Goal: Task Accomplishment & Management: Manage account settings

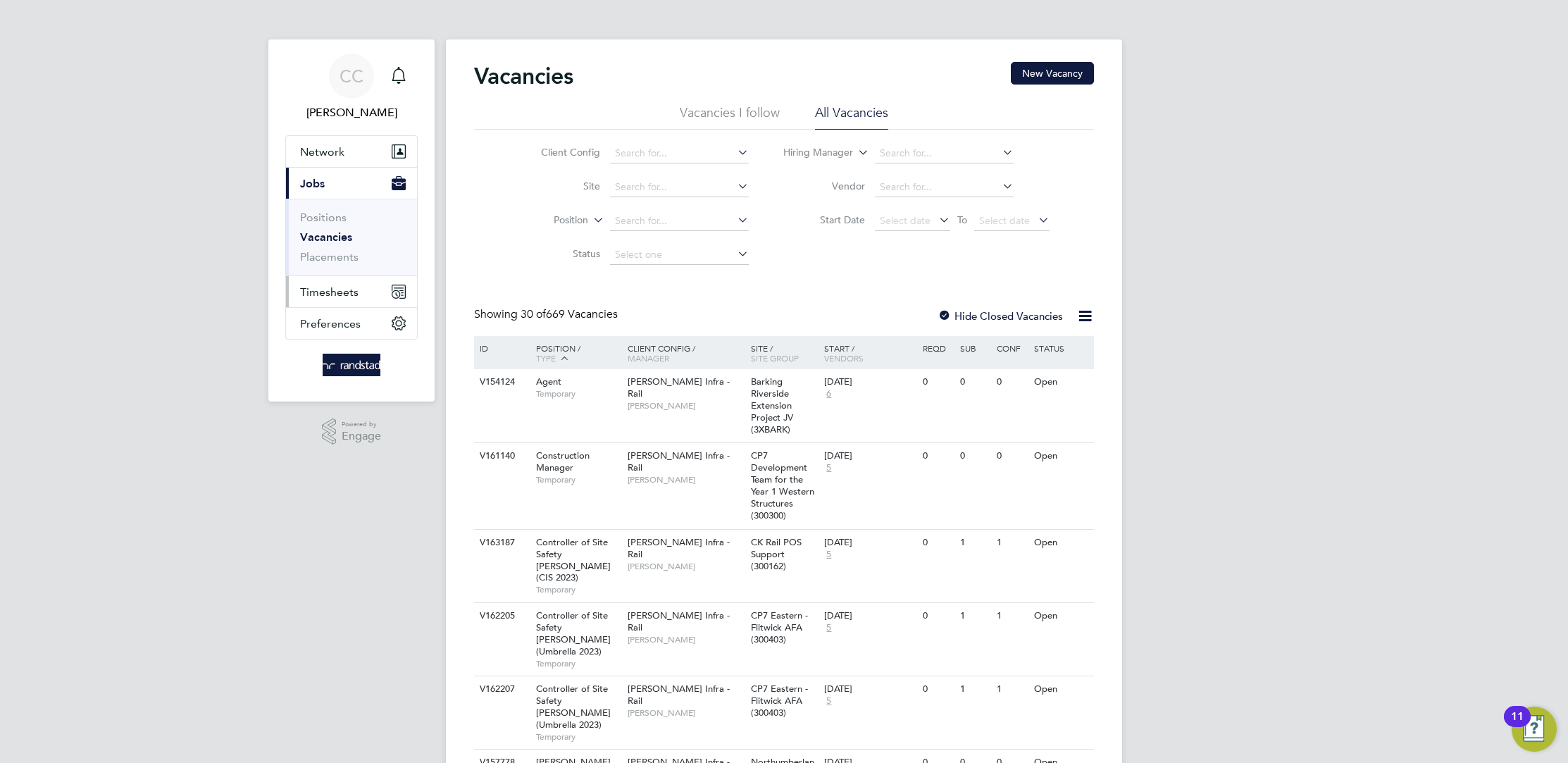
click at [350, 286] on span "Timesheets" at bounding box center [330, 292] width 59 height 13
click at [331, 249] on link "Timesheets" at bounding box center [330, 248] width 59 height 13
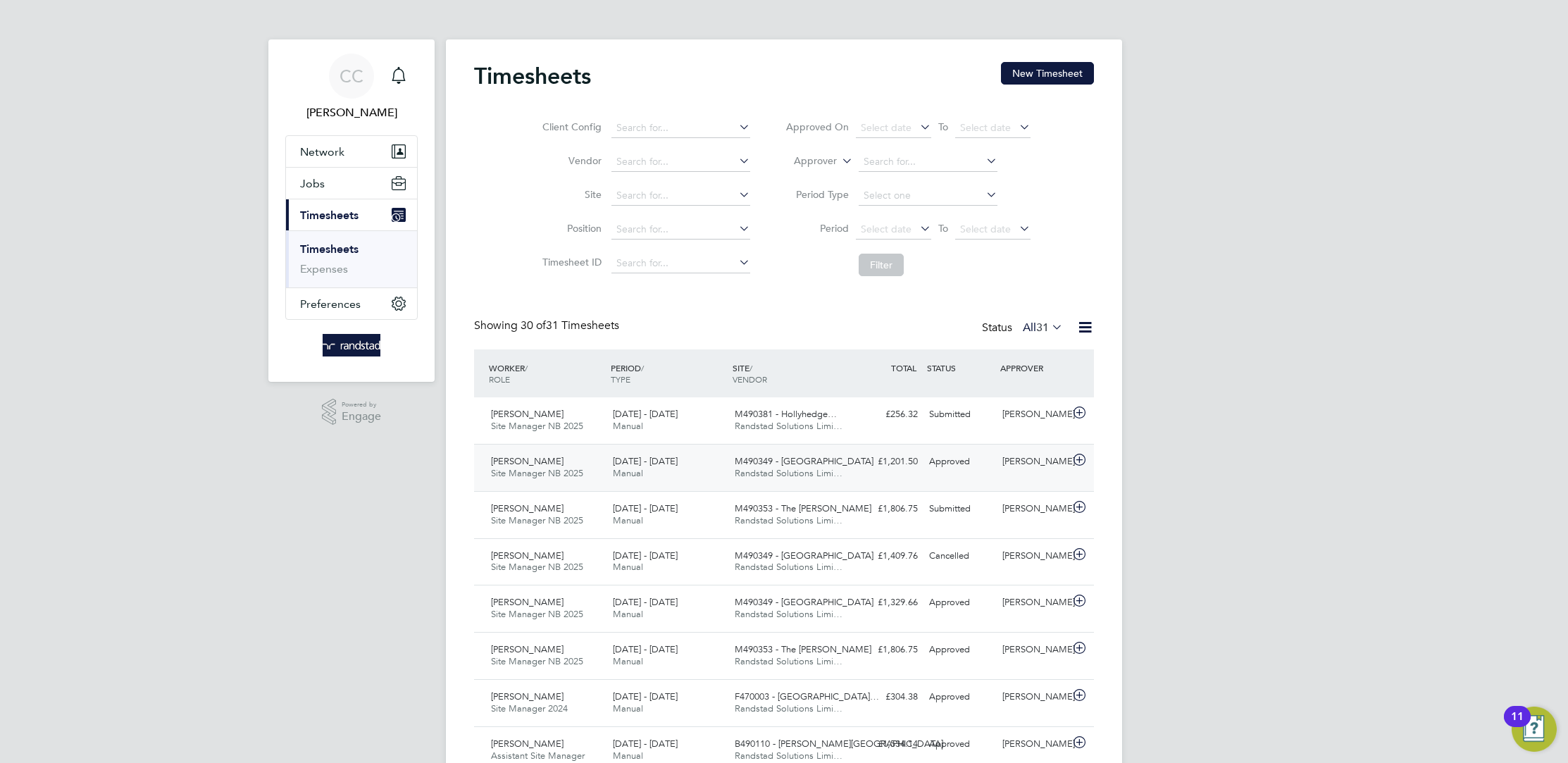
click at [948, 477] on div "Layton Francis Site Manager NB 2025 16 - 22 Aug 2025 16 - 22 Aug 2025 Manual M4…" at bounding box center [784, 467] width 620 height 47
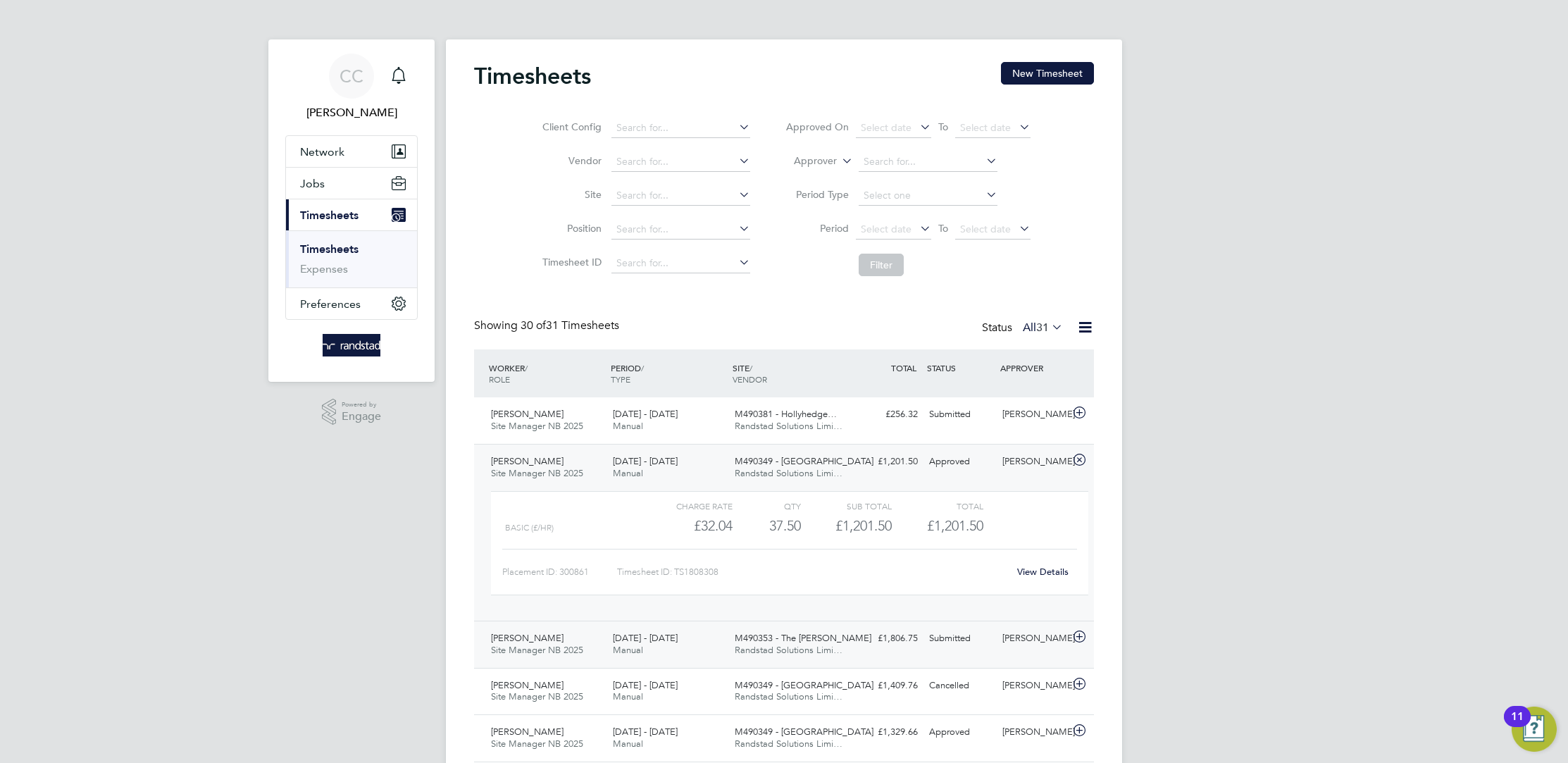
click at [835, 628] on div "M490353 - The Gower Randstad Solutions Limi…" at bounding box center [790, 645] width 122 height 36
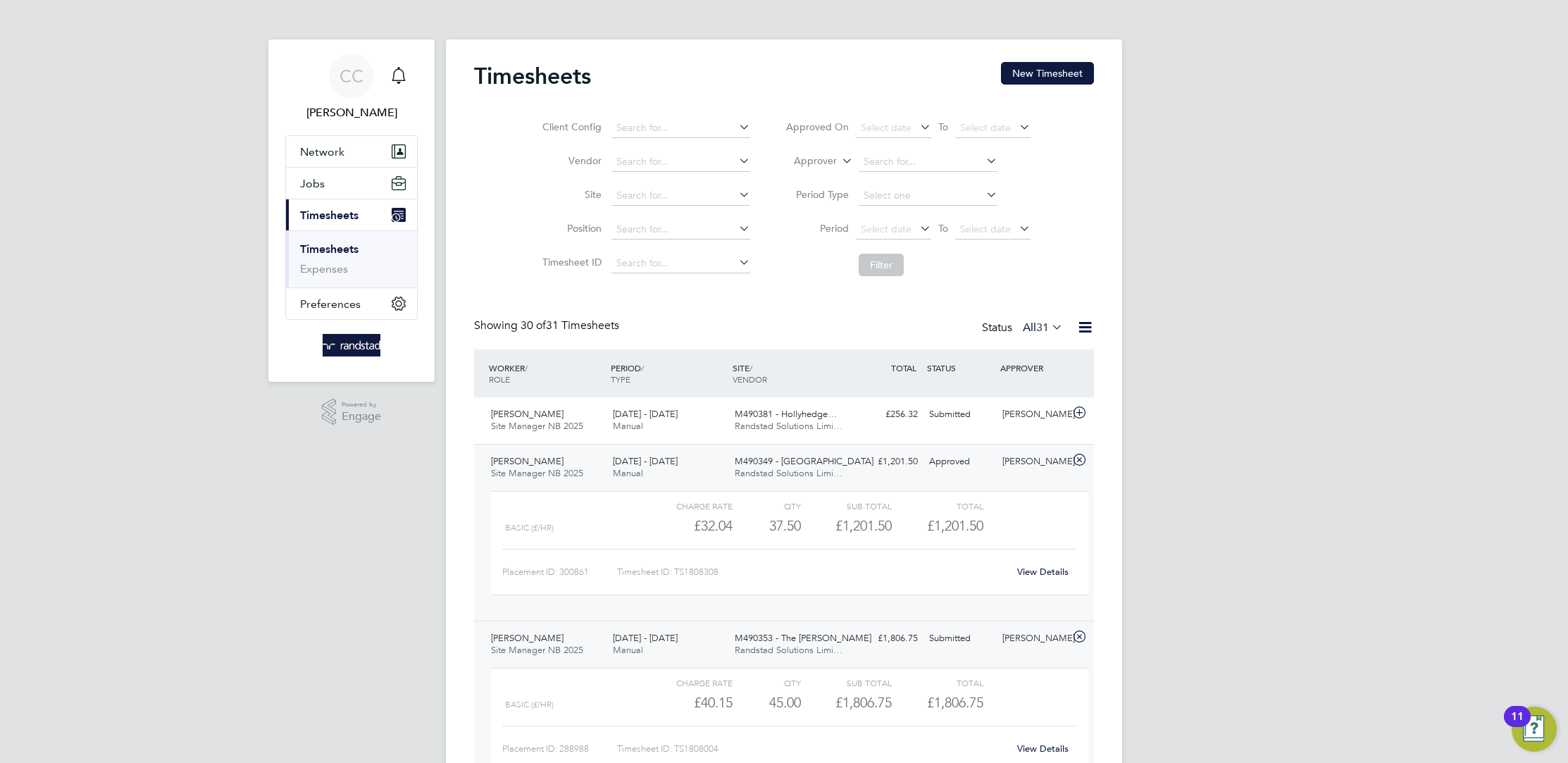
click at [835, 633] on div "M490353 - The Gower Randstad Solutions Limi…" at bounding box center [790, 645] width 122 height 36
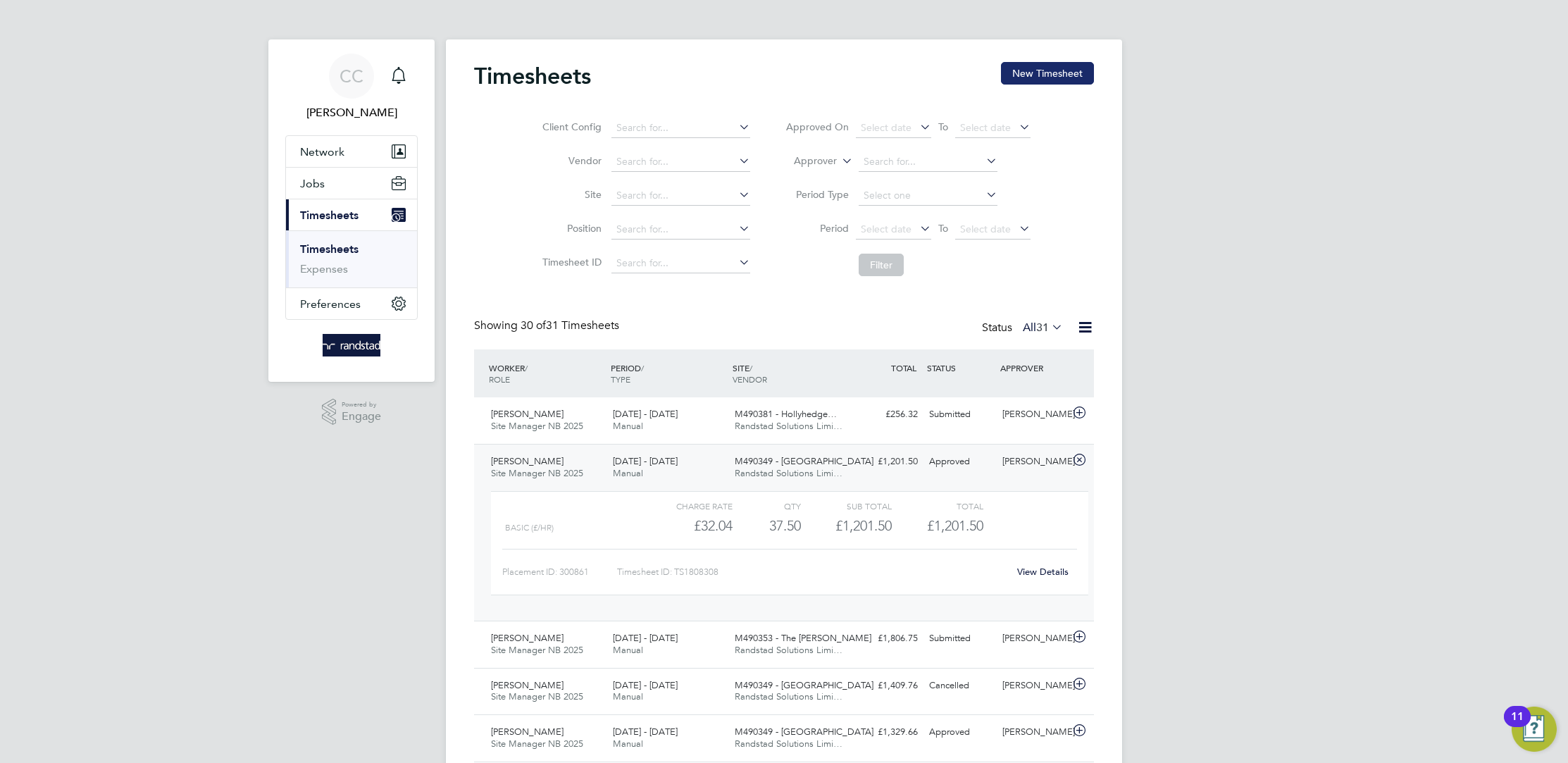
click at [1020, 70] on button "New Timesheet" at bounding box center [1047, 73] width 93 height 22
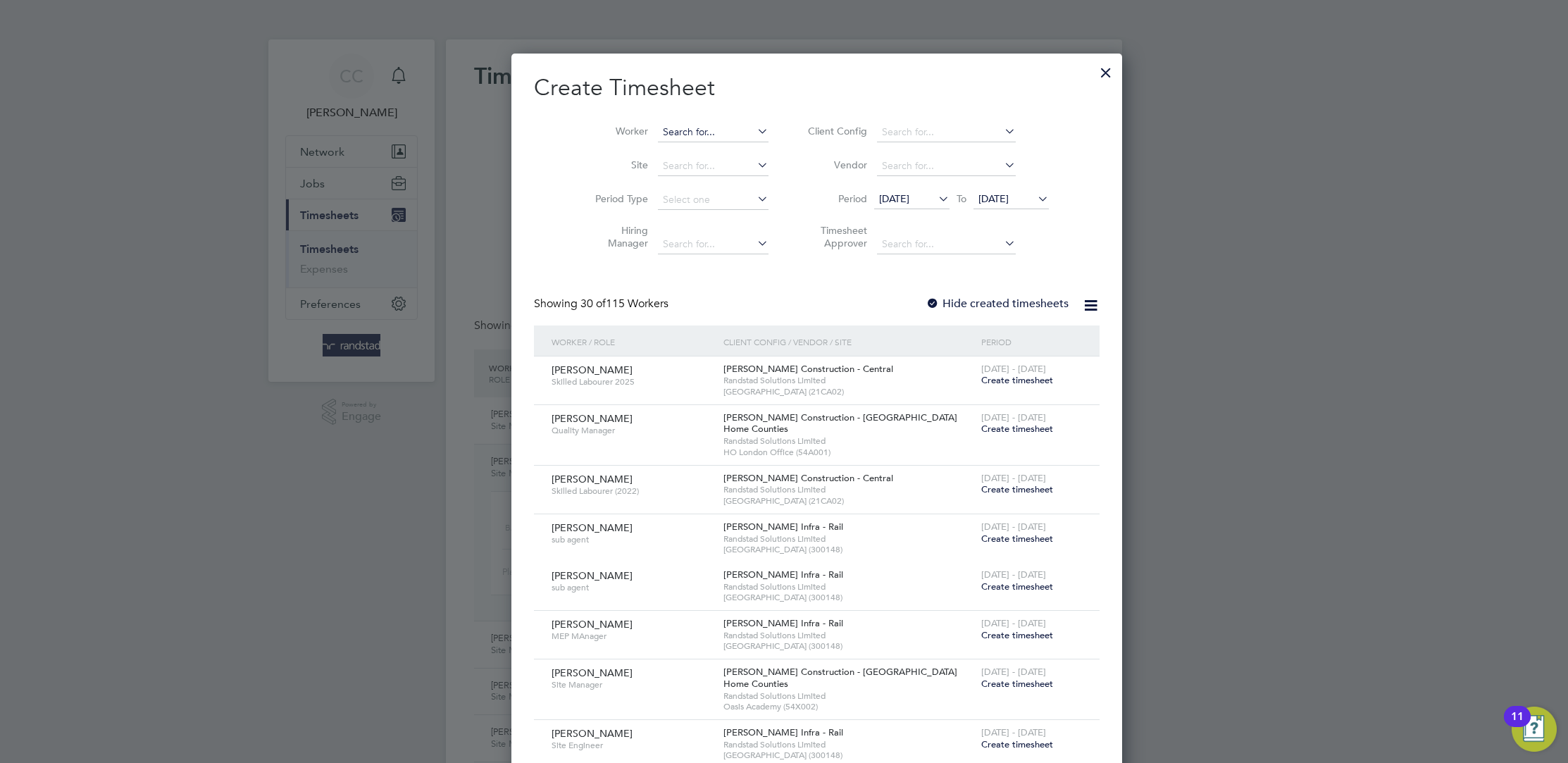
scroll to position [2728, 545]
click at [659, 125] on input at bounding box center [712, 132] width 111 height 19
click at [672, 188] on li "Adewale Bello" at bounding box center [692, 190] width 133 height 19
type input "Adewale Bello"
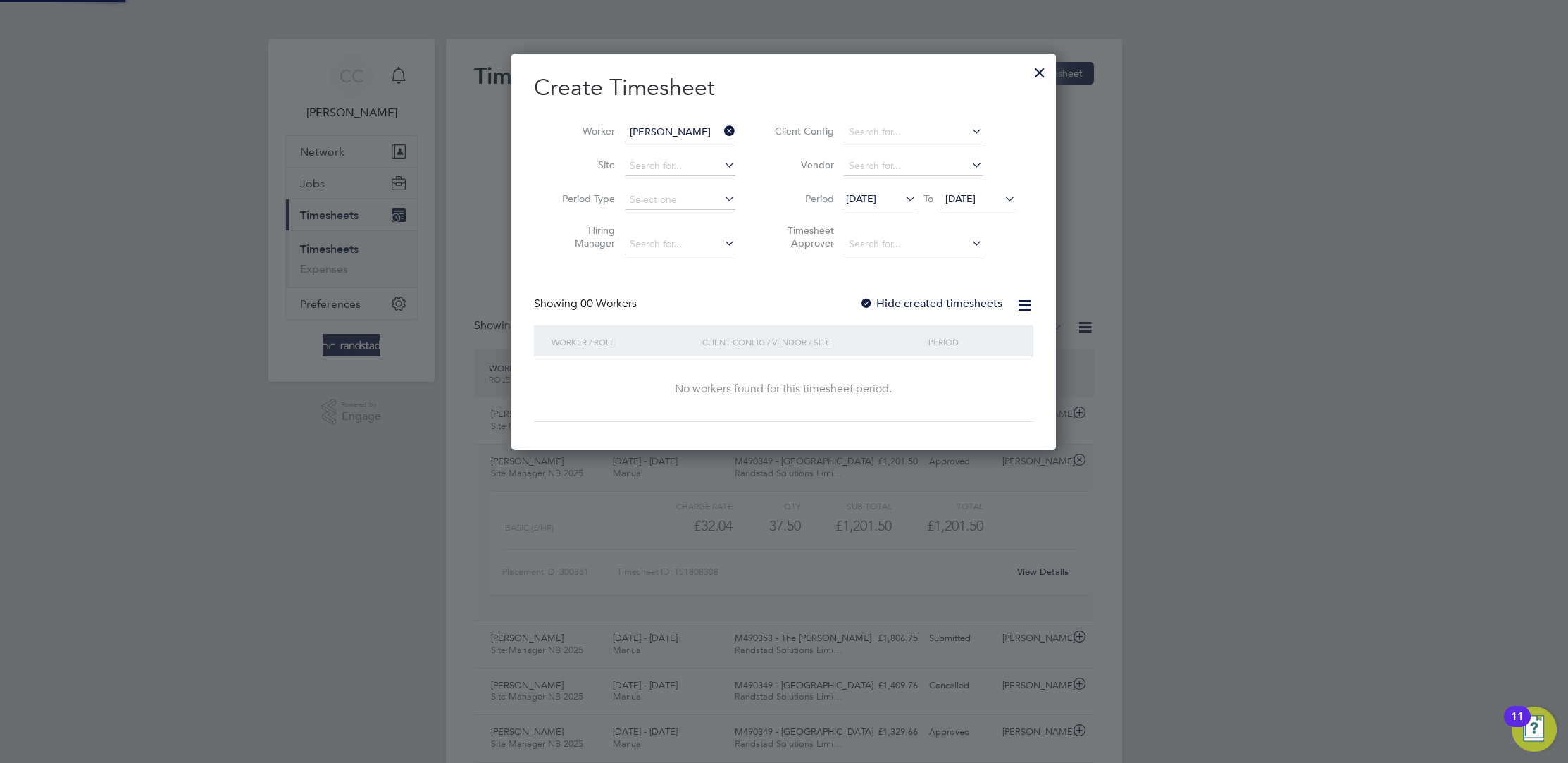
scroll to position [397, 545]
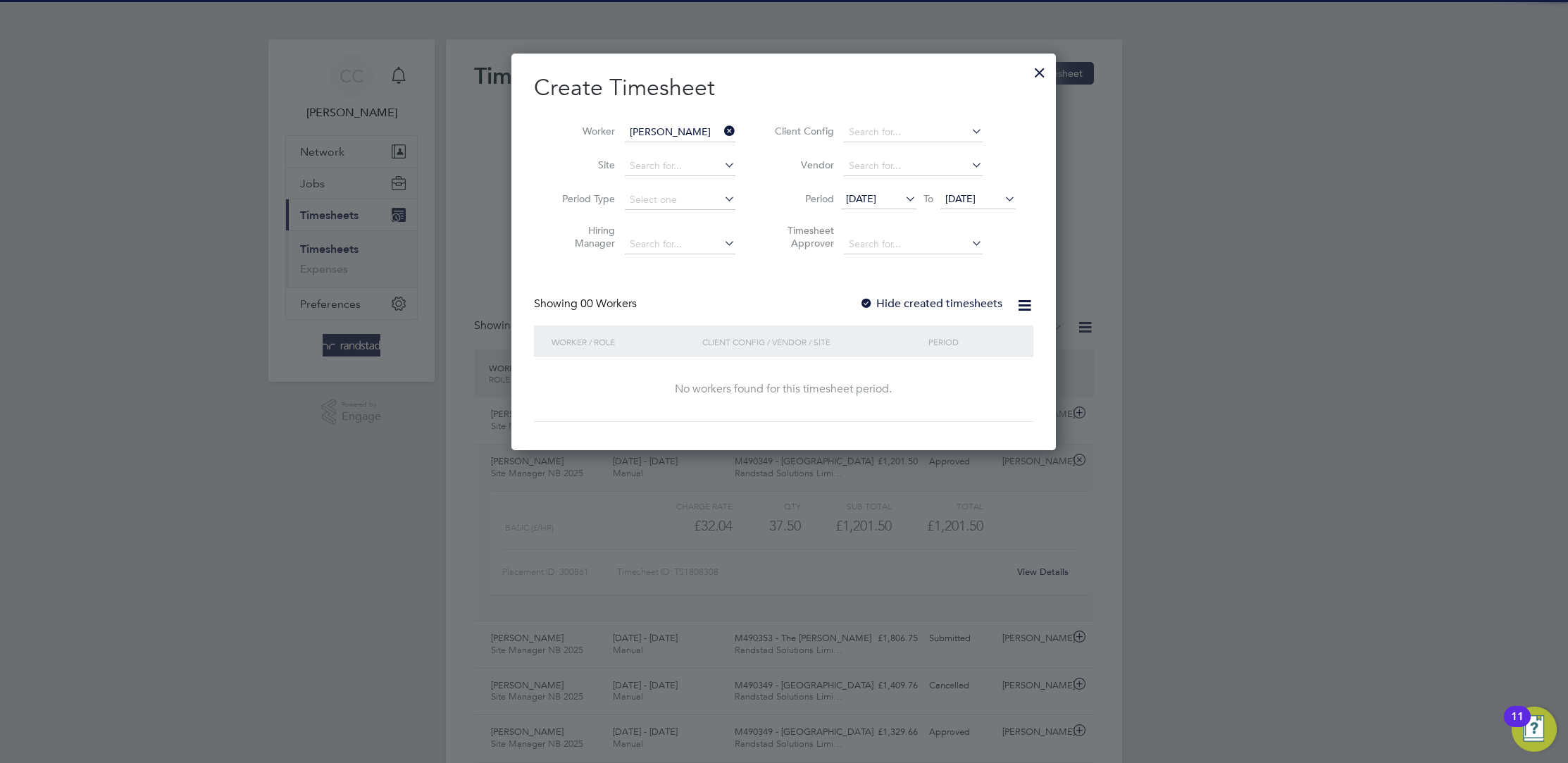
click at [940, 300] on label "Hide created timesheets" at bounding box center [931, 303] width 143 height 14
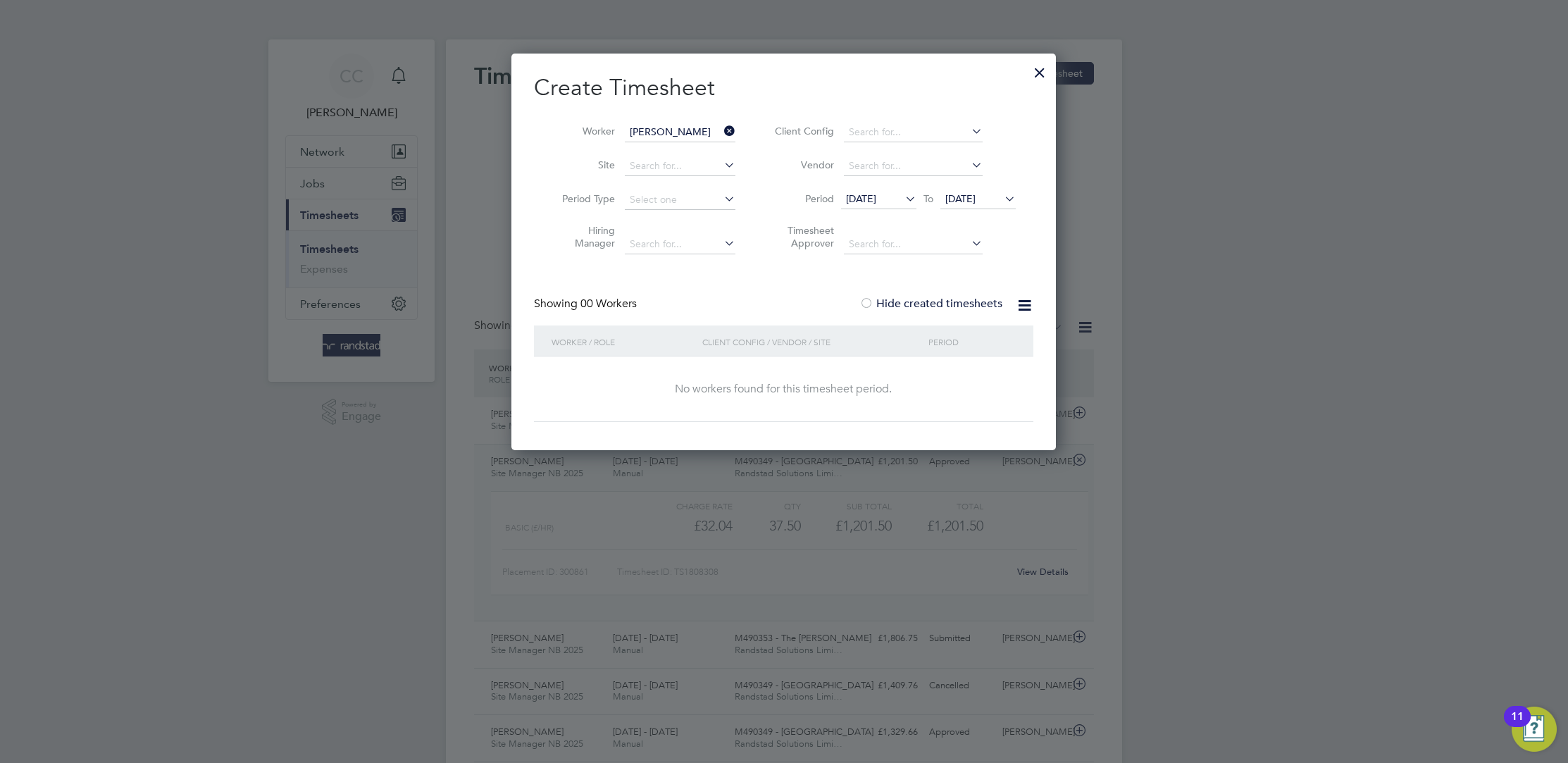
click at [876, 196] on span "12 Aug 2025" at bounding box center [860, 199] width 30 height 12
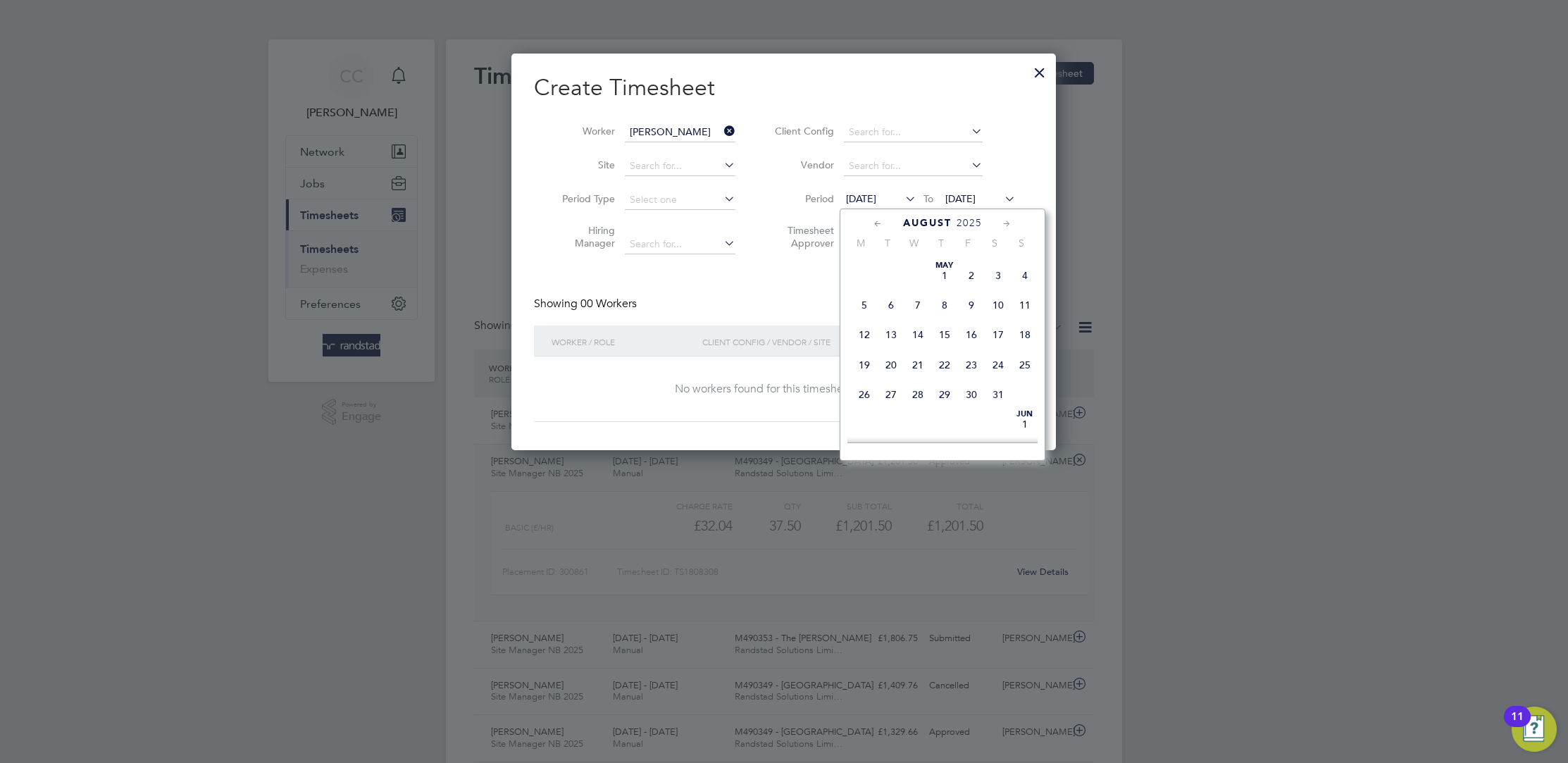
scroll to position [487, 0]
click at [1021, 337] on span "17" at bounding box center [1024, 323] width 27 height 27
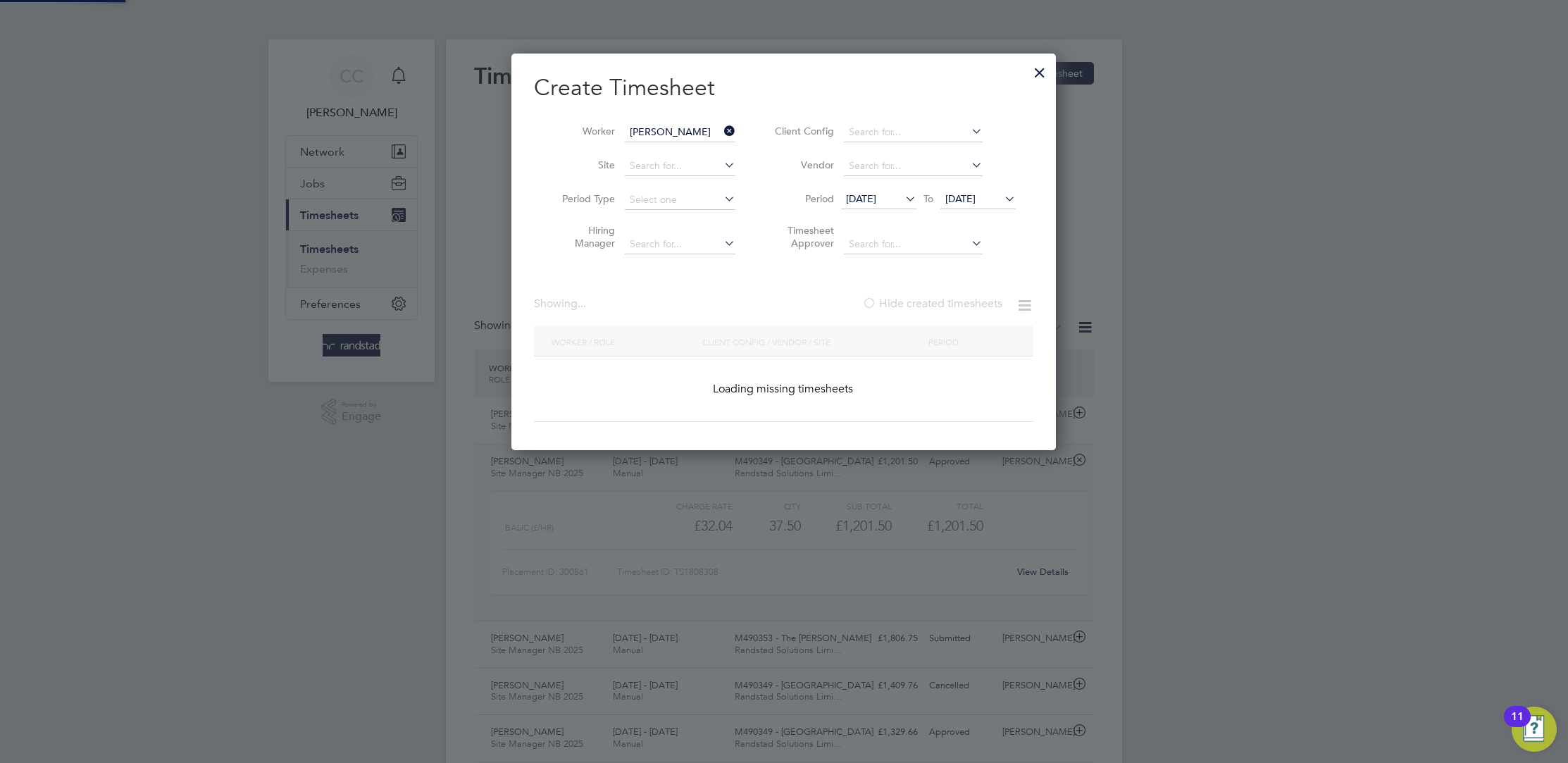
scroll to position [380, 545]
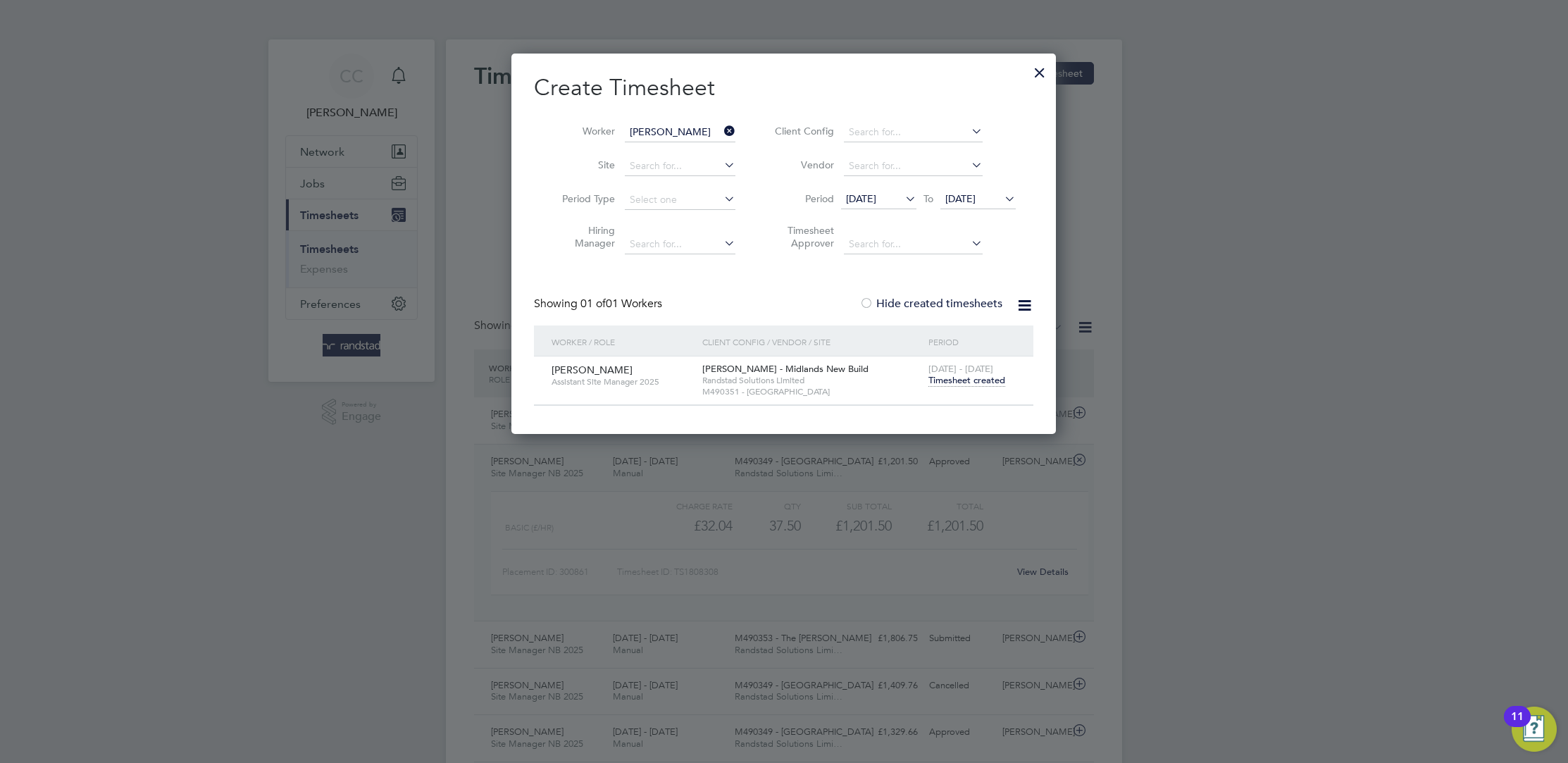
click at [962, 380] on span "Timesheet created" at bounding box center [966, 380] width 77 height 12
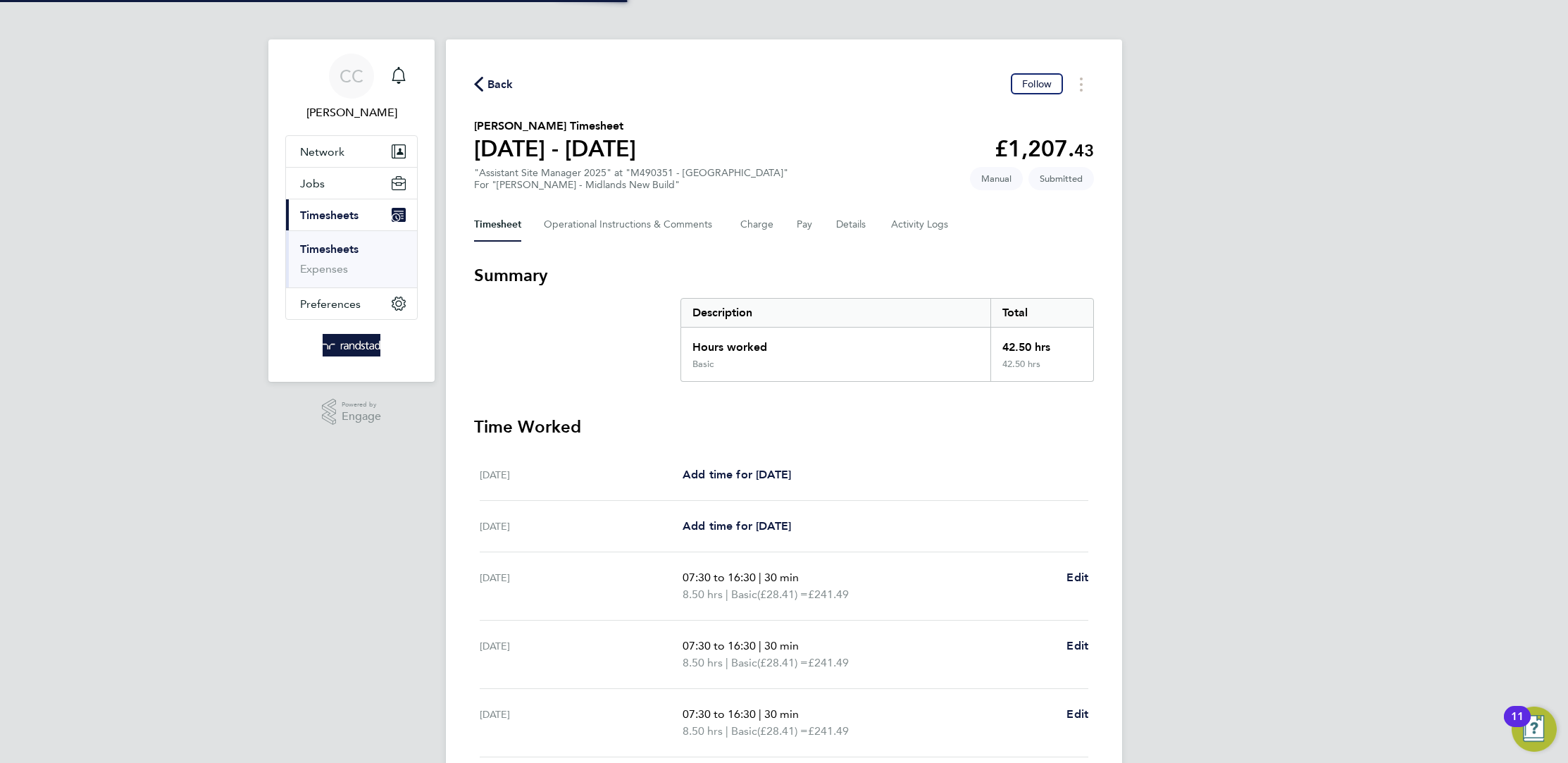
click at [764, 361] on div "Basic" at bounding box center [835, 369] width 309 height 22
click at [849, 234] on button "Details" at bounding box center [852, 225] width 32 height 34
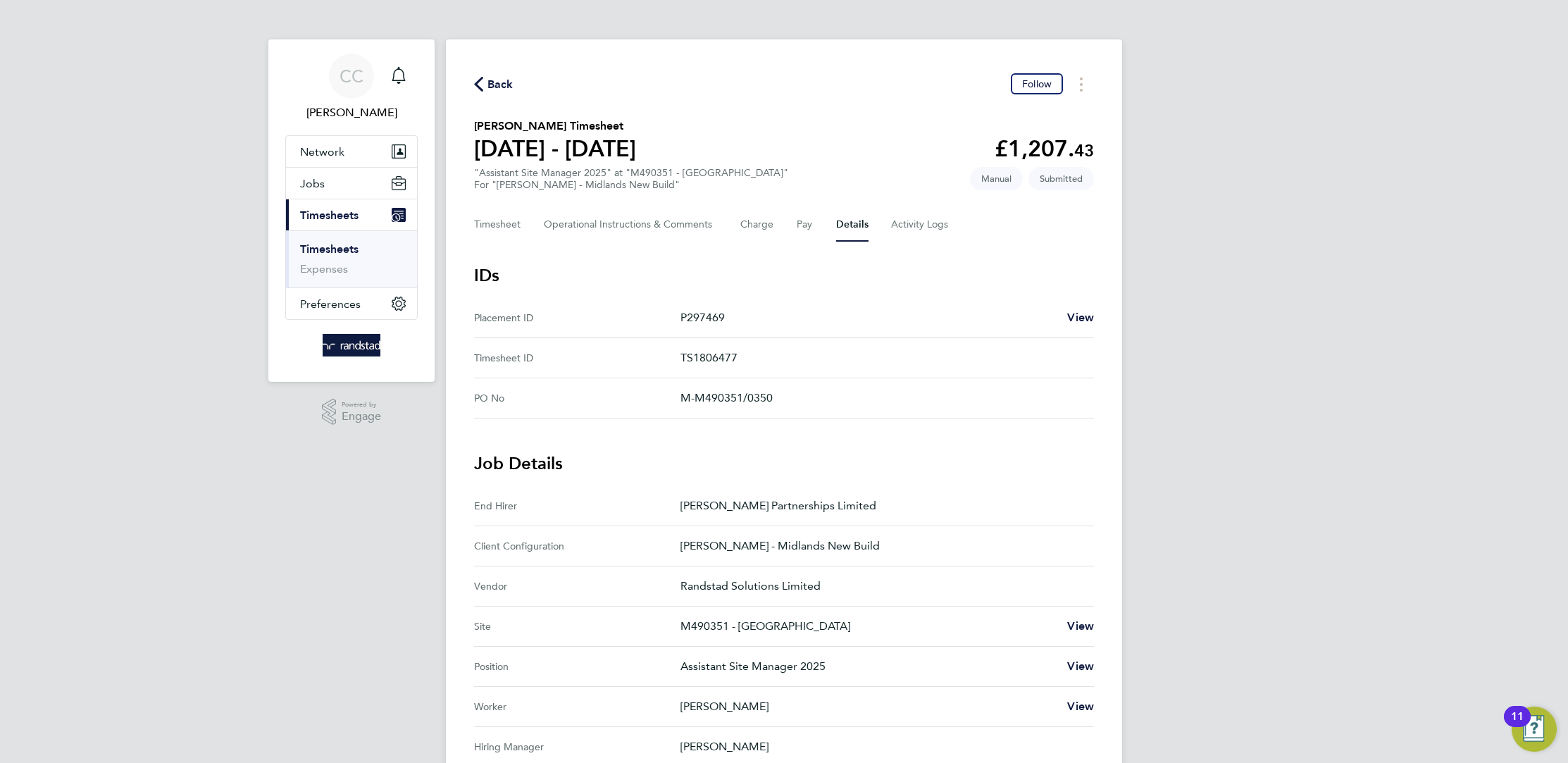
click at [500, 83] on span "Back" at bounding box center [500, 84] width 26 height 17
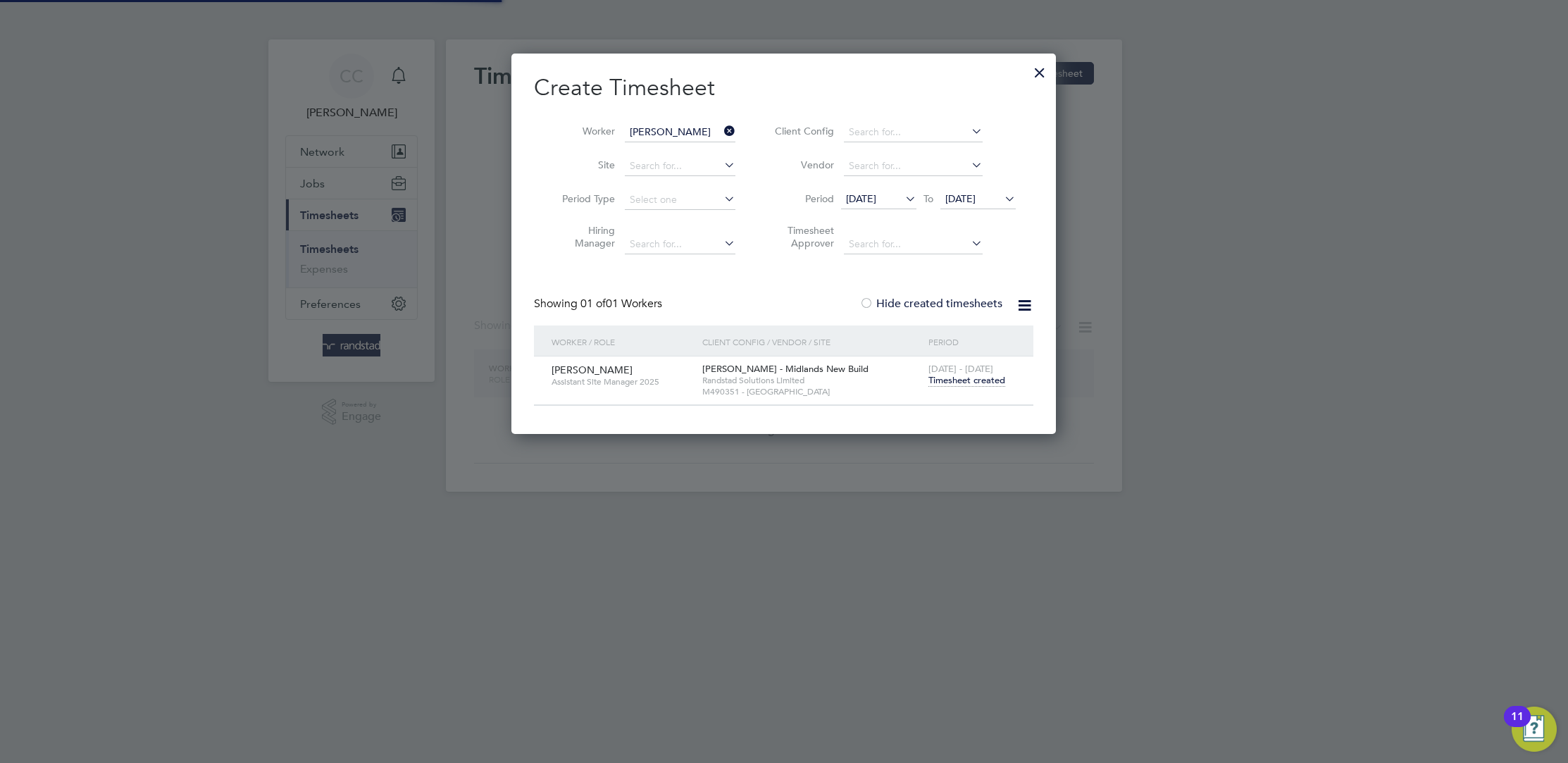
scroll to position [380, 545]
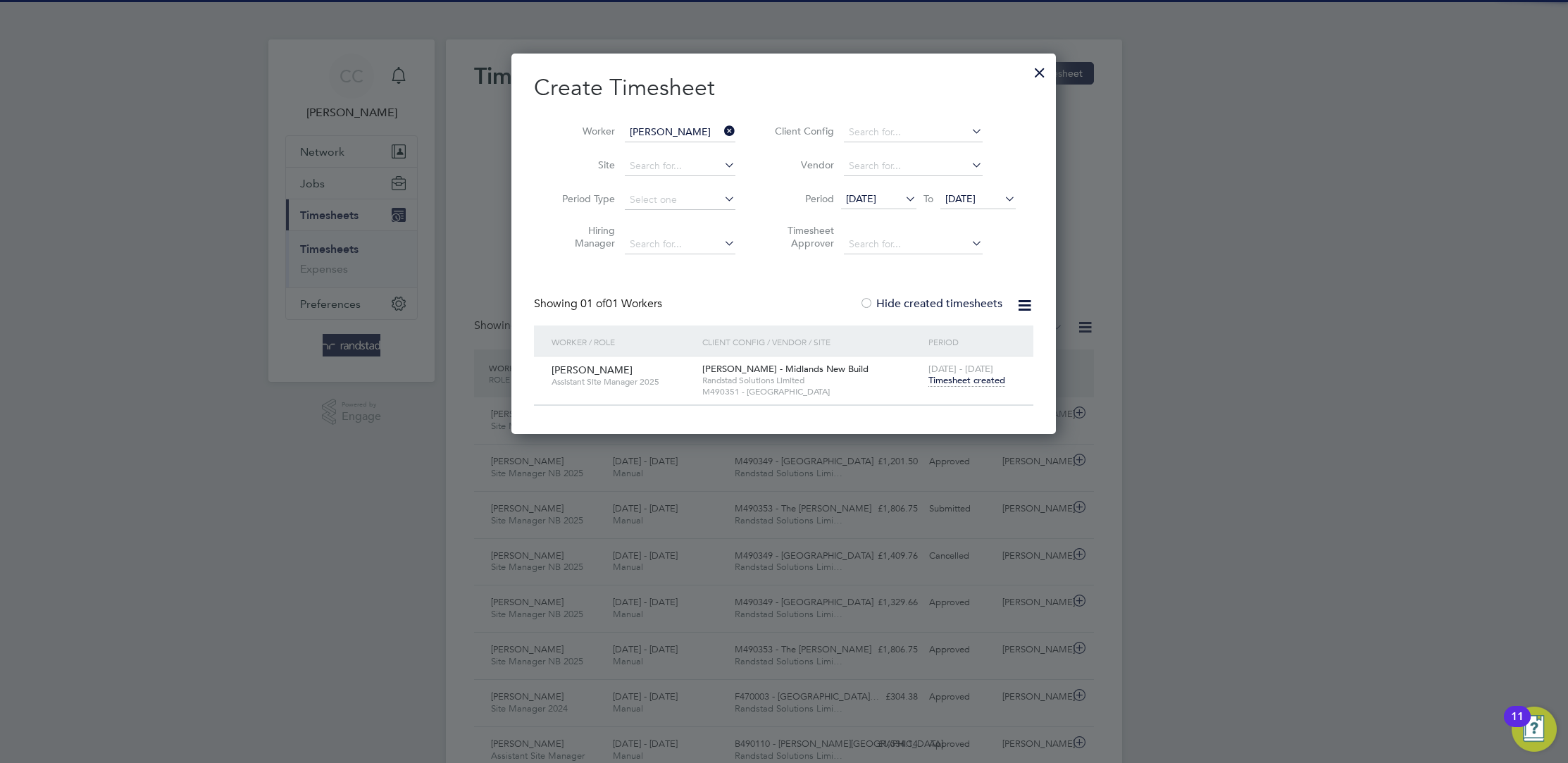
click at [1043, 66] on div at bounding box center [1039, 69] width 26 height 26
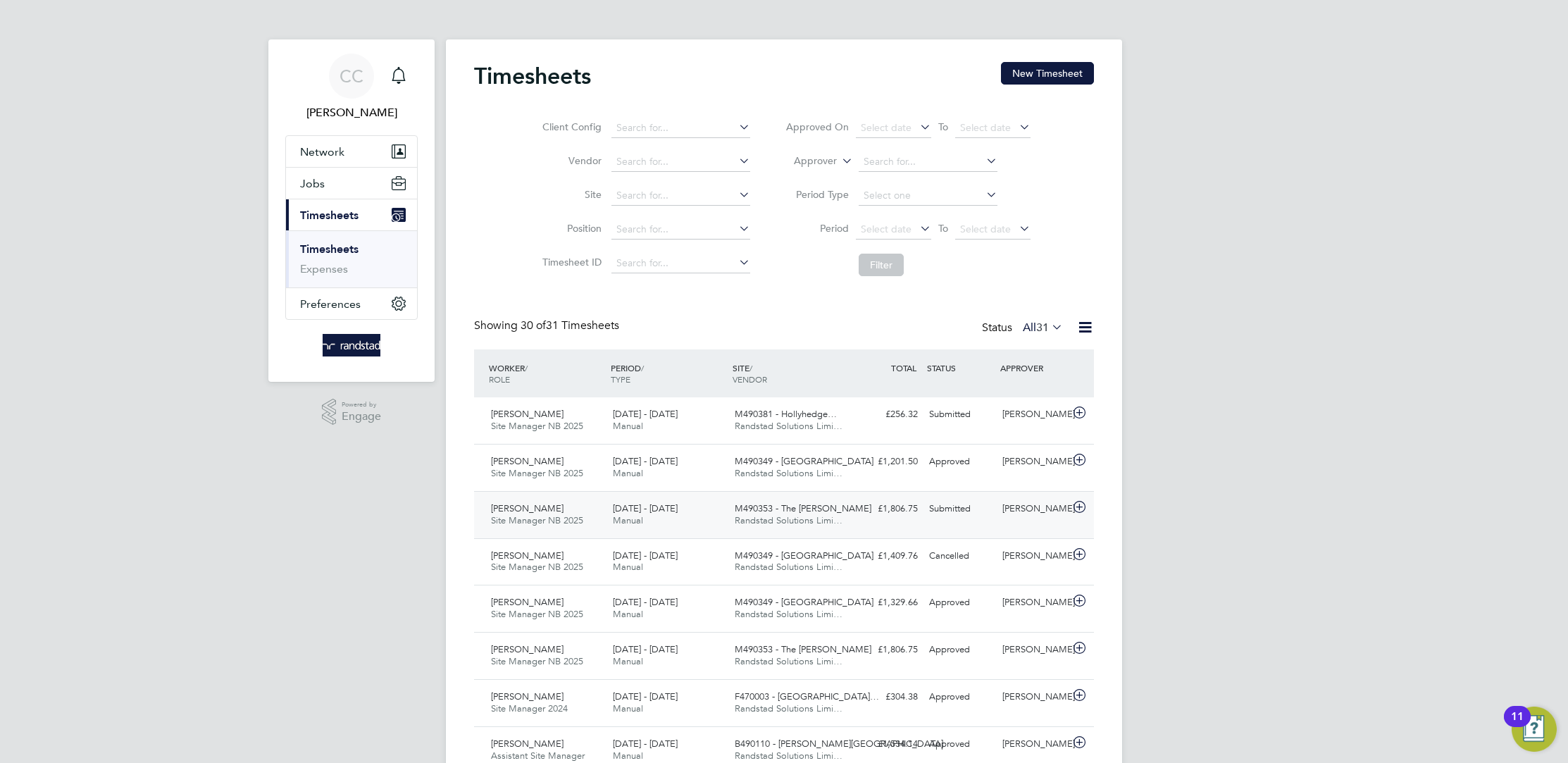
click at [842, 525] on div "M490353 - The Gower Randstad Solutions Limi…" at bounding box center [790, 515] width 122 height 36
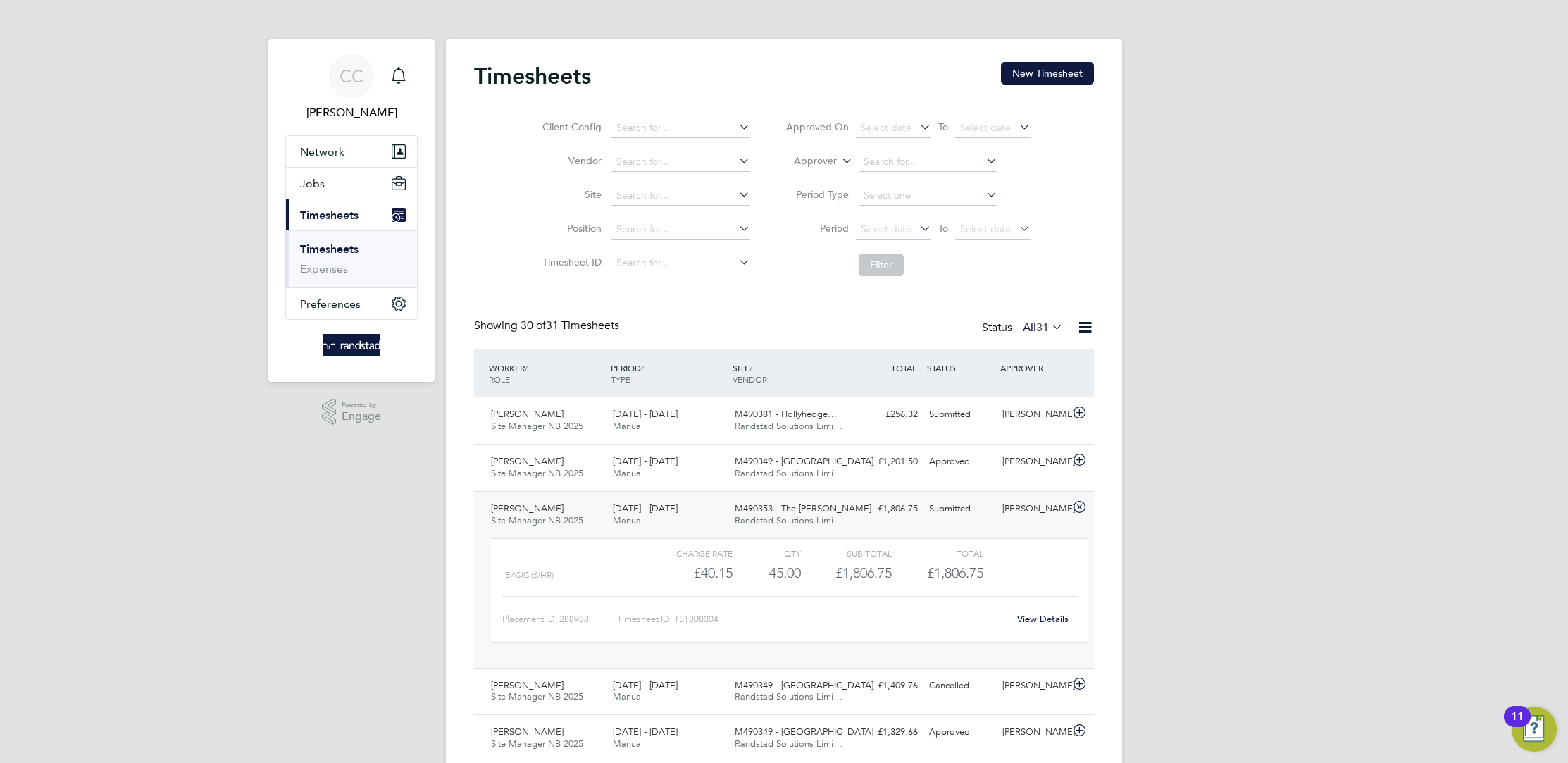
click at [1047, 617] on link "View Details" at bounding box center [1043, 618] width 51 height 12
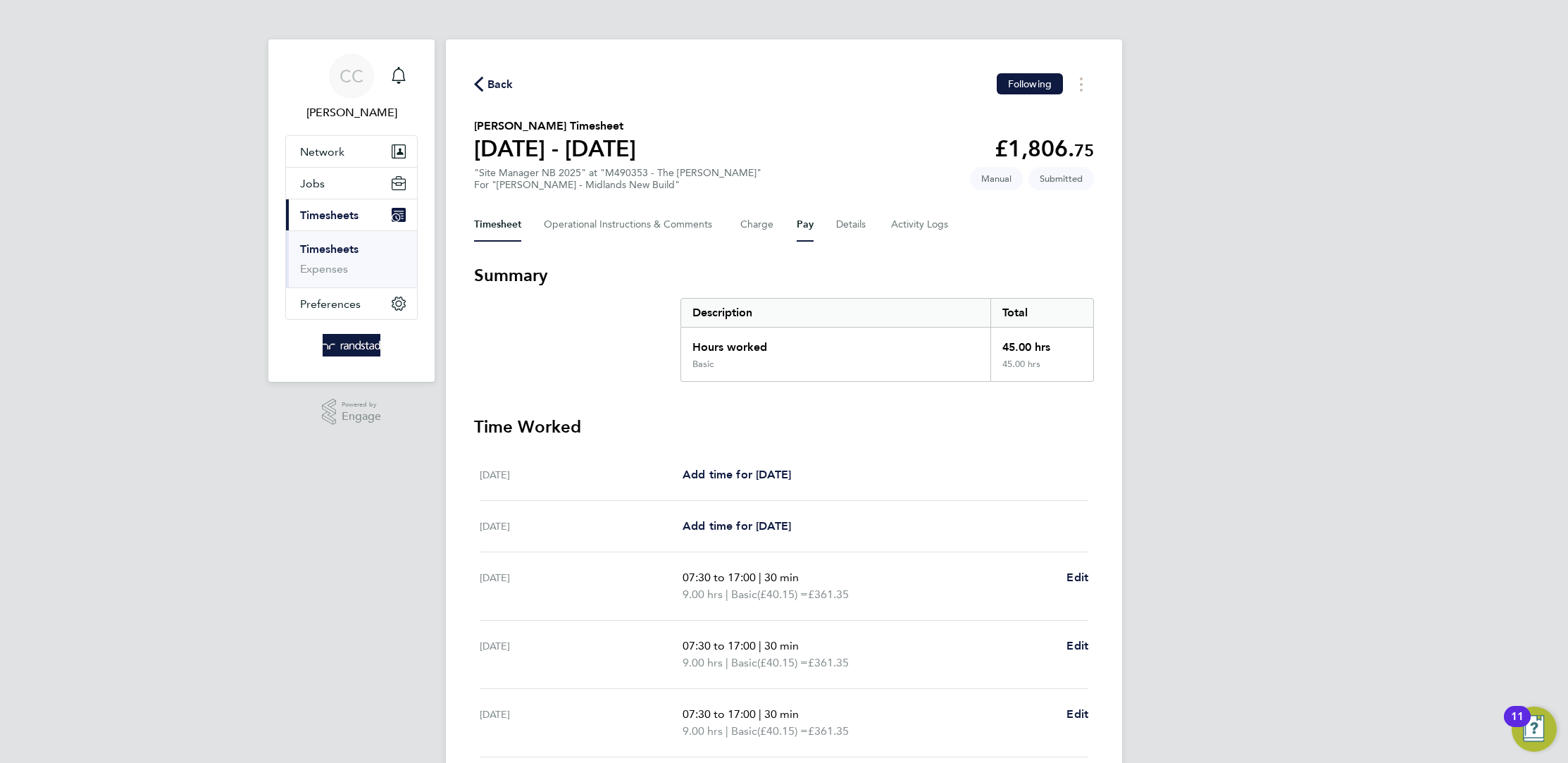
drag, startPoint x: 822, startPoint y: 220, endPoint x: 802, endPoint y: 225, distance: 20.6
click at [820, 221] on div "Timesheet Operational Instructions & Comments Charge Pay Details Activity Logs" at bounding box center [784, 225] width 620 height 34
drag, startPoint x: 804, startPoint y: 225, endPoint x: 823, endPoint y: 226, distance: 19.0
click at [806, 225] on button "Pay" at bounding box center [805, 225] width 17 height 34
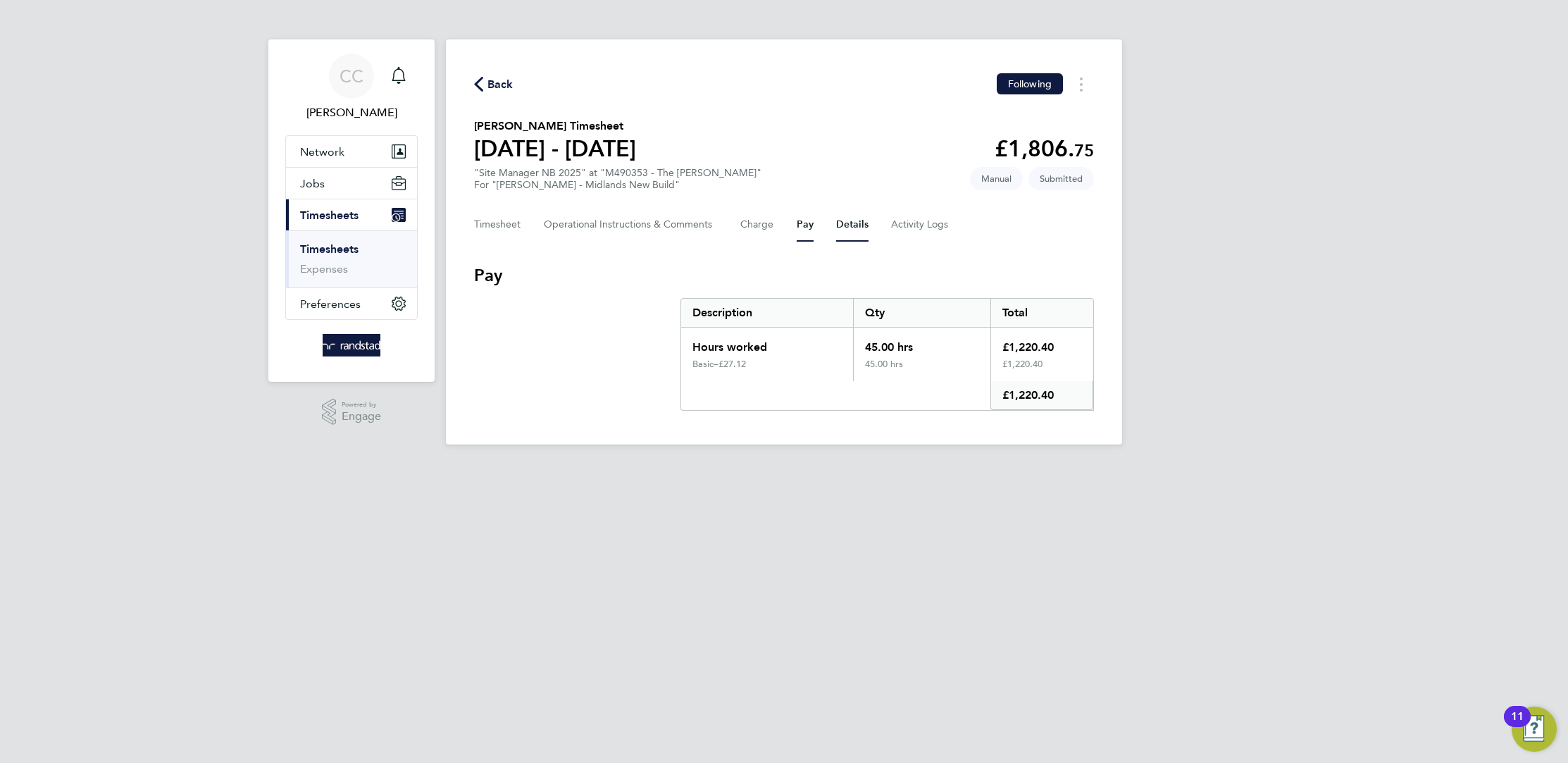
click at [841, 224] on button "Details" at bounding box center [852, 225] width 32 height 34
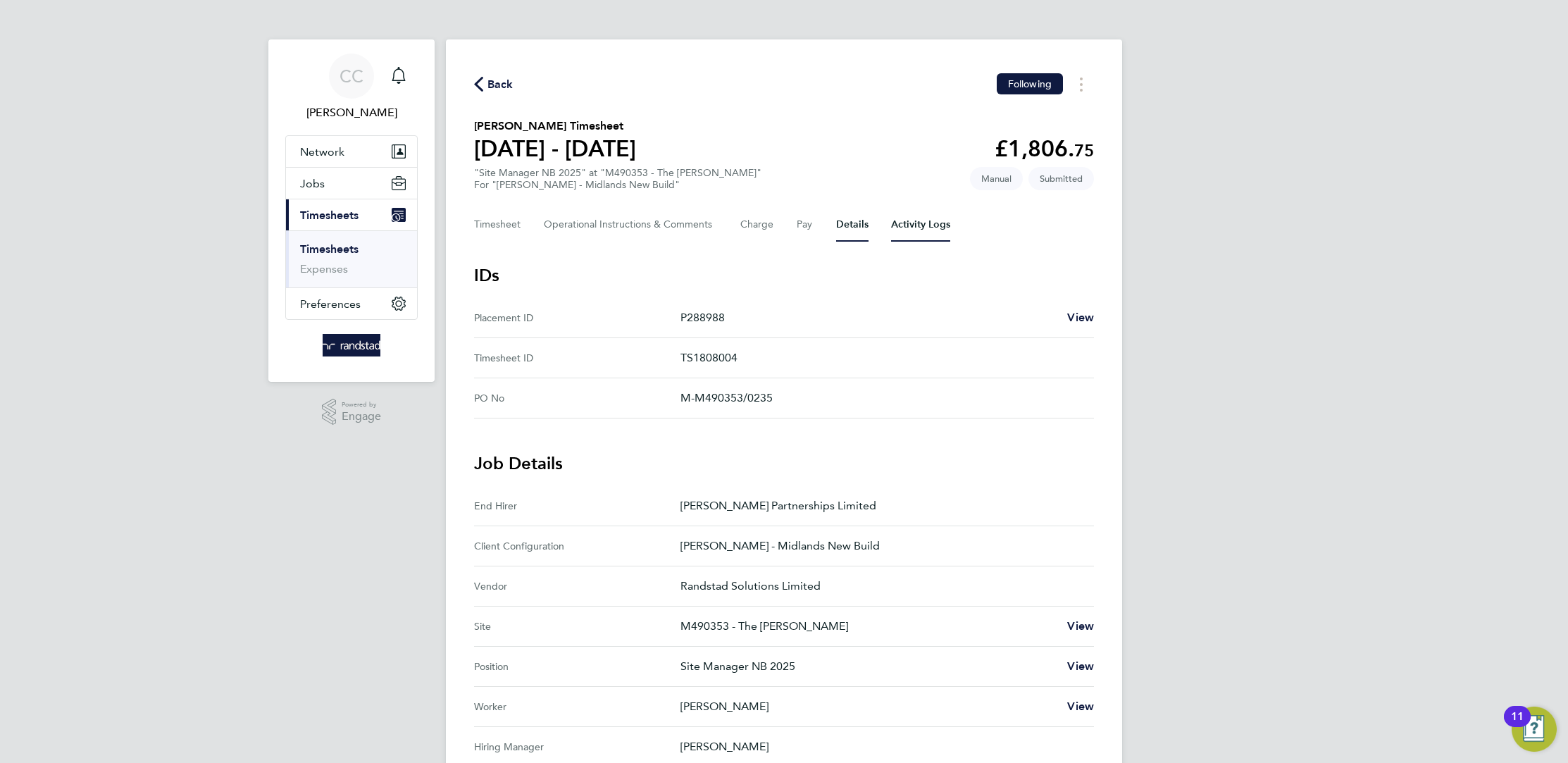
click at [914, 214] on Logs-tab "Activity Logs" at bounding box center [921, 225] width 59 height 34
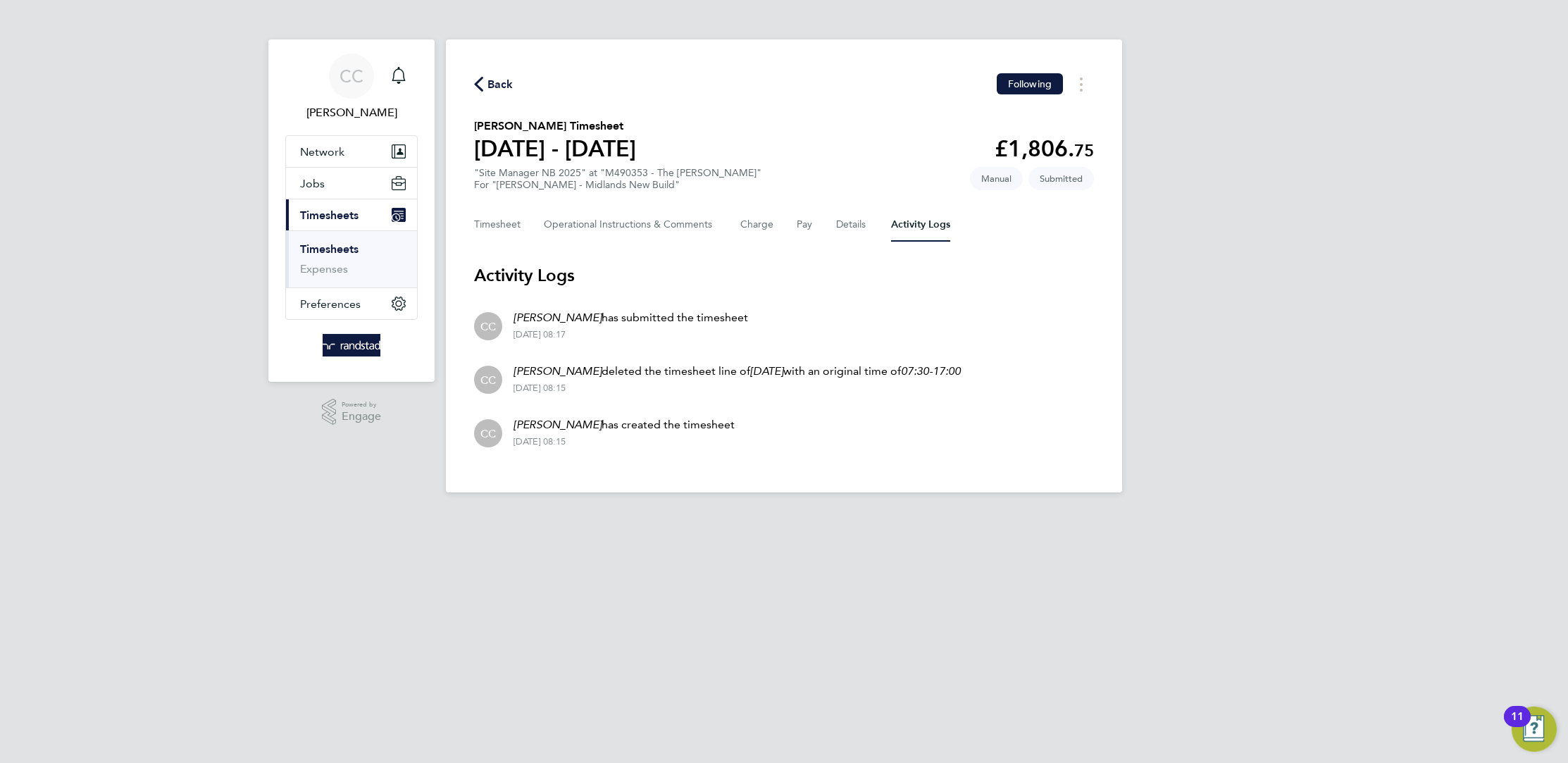
click at [829, 231] on div "Timesheet Operational Instructions & Comments Charge Pay Details Activity Logs" at bounding box center [784, 225] width 620 height 34
click at [851, 224] on button "Details" at bounding box center [852, 225] width 32 height 34
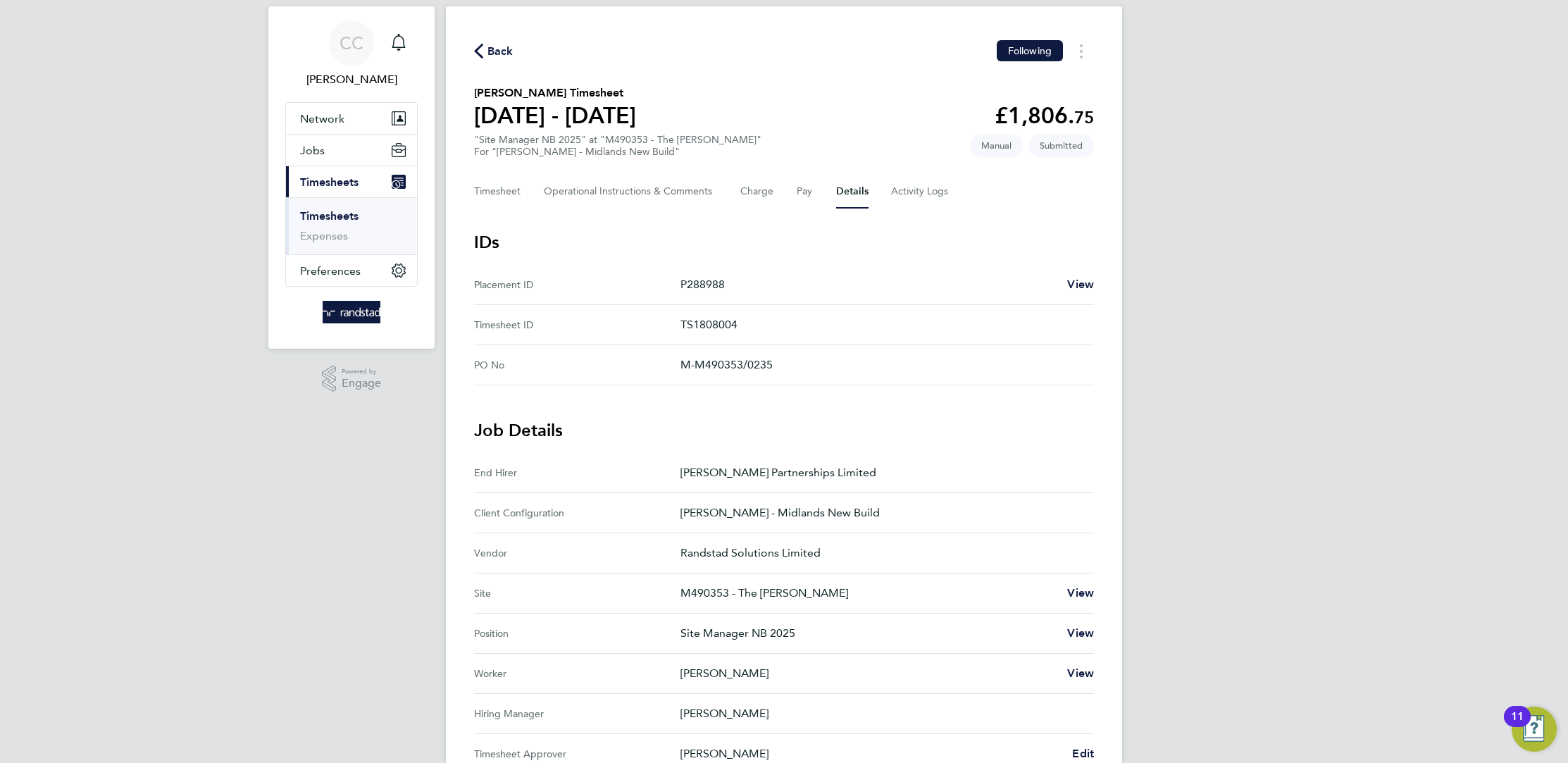
scroll to position [153, 0]
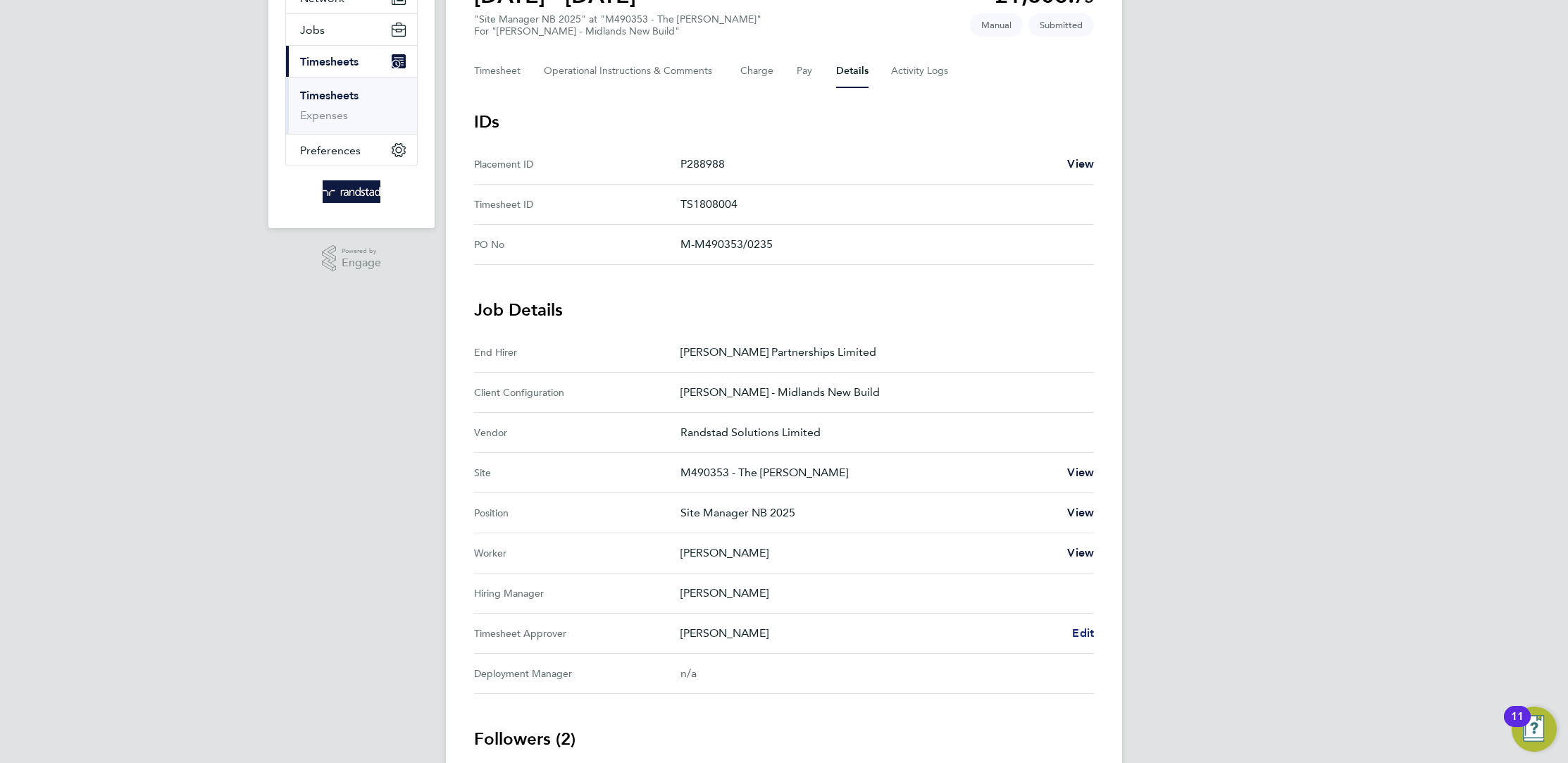
click at [1080, 629] on span "Edit" at bounding box center [1083, 632] width 22 height 13
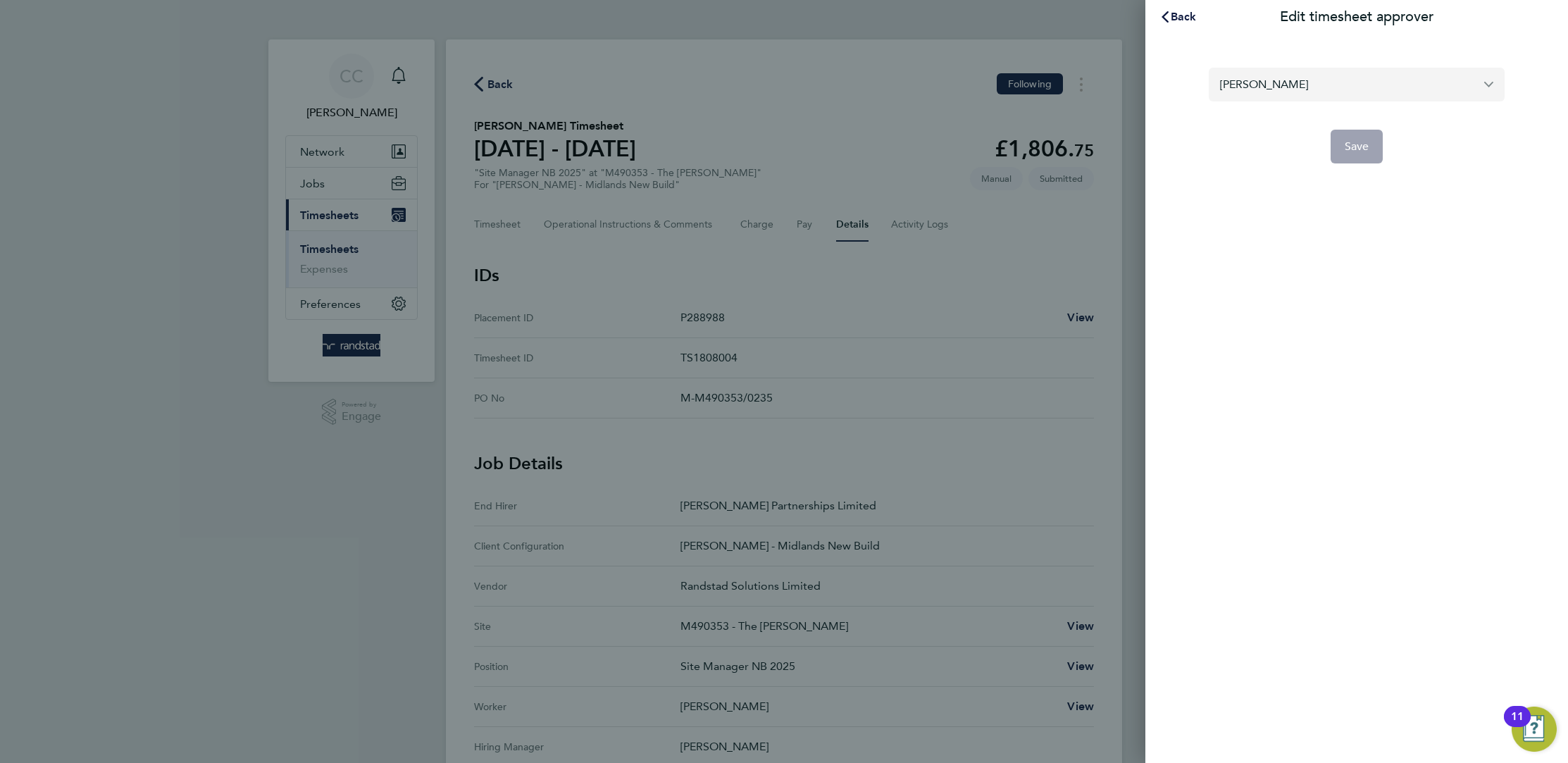
click at [1405, 98] on input "[PERSON_NAME]" at bounding box center [1356, 84] width 295 height 33
click at [1221, 12] on div "Back Edit timesheet approver" at bounding box center [1356, 17] width 422 height 34
type input "[PERSON_NAME]"
click at [1182, 23] on button "Back" at bounding box center [1177, 17] width 66 height 28
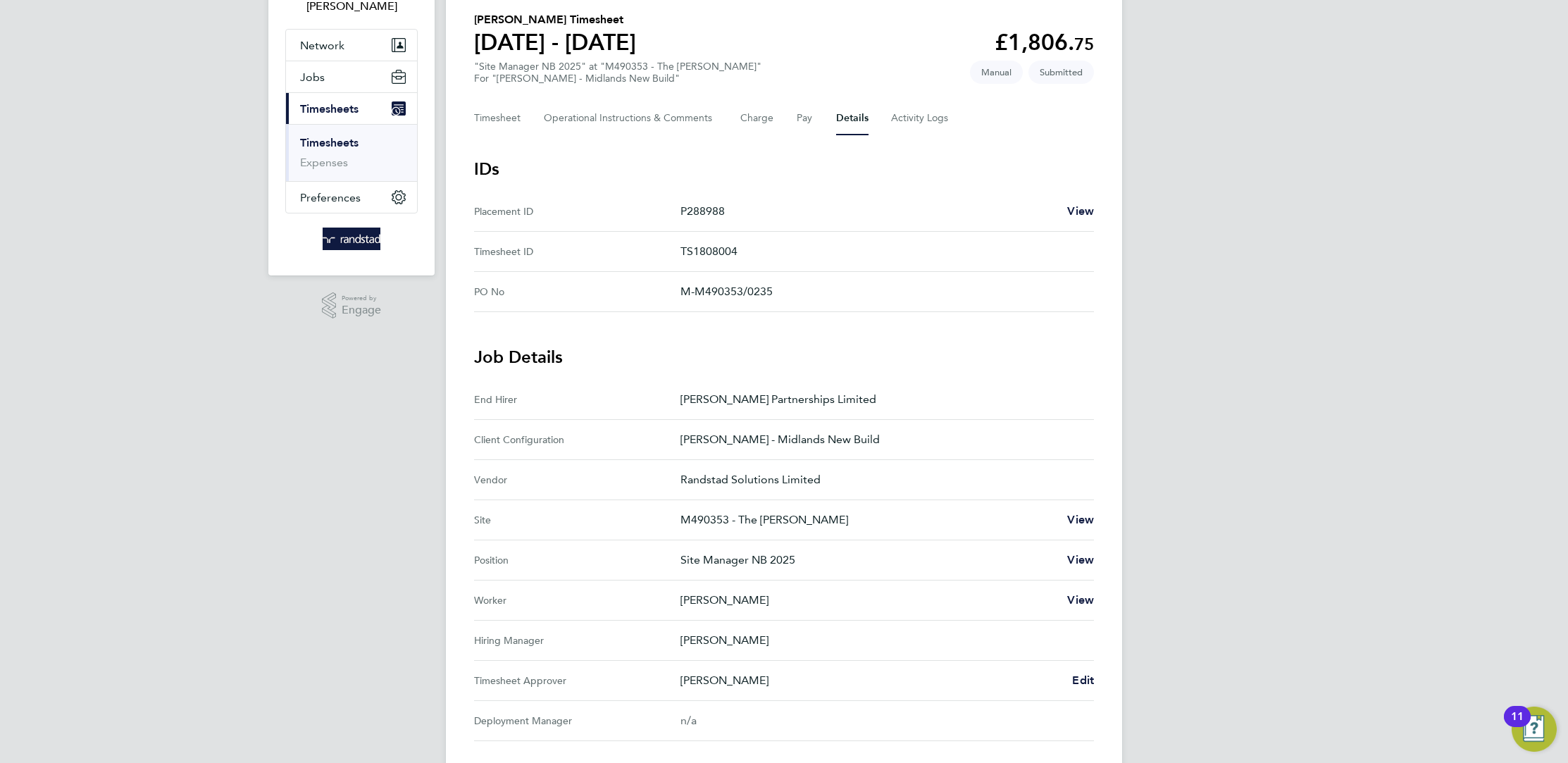
scroll to position [221, 0]
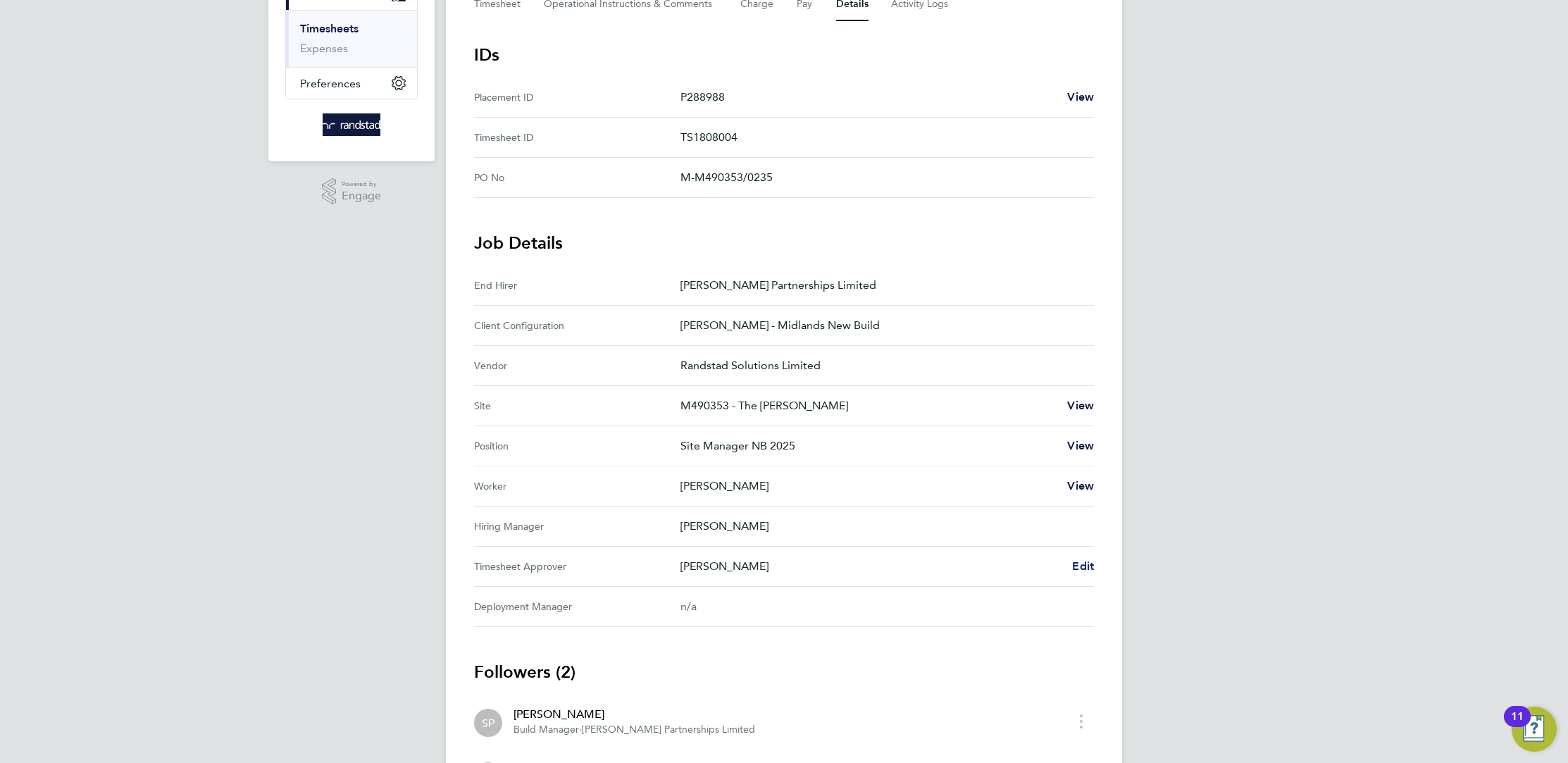
drag, startPoint x: 1068, startPoint y: 567, endPoint x: 1076, endPoint y: 561, distance: 10.0
click at [1071, 563] on div "Simon Penn Edit" at bounding box center [887, 566] width 413 height 17
click at [1079, 561] on span "Edit" at bounding box center [1083, 566] width 22 height 13
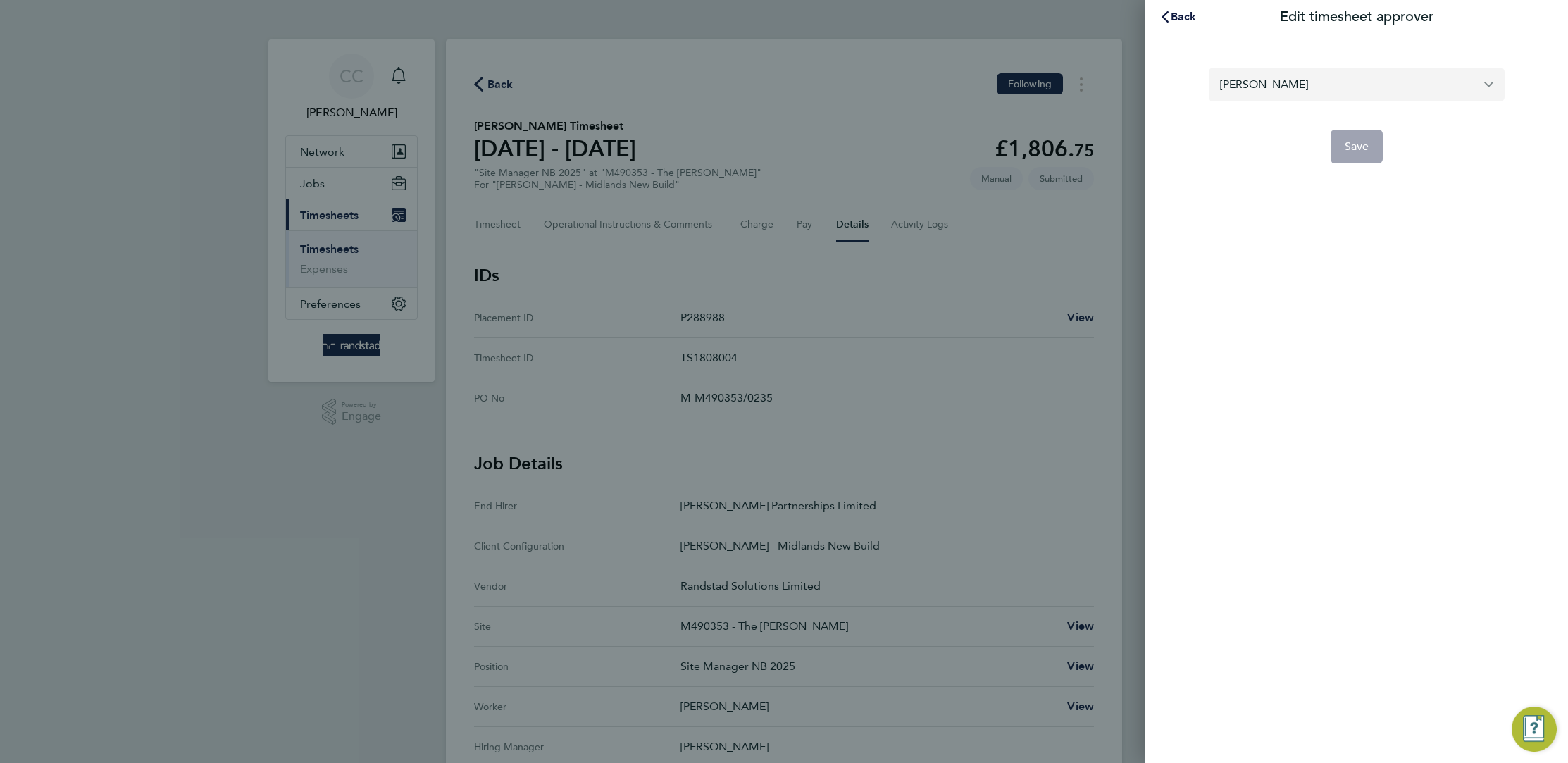
click at [1284, 92] on input "[PERSON_NAME]" at bounding box center [1356, 84] width 295 height 33
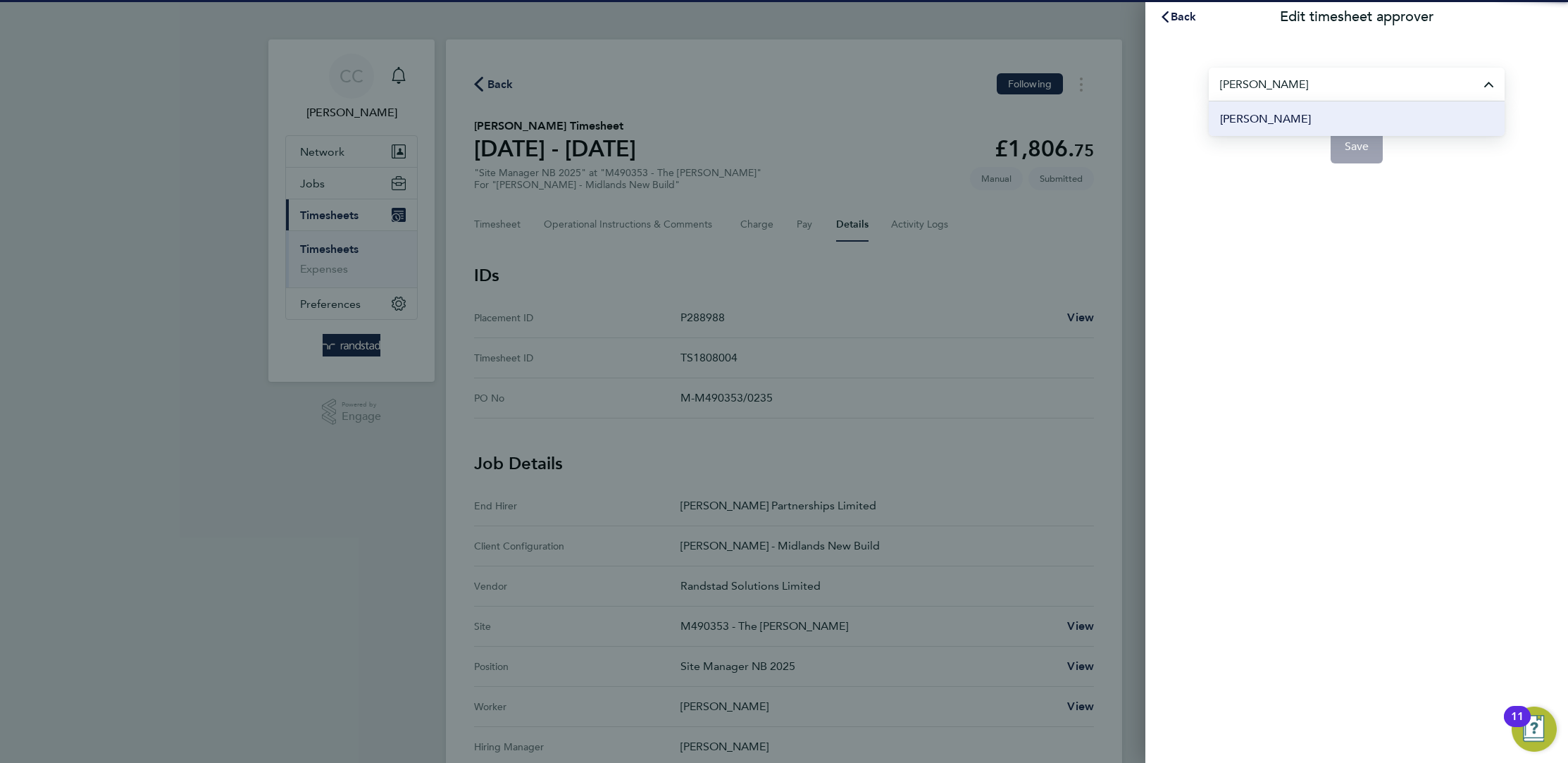
type input "[PERSON_NAME]"
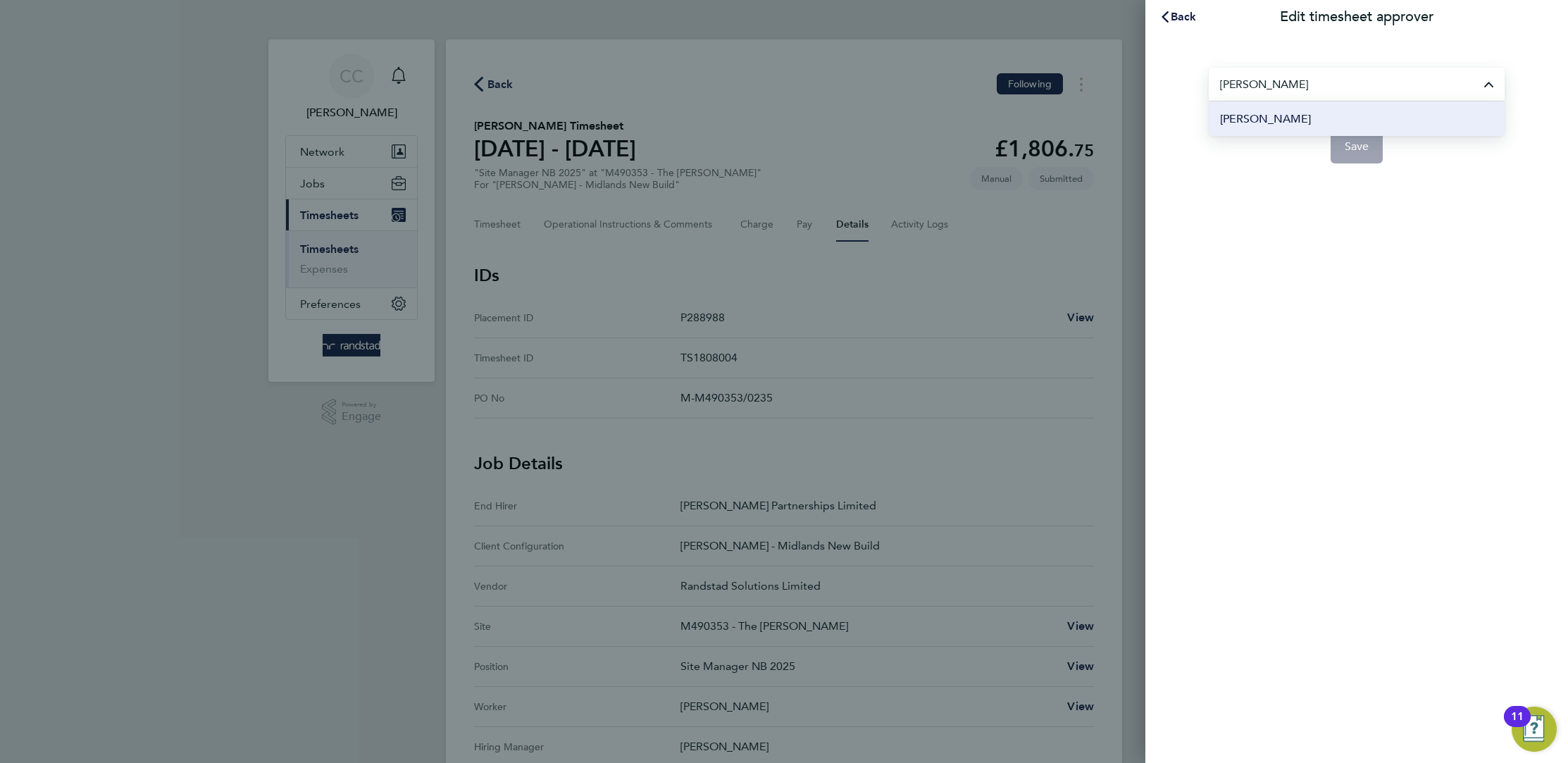
click at [1356, 126] on li "[PERSON_NAME]" at bounding box center [1356, 118] width 295 height 35
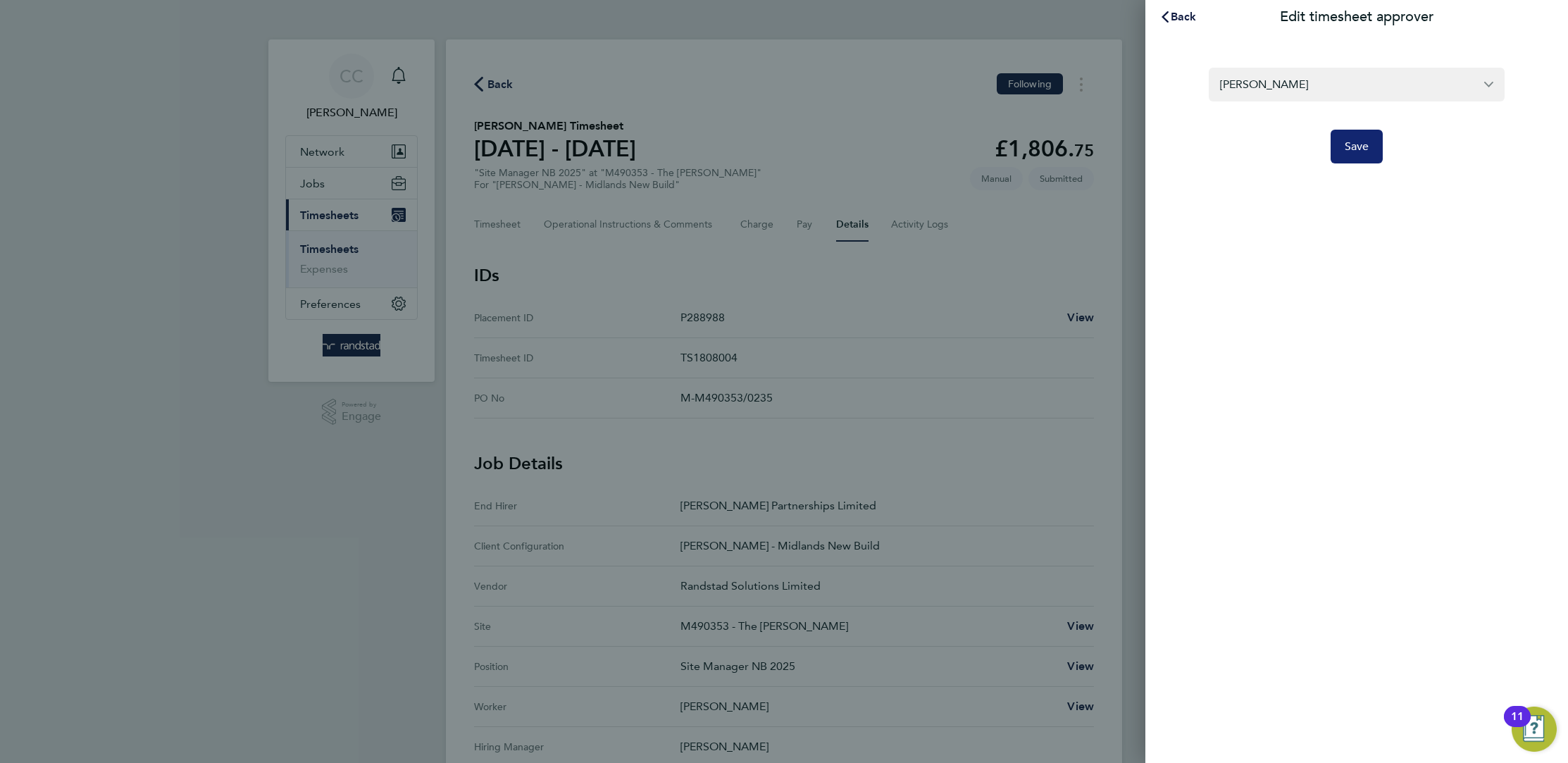
click at [1354, 142] on span "Save" at bounding box center [1357, 146] width 25 height 14
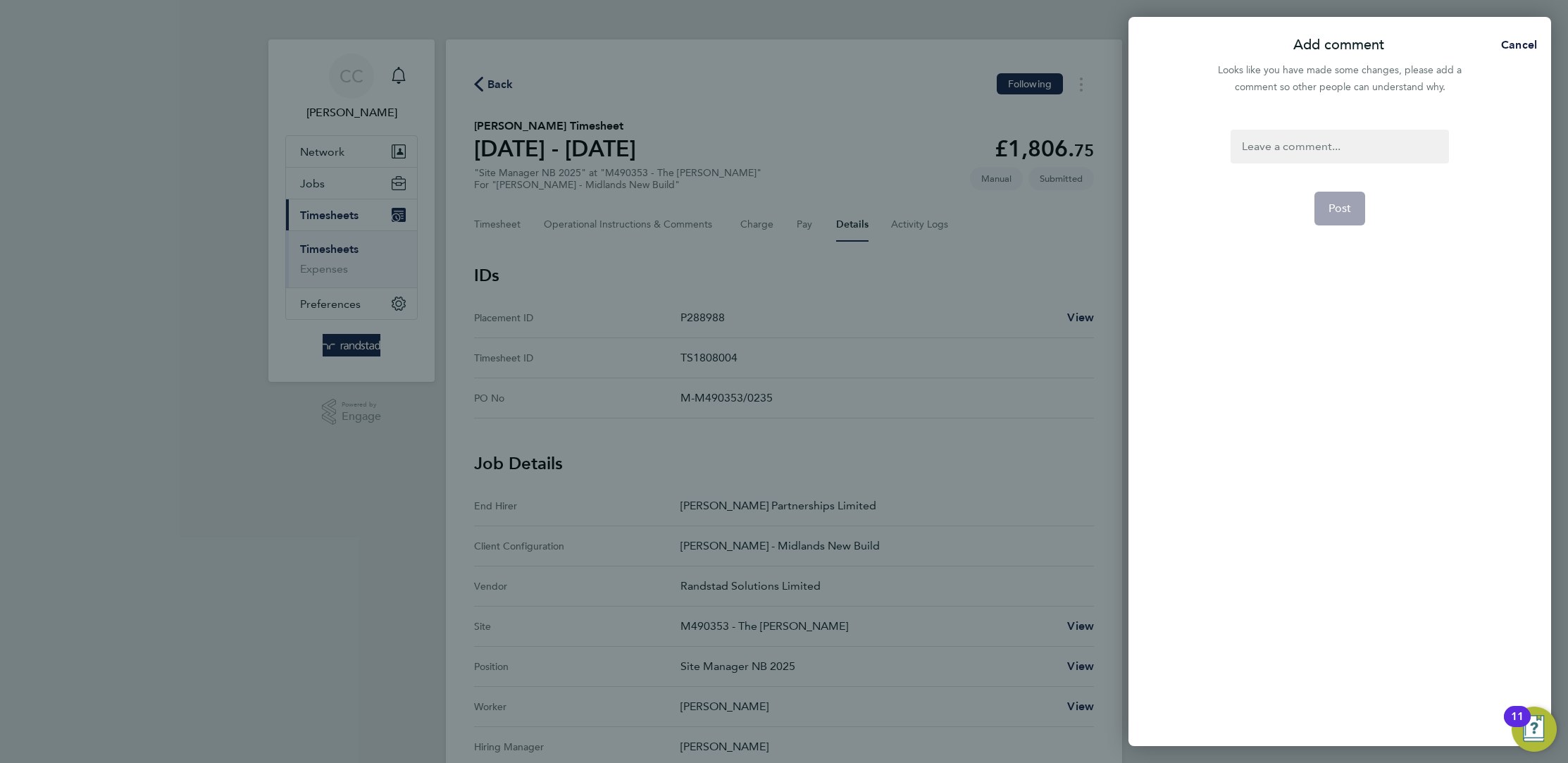
click at [1374, 154] on div at bounding box center [1339, 147] width 217 height 34
click at [1349, 205] on span "Post" at bounding box center [1340, 208] width 23 height 14
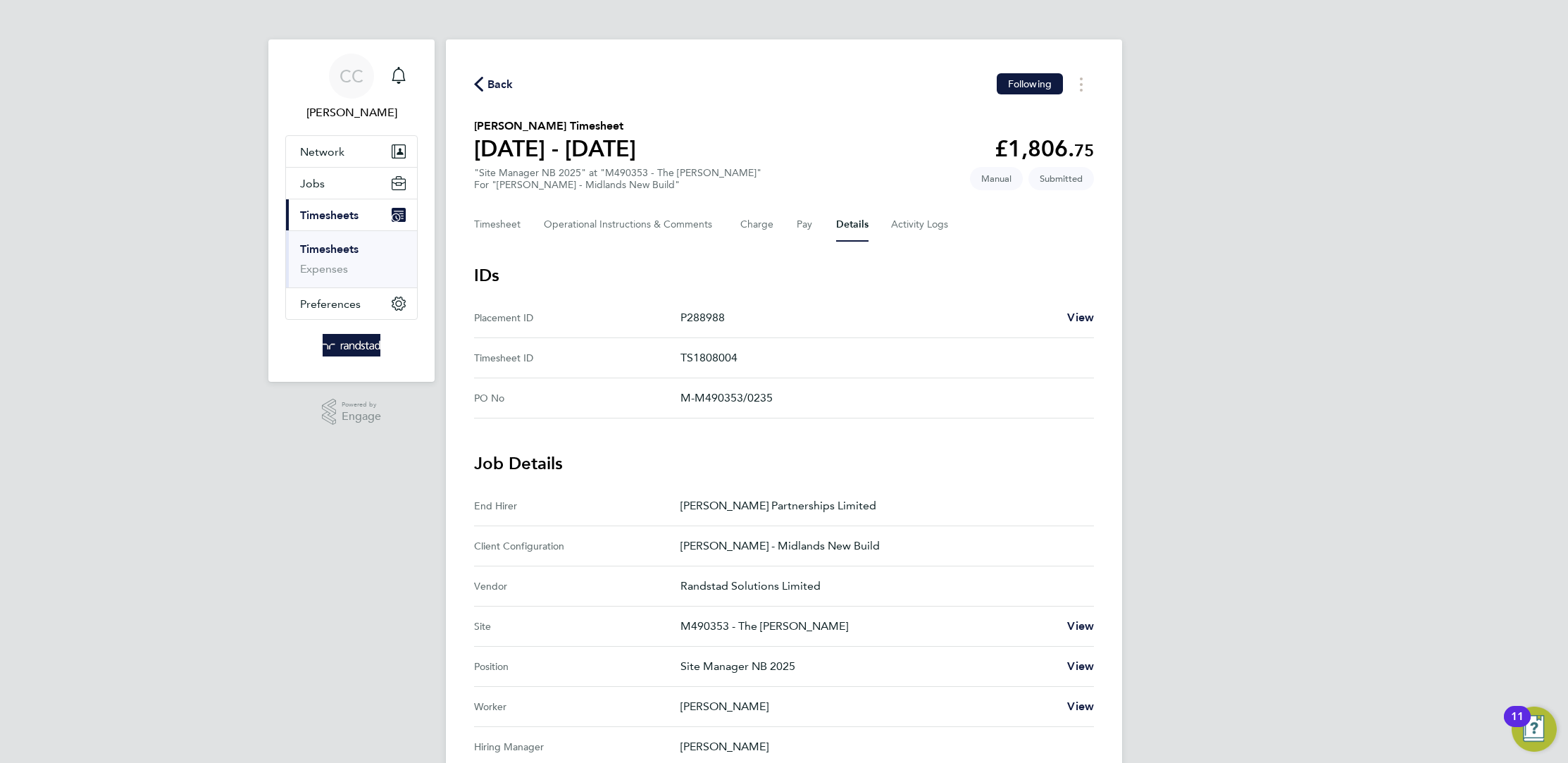
click at [485, 80] on span "Back" at bounding box center [494, 83] width 39 height 13
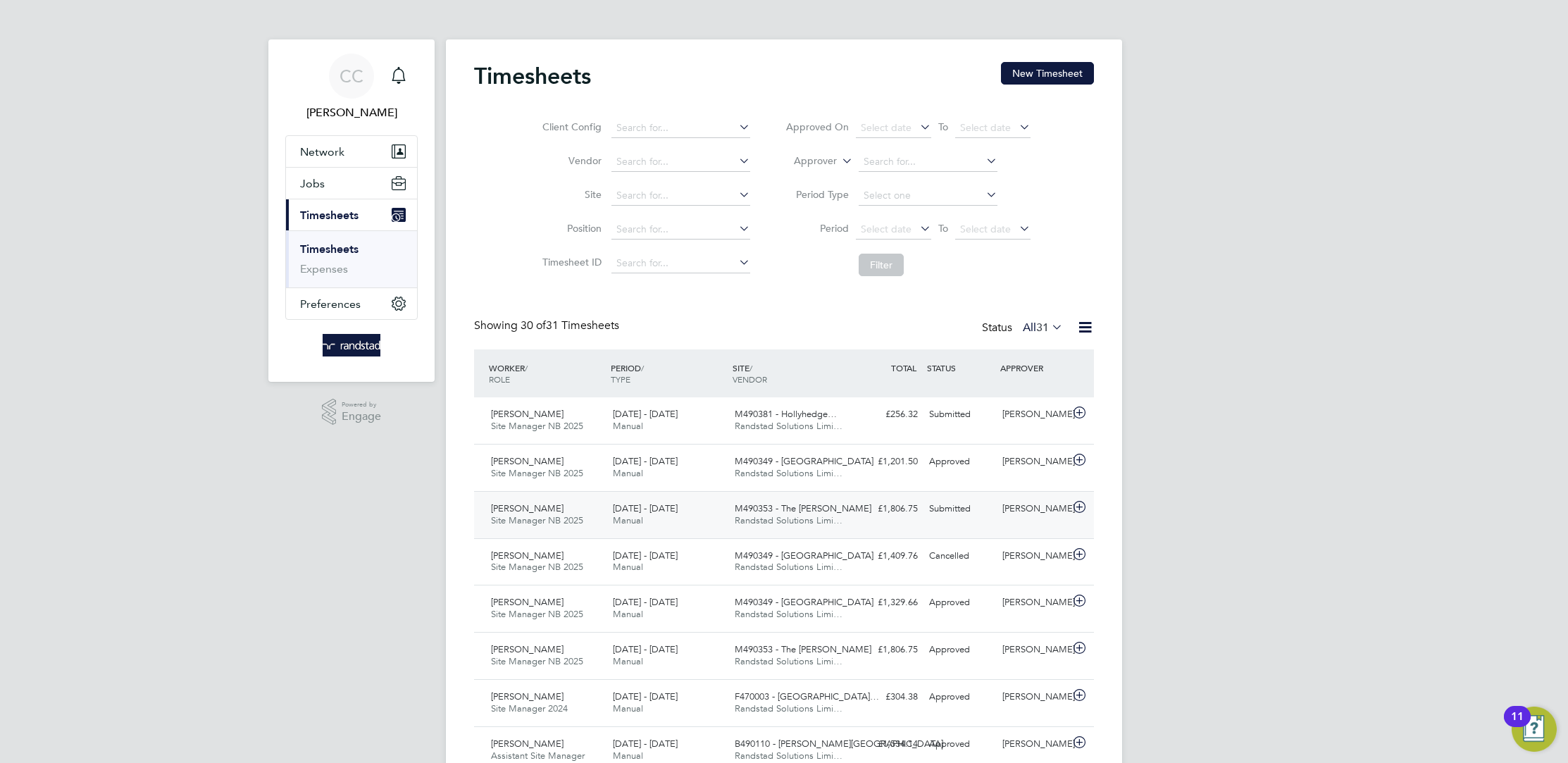
click at [808, 501] on div "M490353 - The Gower Randstad Solutions Limi…" at bounding box center [790, 515] width 122 height 36
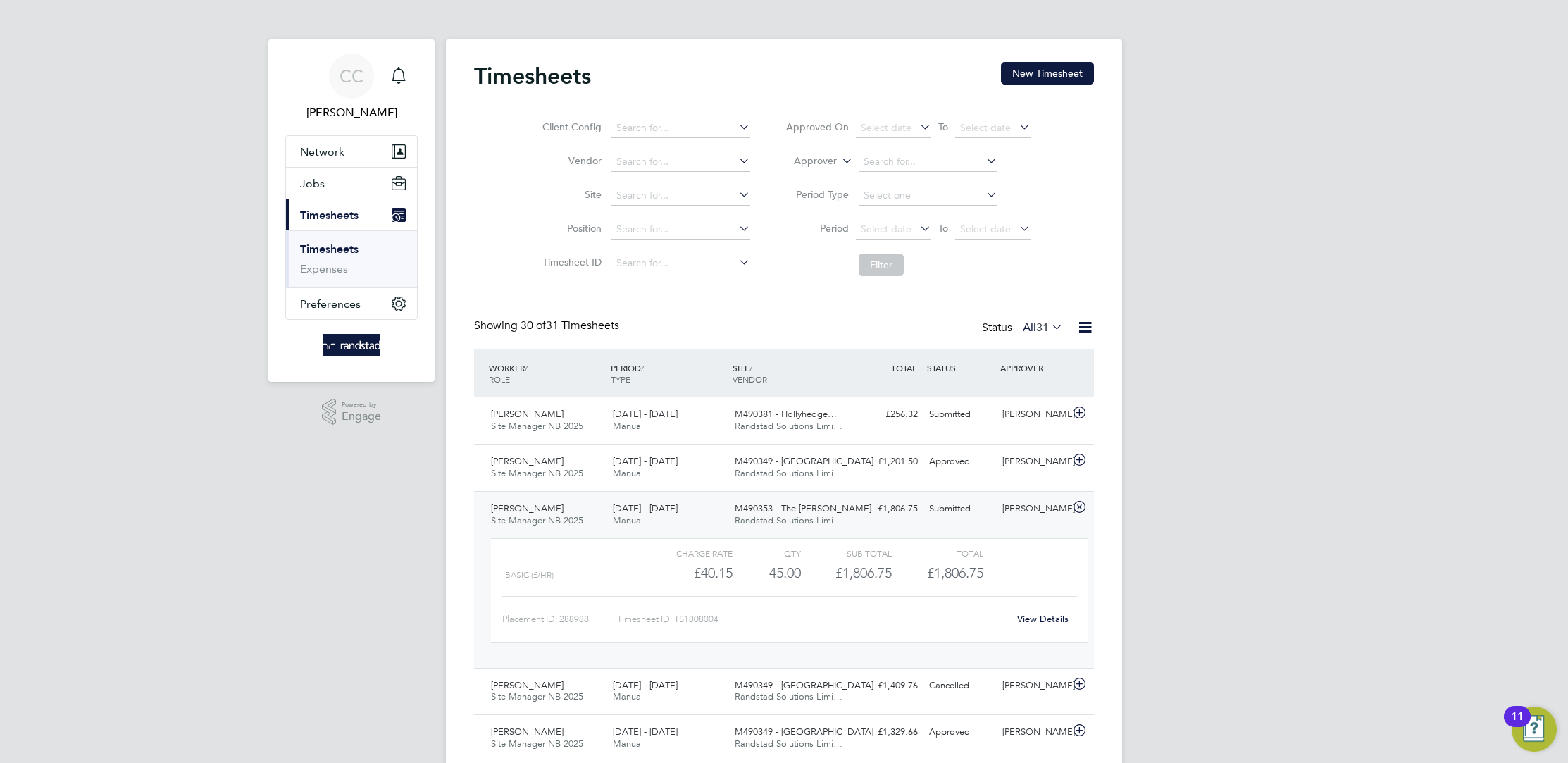
click at [814, 498] on div "M490353 - The Gower Randstad Solutions Limi…" at bounding box center [790, 515] width 122 height 36
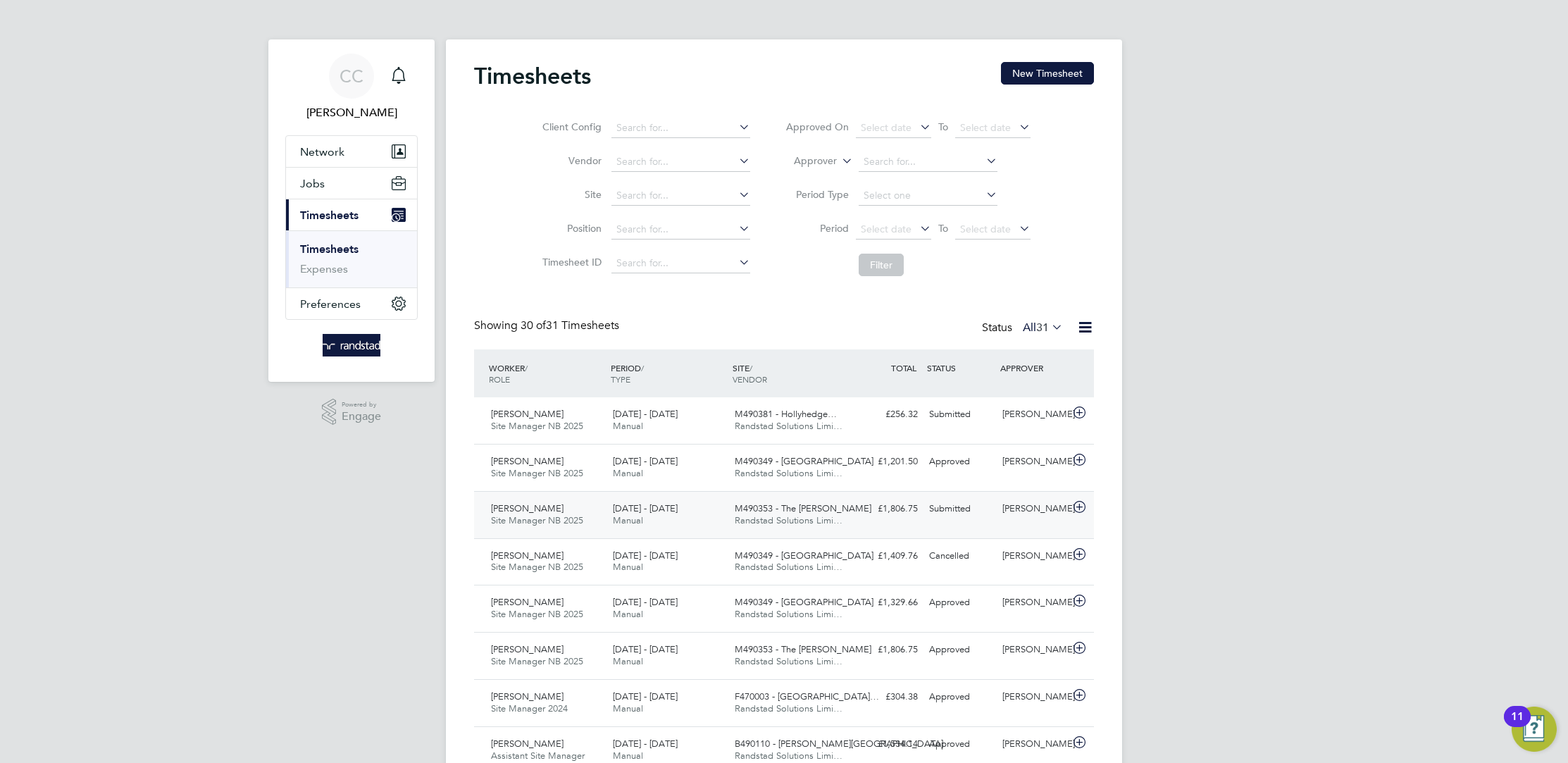
click at [869, 498] on div "£1,806.75 Submitted" at bounding box center [886, 509] width 73 height 23
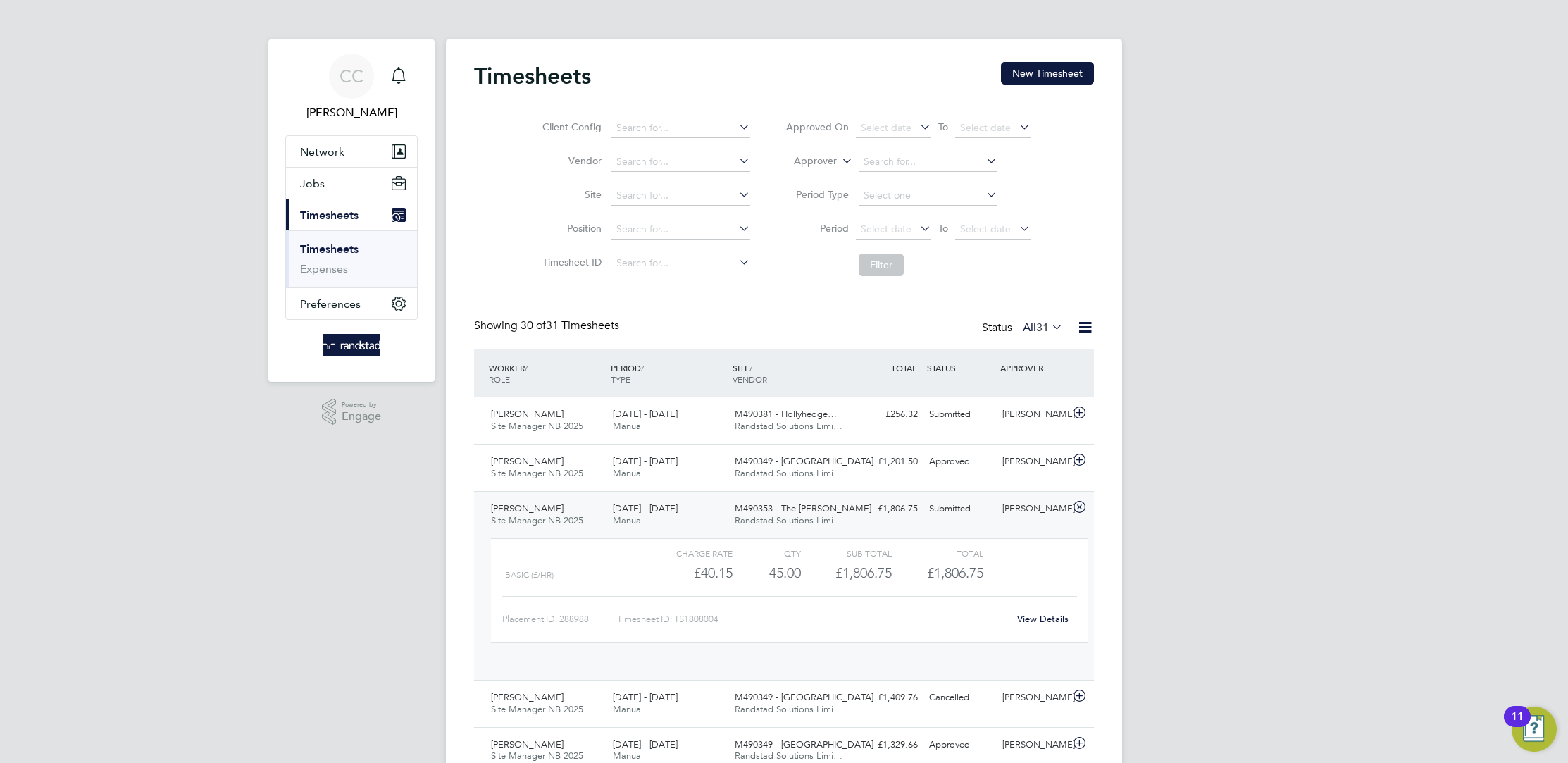
scroll to position [23, 137]
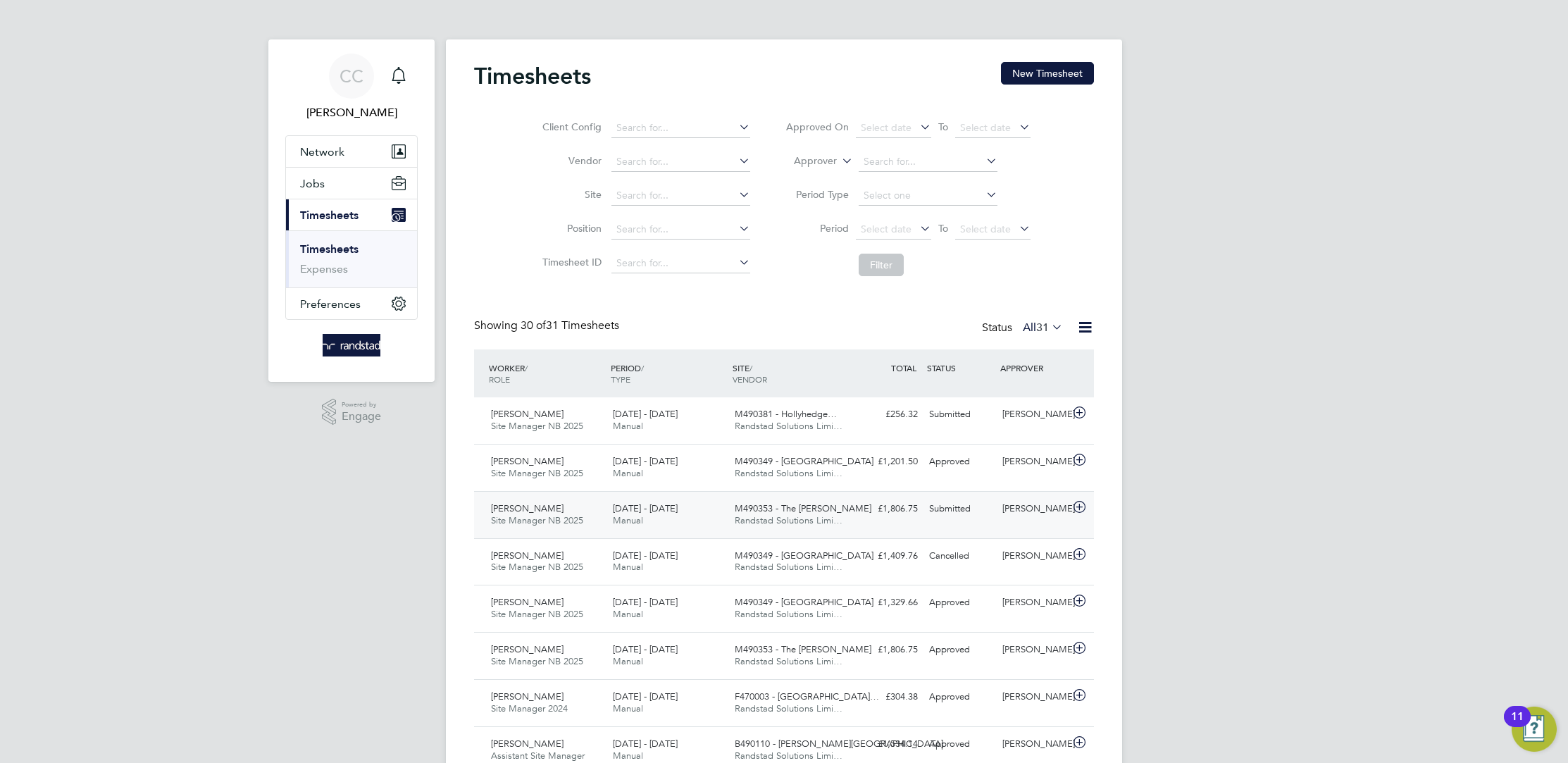
click at [712, 517] on div "[DATE] - [DATE] Manual" at bounding box center [668, 515] width 122 height 36
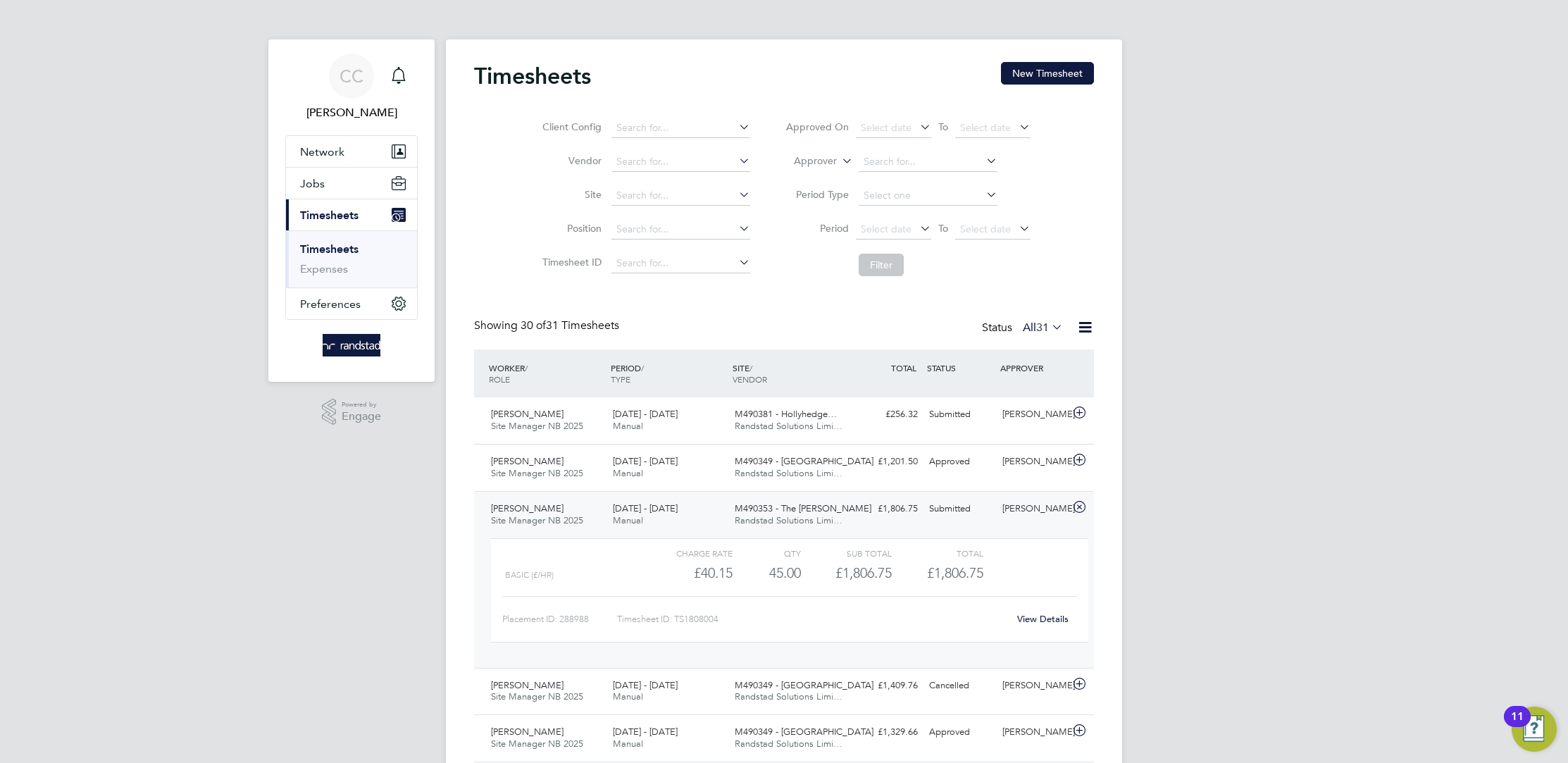
click at [1039, 621] on link "View Details" at bounding box center [1043, 618] width 51 height 12
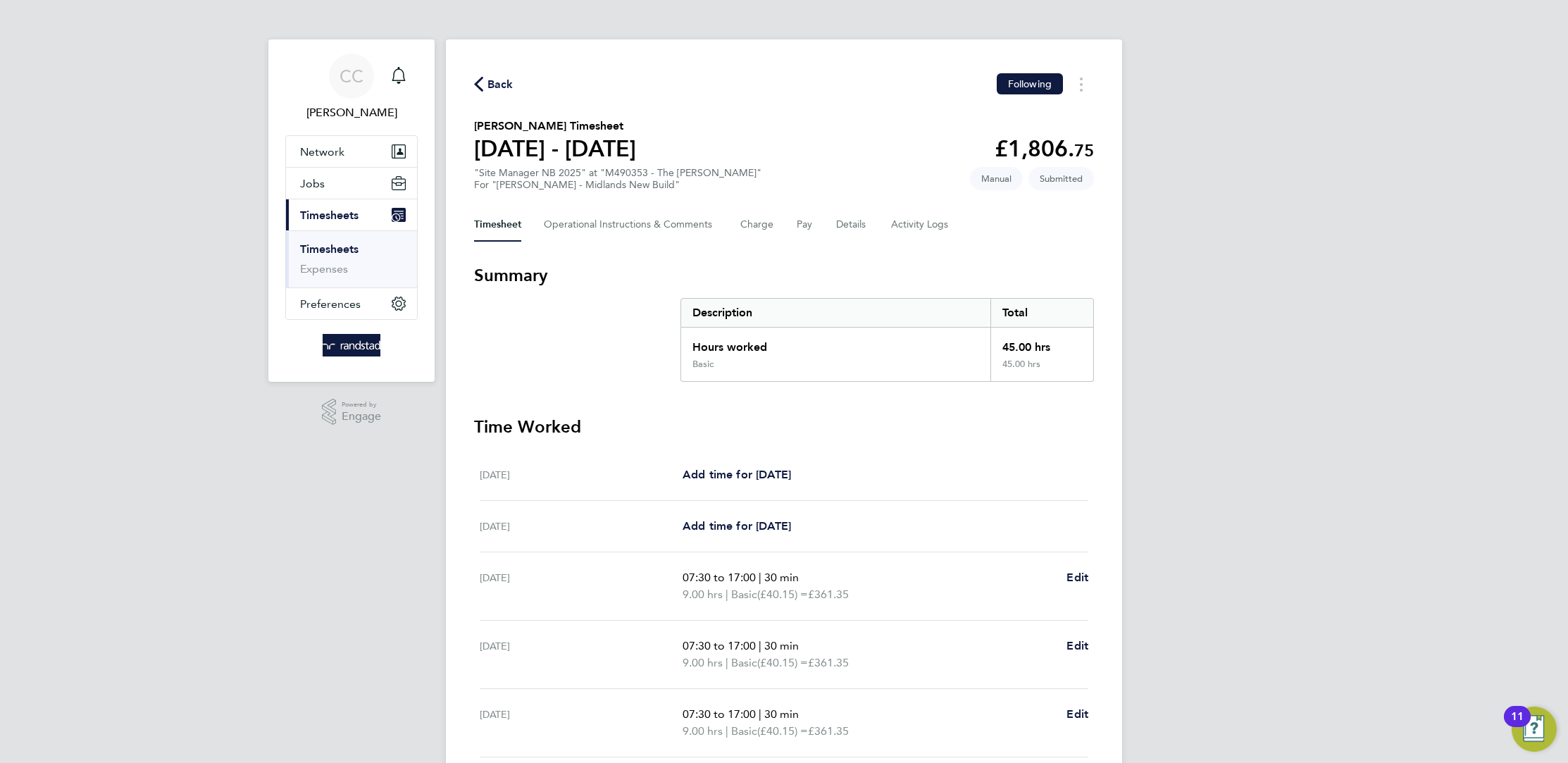
click at [483, 74] on div "Back Following" at bounding box center [784, 84] width 620 height 22
click at [497, 75] on button "Back" at bounding box center [494, 84] width 39 height 18
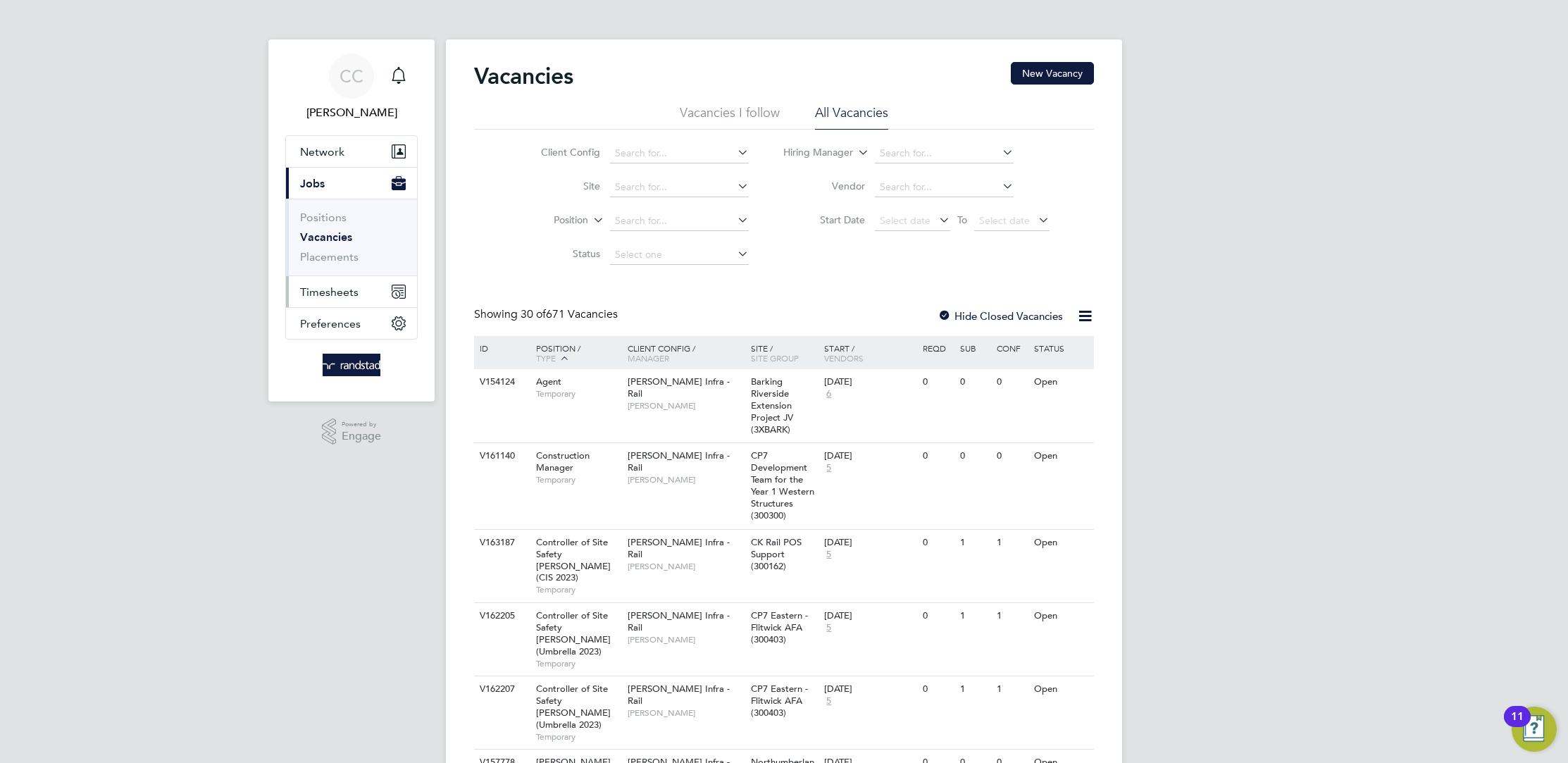
click at [366, 288] on button "Timesheets" at bounding box center [351, 292] width 131 height 31
click at [348, 248] on link "Timesheets" at bounding box center [330, 248] width 59 height 13
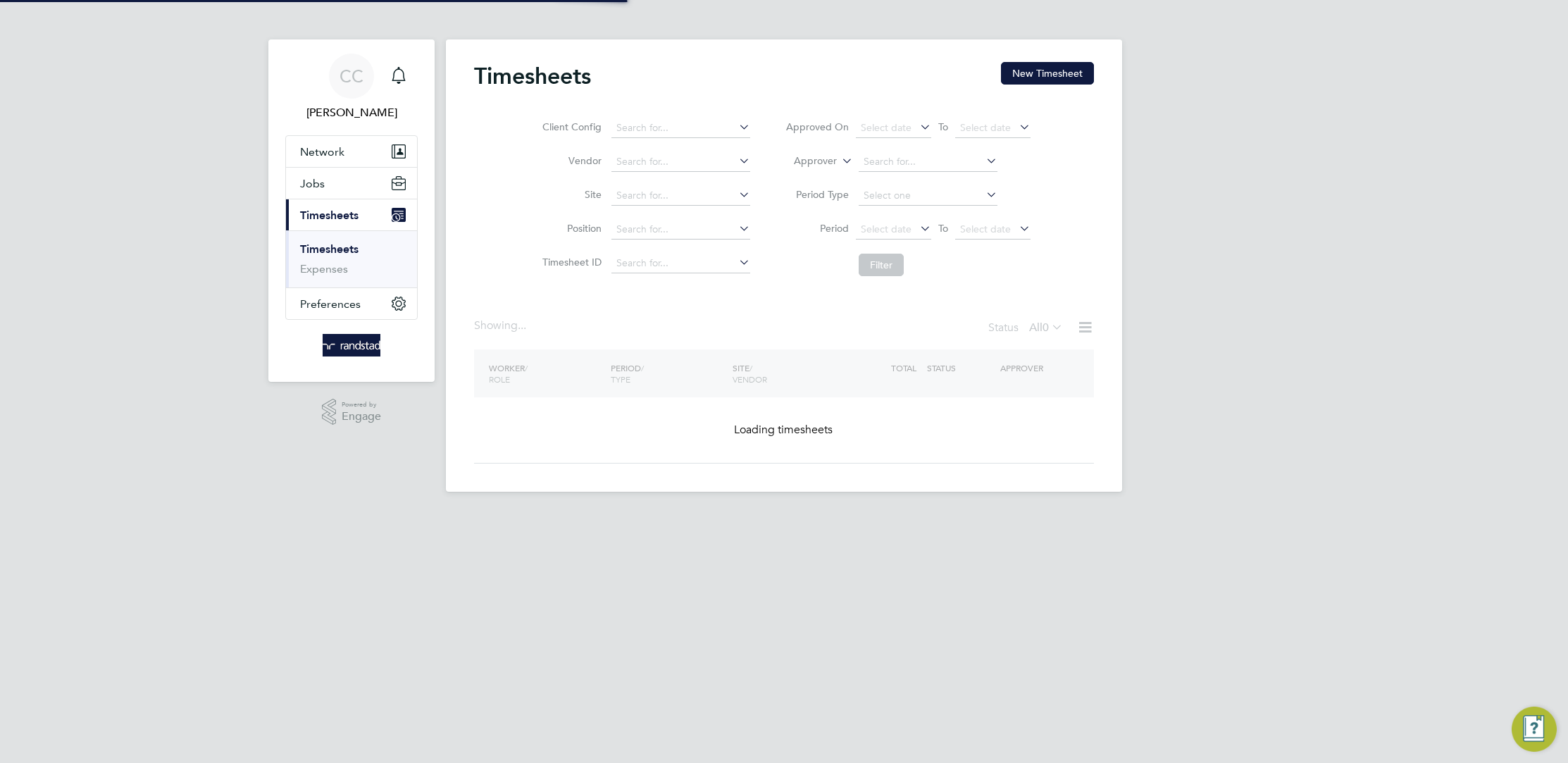
click at [665, 336] on div "Showing ... Status All 0" at bounding box center [784, 334] width 620 height 31
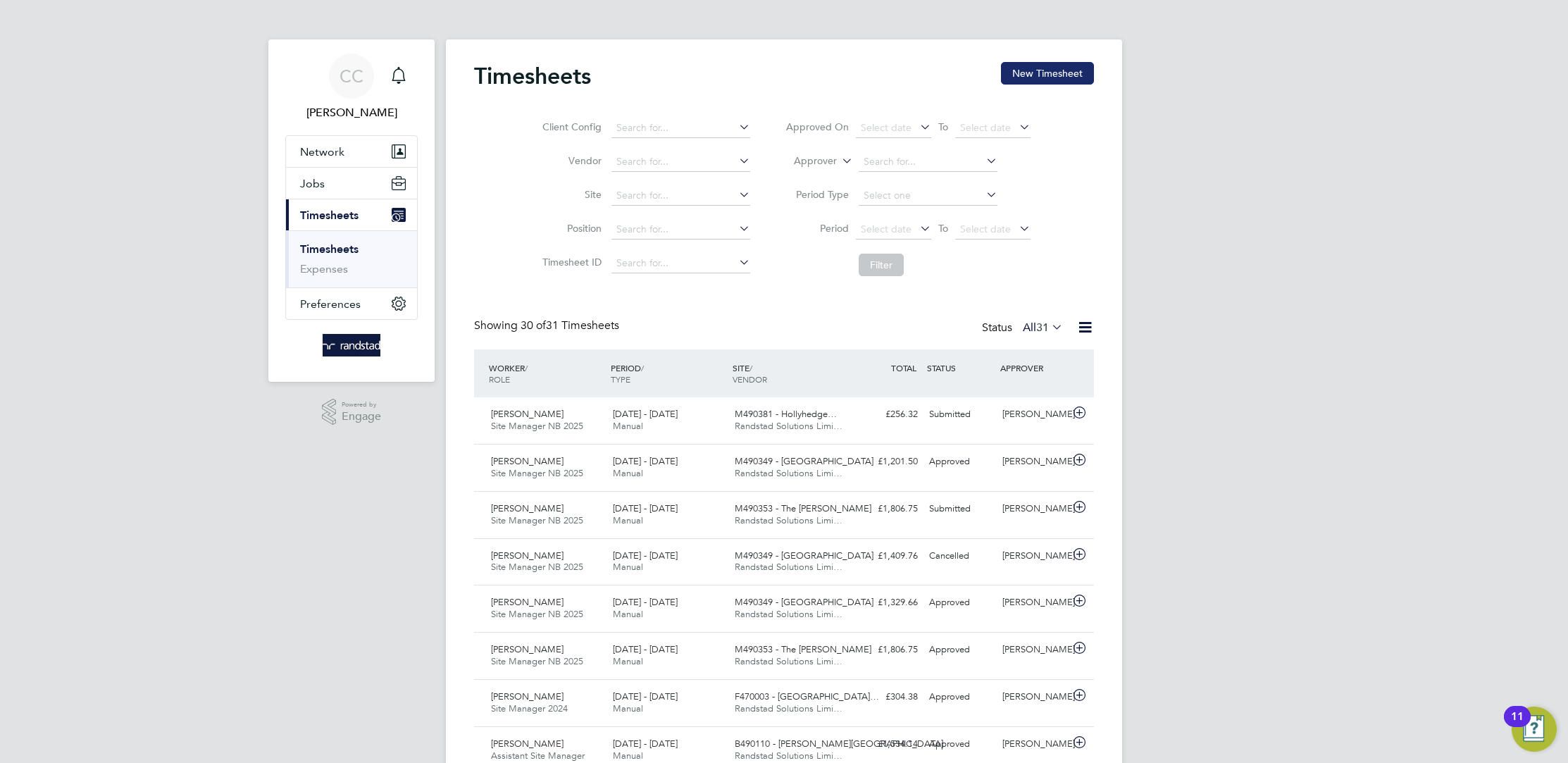
click at [1078, 72] on button "New Timesheet" at bounding box center [1047, 73] width 93 height 22
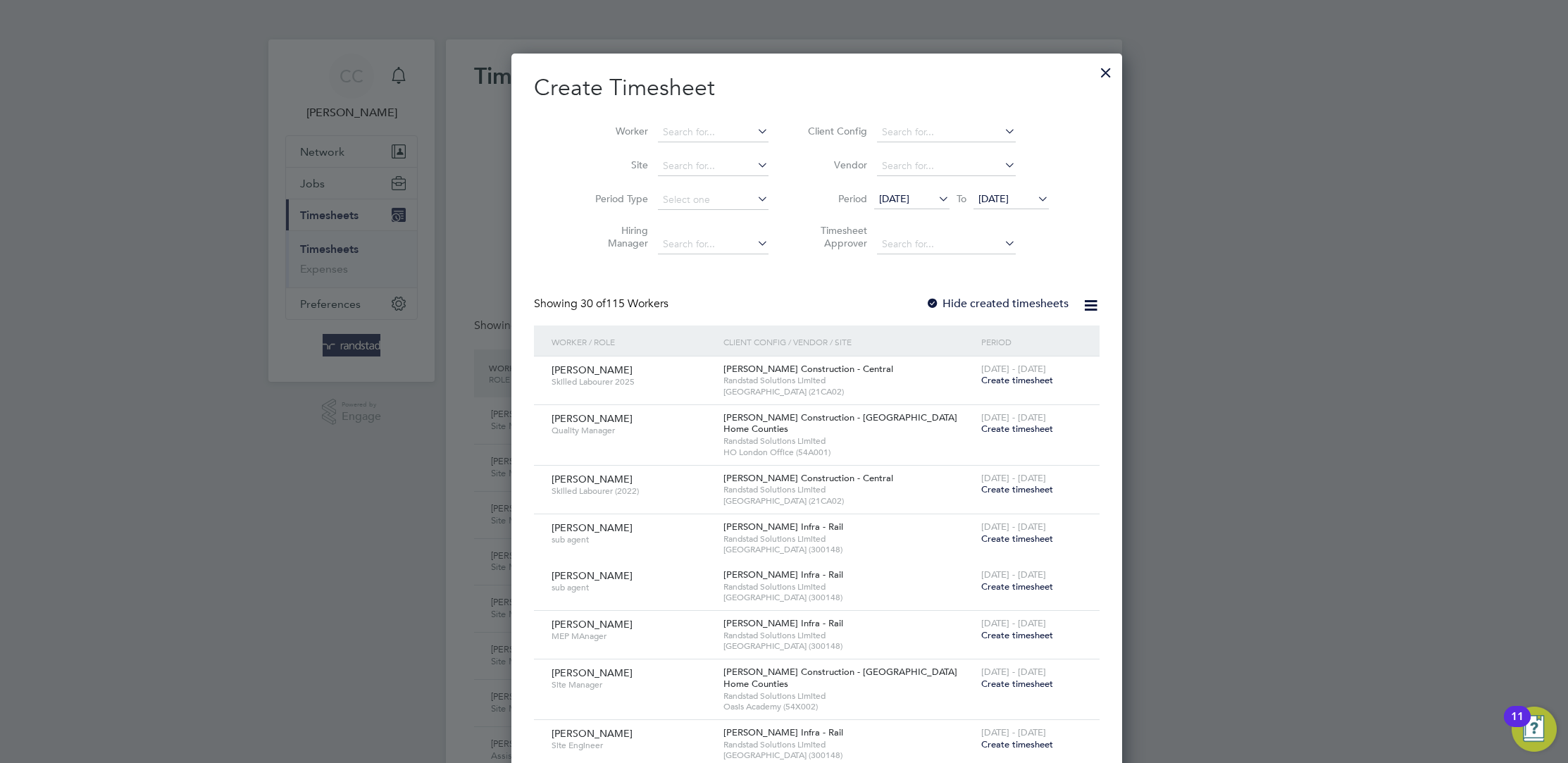
click at [678, 121] on li "Worker" at bounding box center [676, 132] width 219 height 34
click at [683, 134] on input at bounding box center [712, 132] width 111 height 19
type input "W"
click at [698, 187] on li "Adewale Bello" at bounding box center [692, 190] width 133 height 19
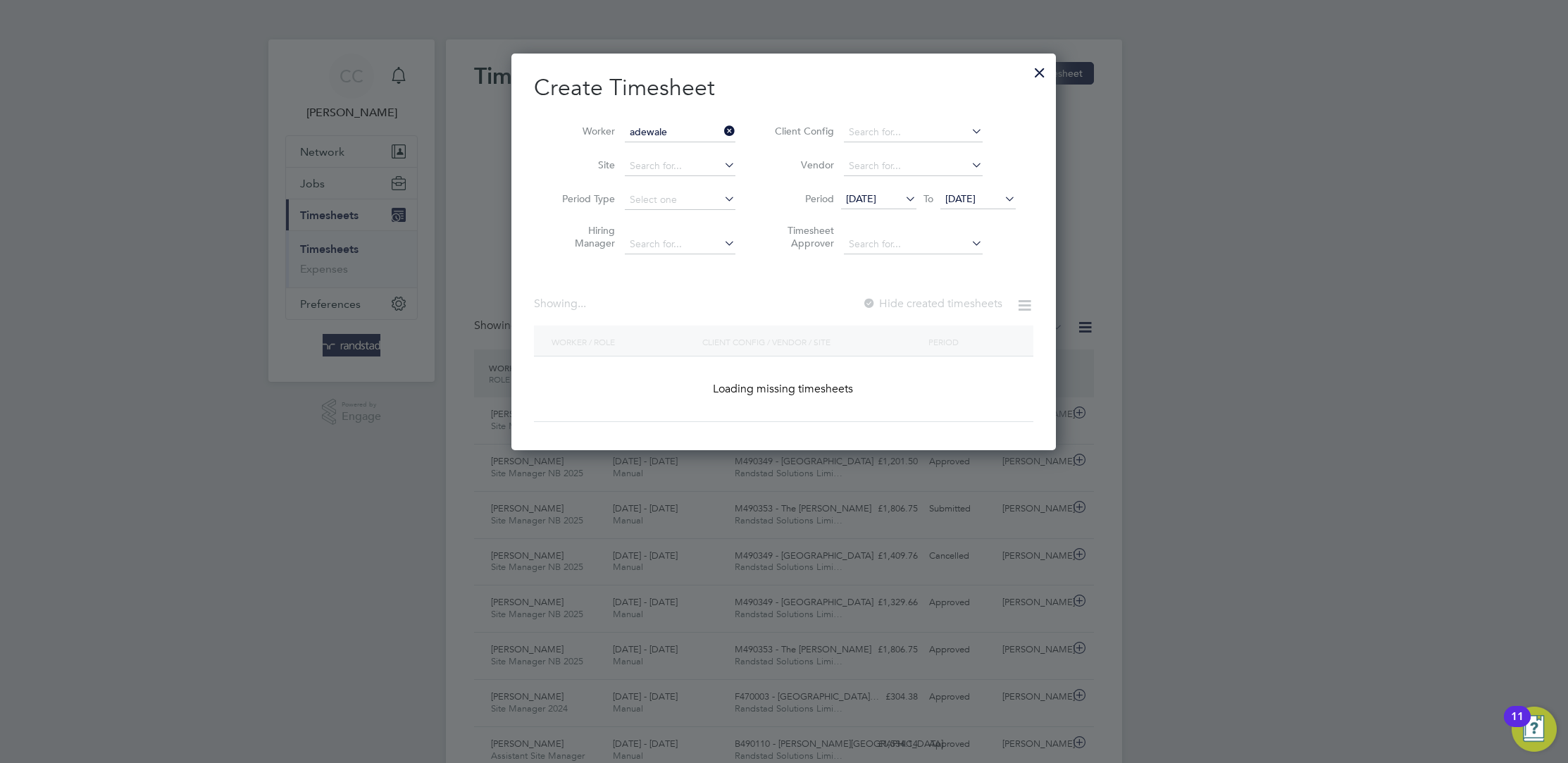
type input "Adewale Bello"
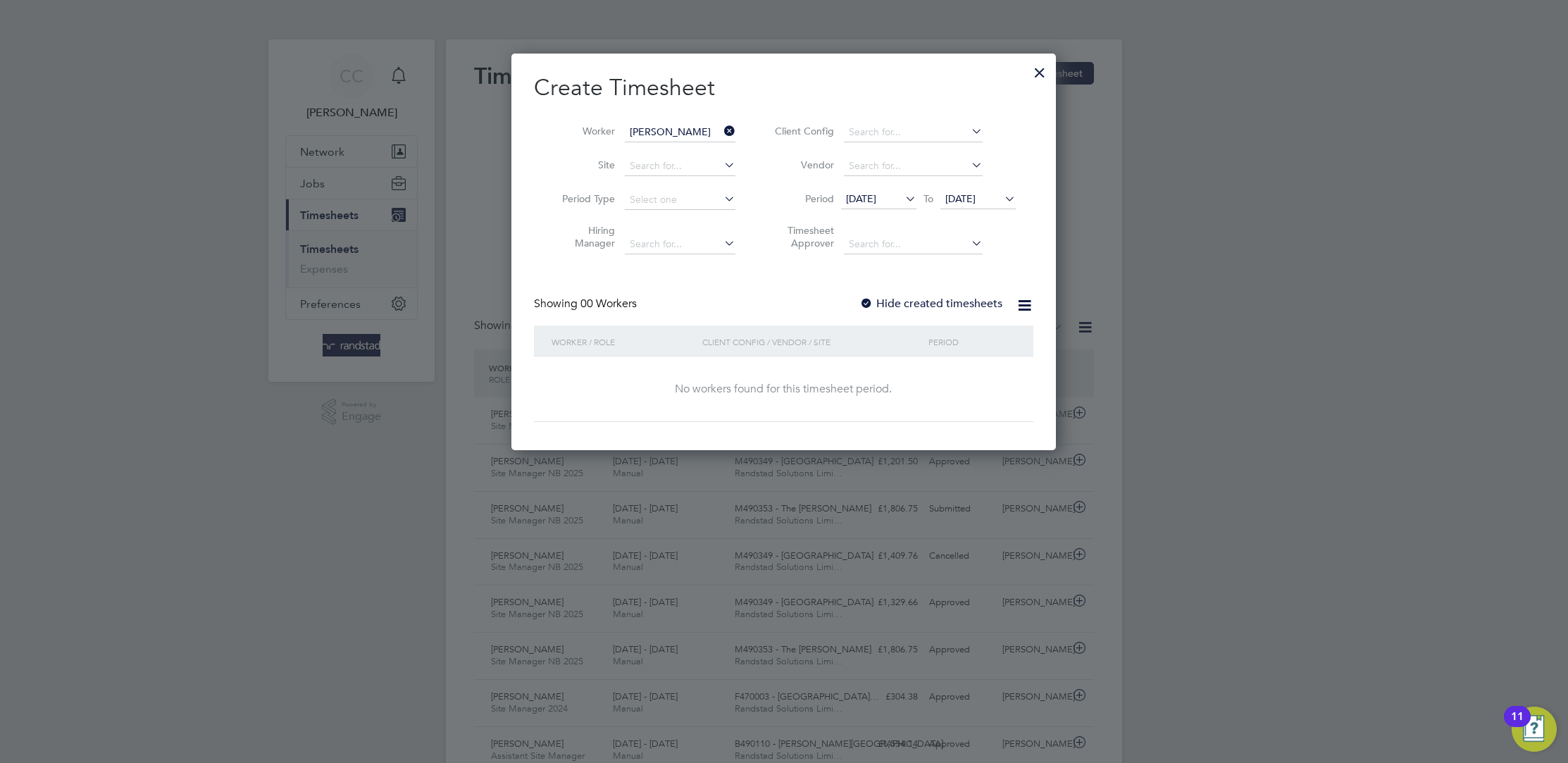
click at [876, 298] on label "Hide created timesheets" at bounding box center [931, 303] width 143 height 14
click at [897, 206] on span "12 Aug 2025" at bounding box center [878, 200] width 75 height 19
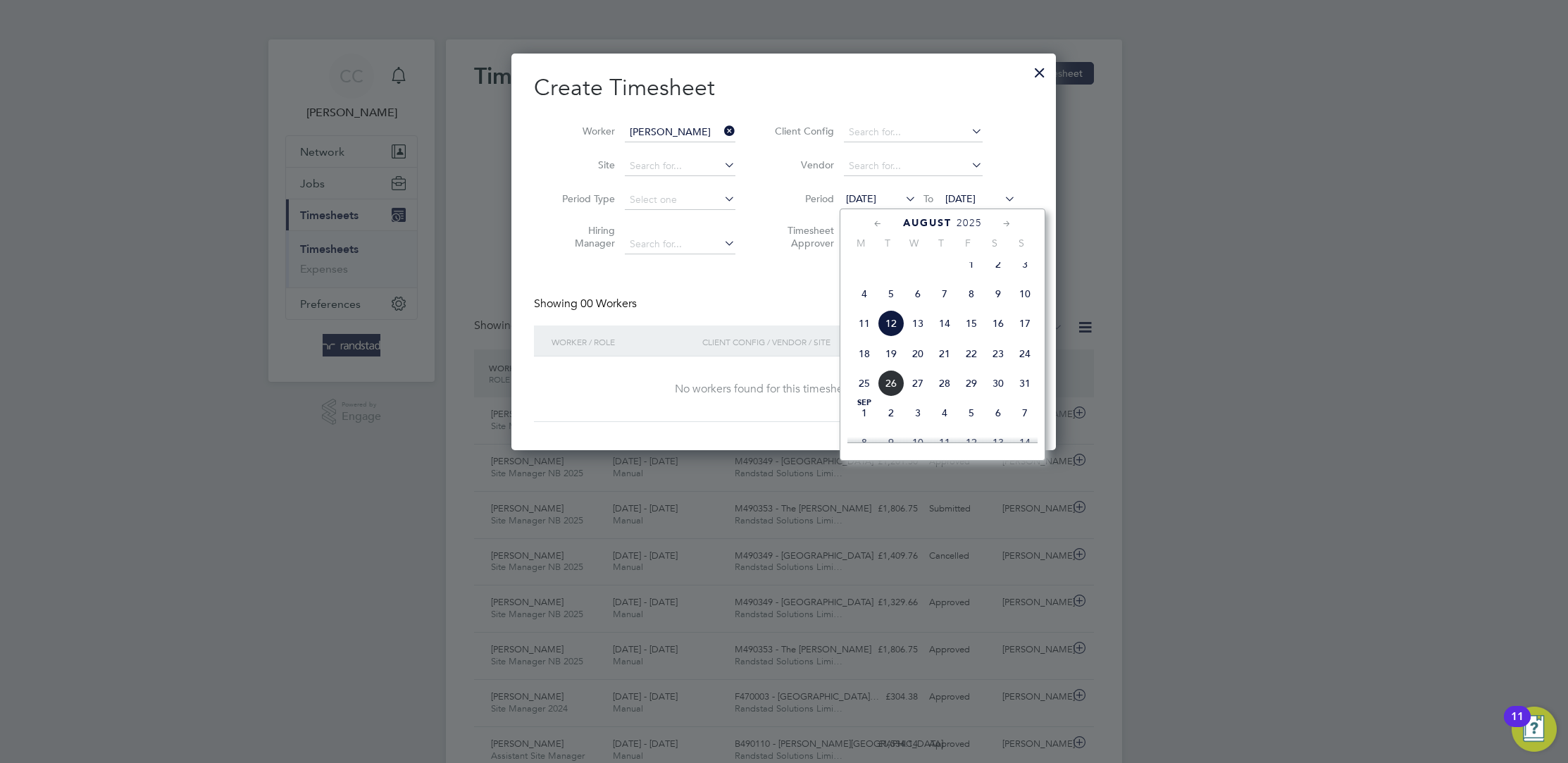
click at [1025, 337] on span "17" at bounding box center [1024, 323] width 27 height 27
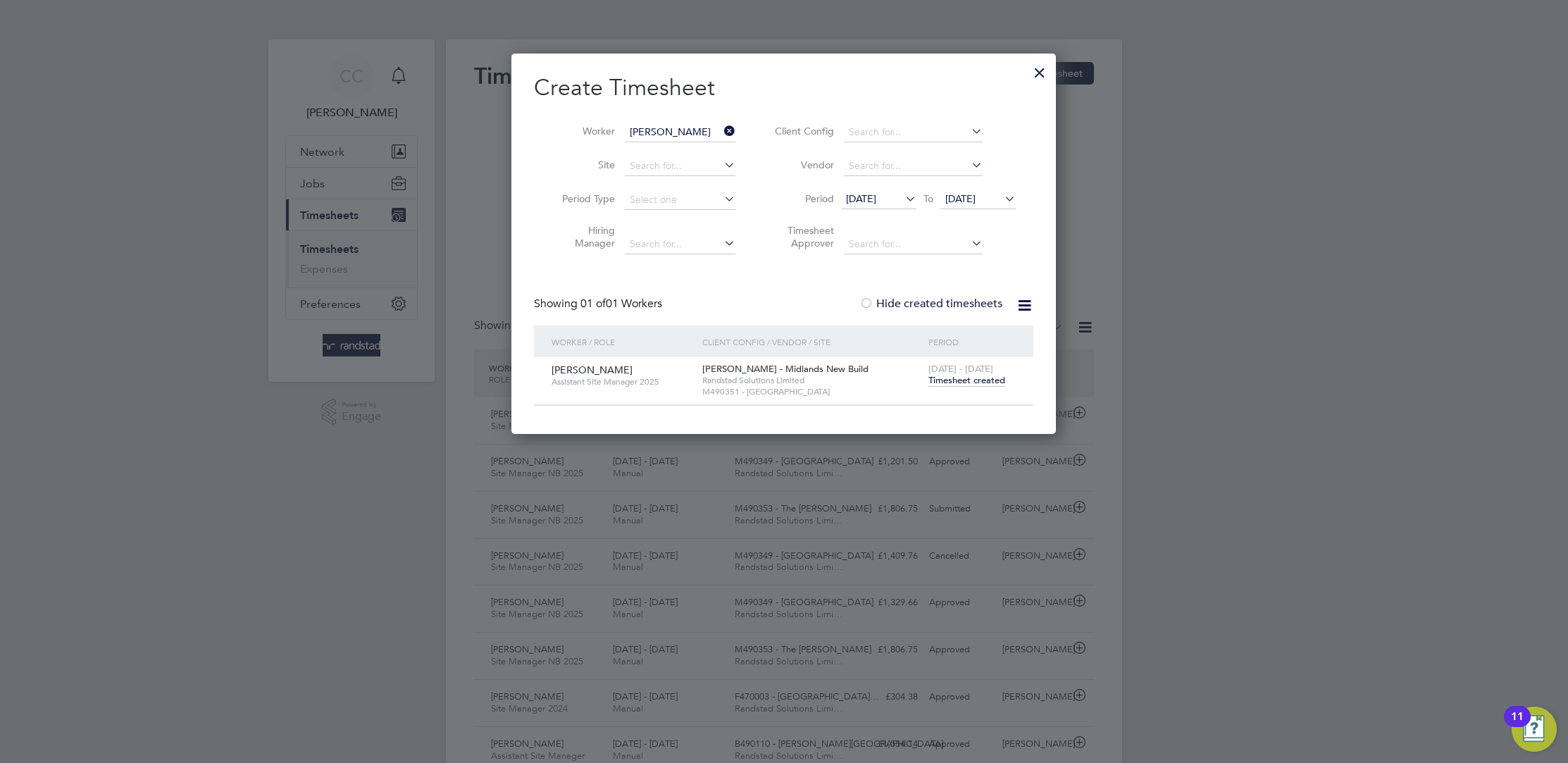
click at [966, 379] on span "Timesheet created" at bounding box center [966, 380] width 77 height 12
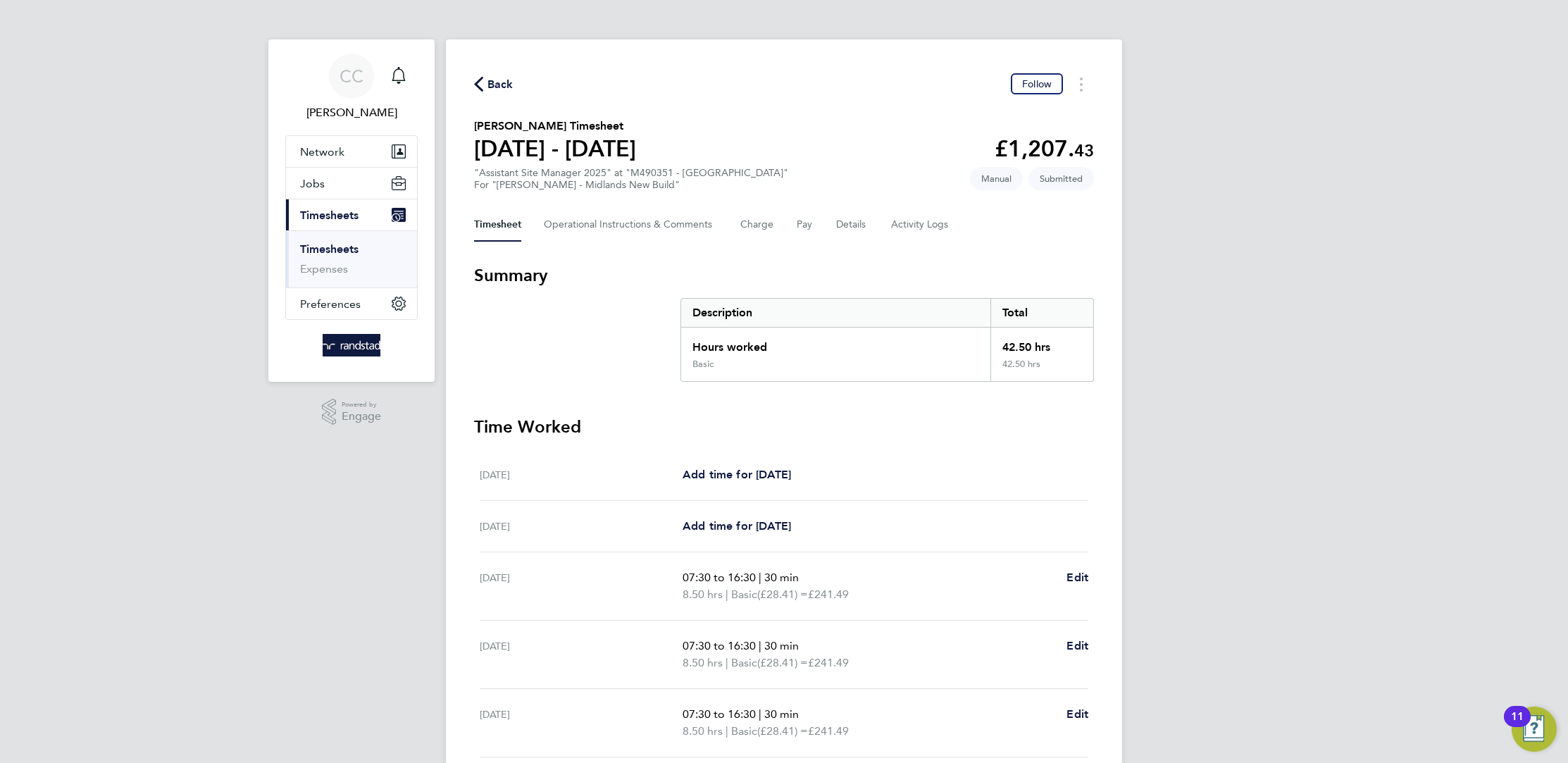
click at [787, 224] on div "Timesheet Operational Instructions & Comments Charge Pay Details Activity Logs" at bounding box center [784, 225] width 620 height 34
drag, startPoint x: 806, startPoint y: 224, endPoint x: 838, endPoint y: 224, distance: 32.0
click at [809, 225] on button "Pay" at bounding box center [805, 225] width 17 height 34
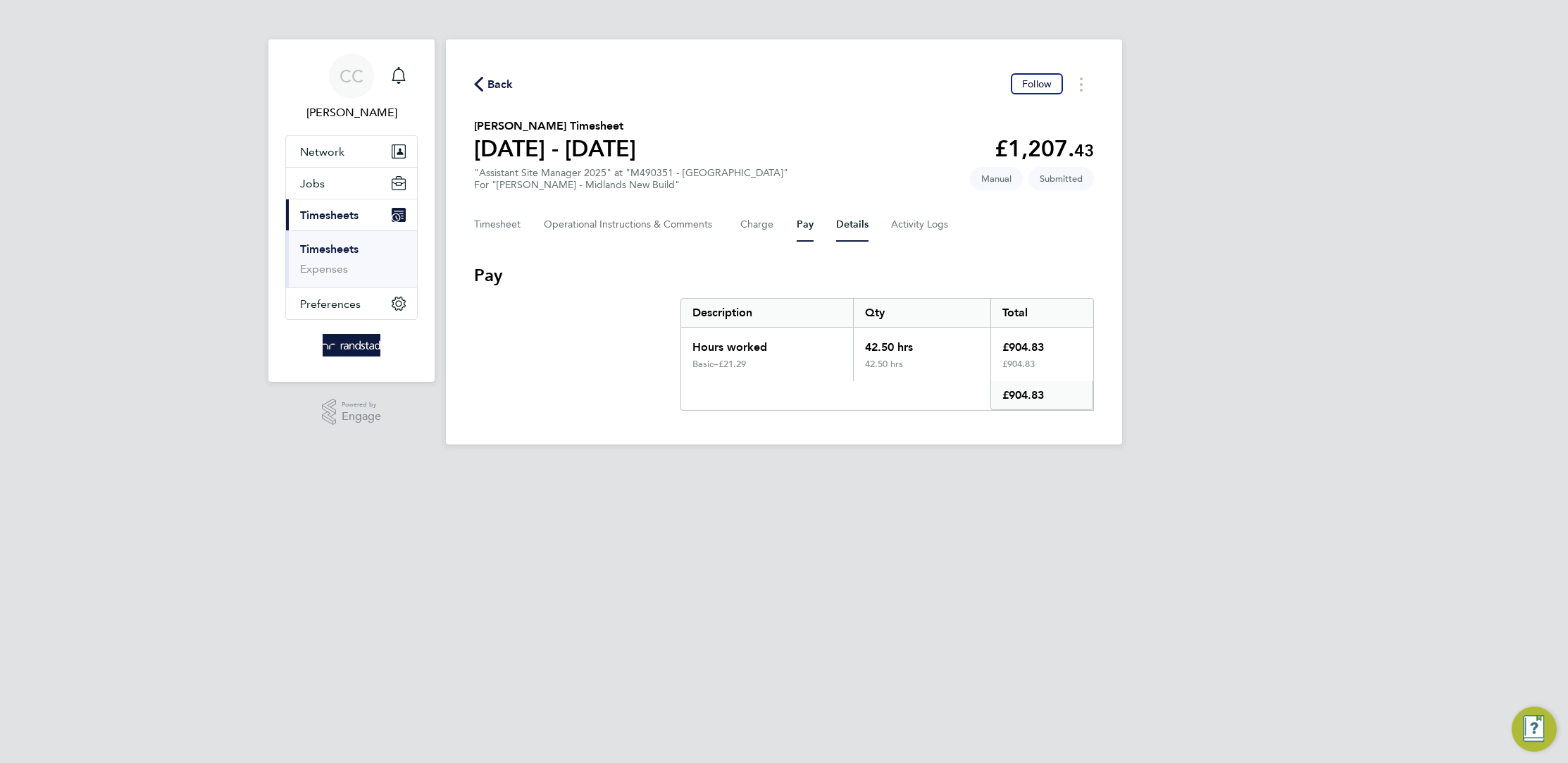
click at [858, 227] on button "Details" at bounding box center [852, 225] width 32 height 34
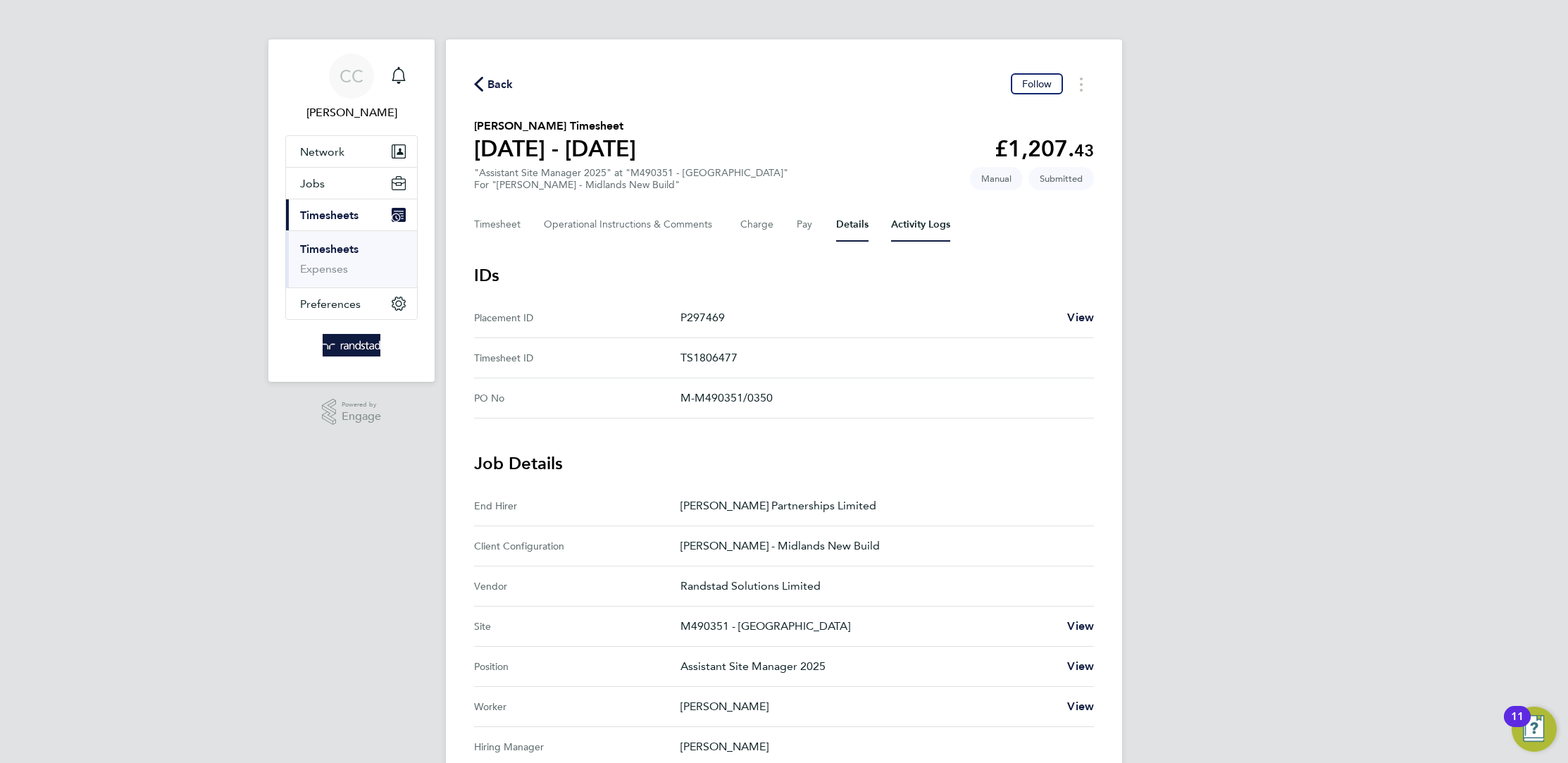
click at [900, 226] on Logs-tab "Activity Logs" at bounding box center [921, 225] width 59 height 34
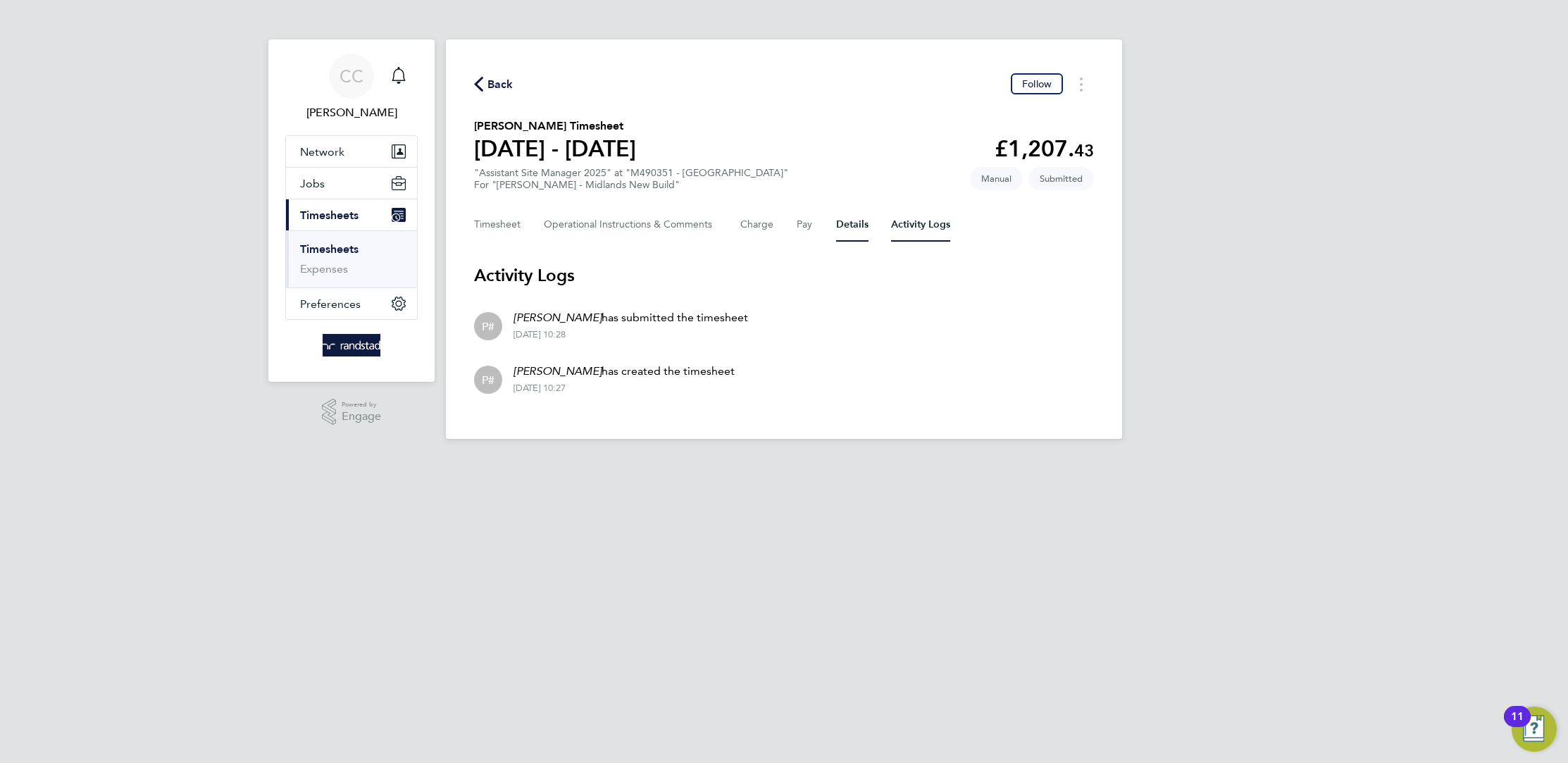
click at [856, 224] on button "Details" at bounding box center [852, 225] width 32 height 34
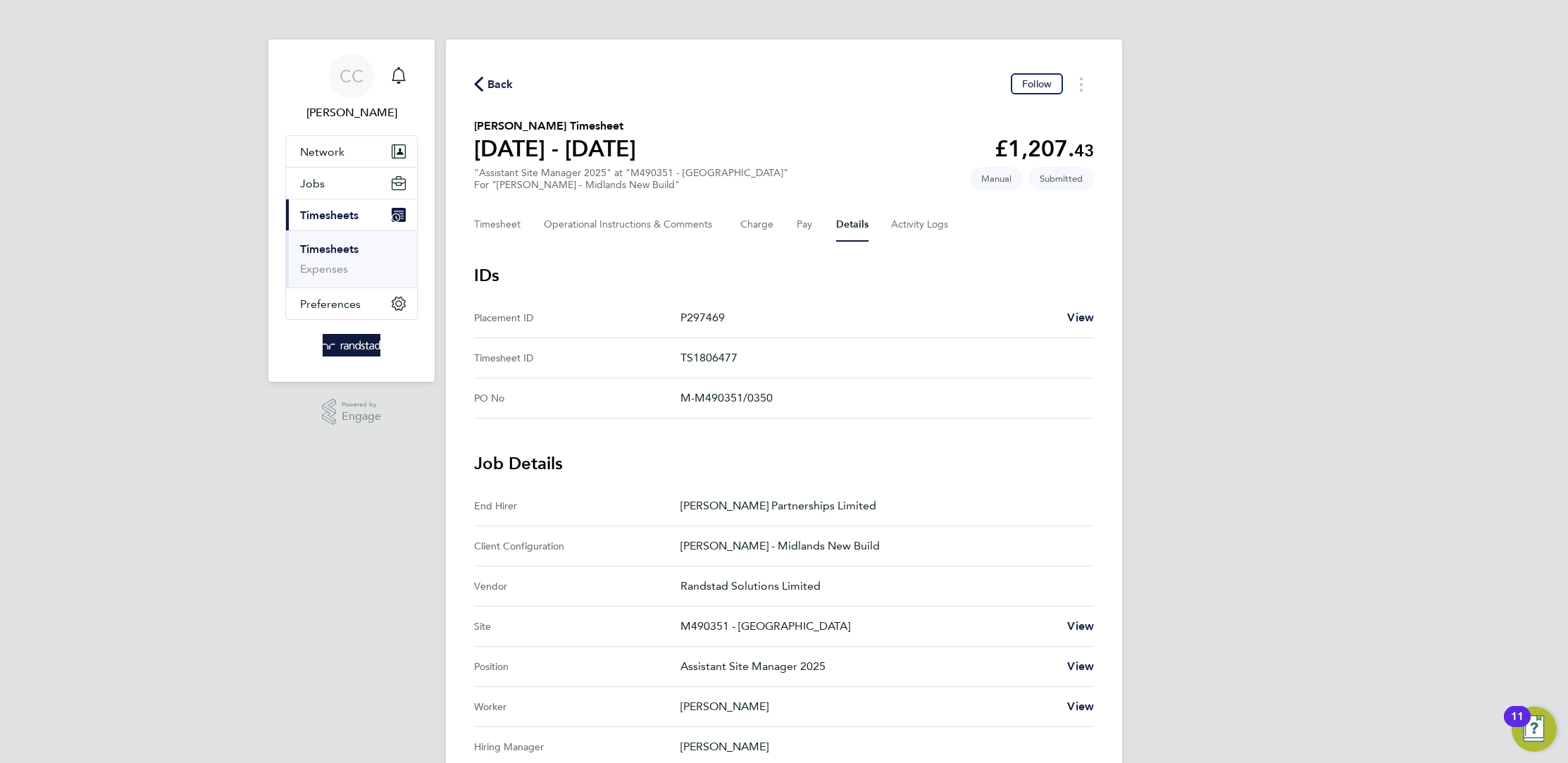
click at [491, 77] on span "Back" at bounding box center [500, 84] width 26 height 17
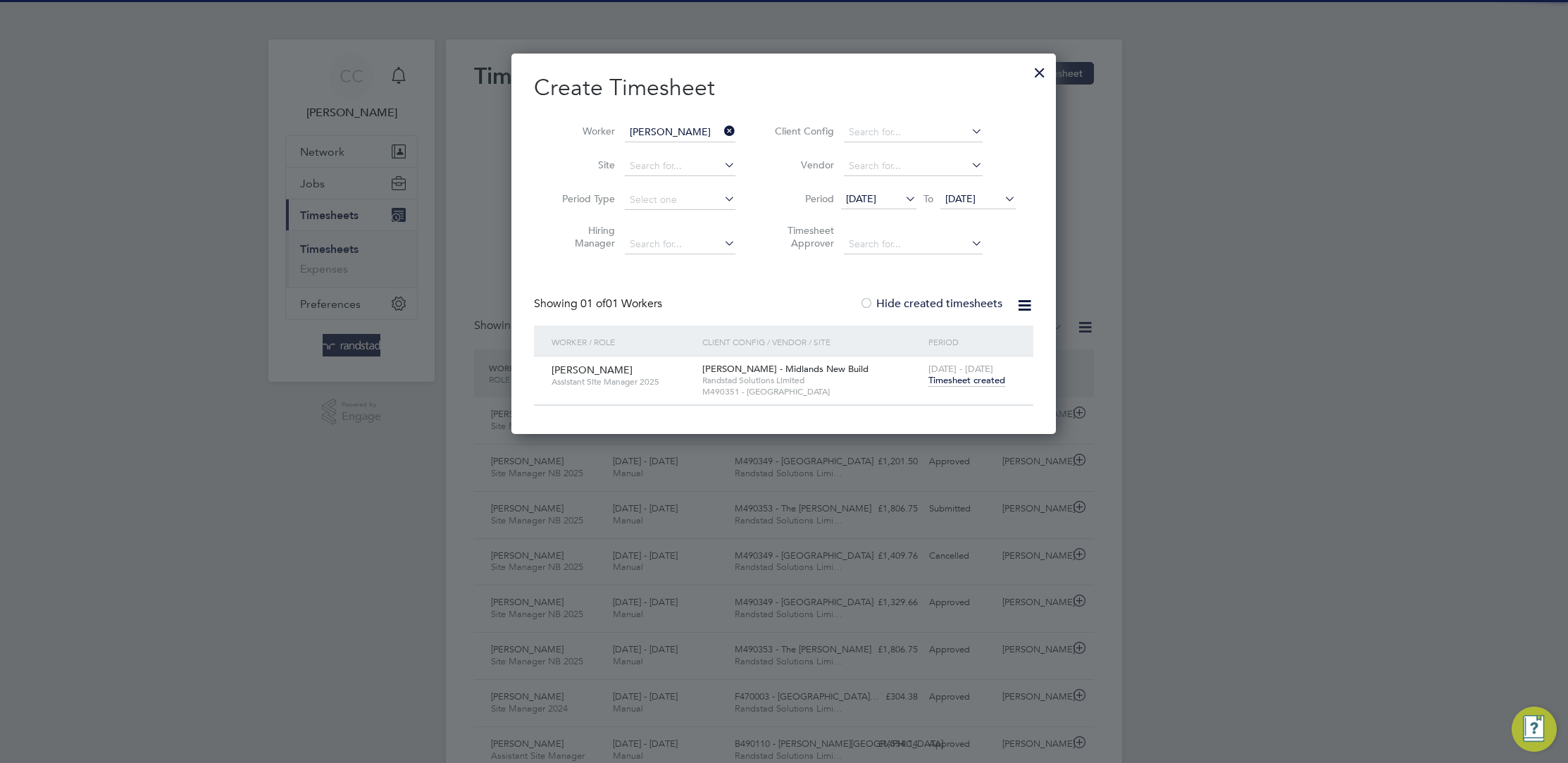
scroll to position [36, 122]
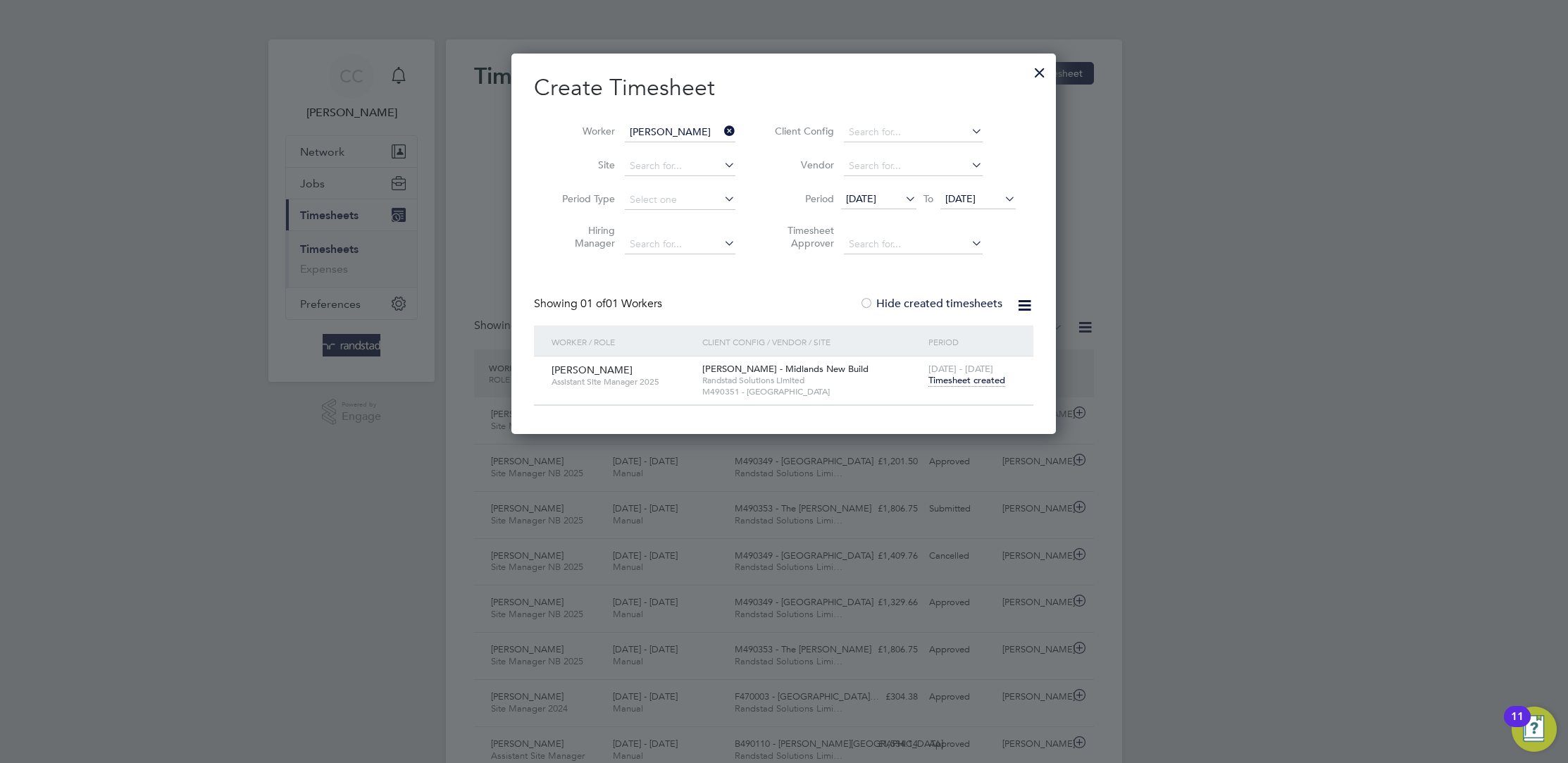
click at [1037, 70] on div at bounding box center [1039, 69] width 26 height 26
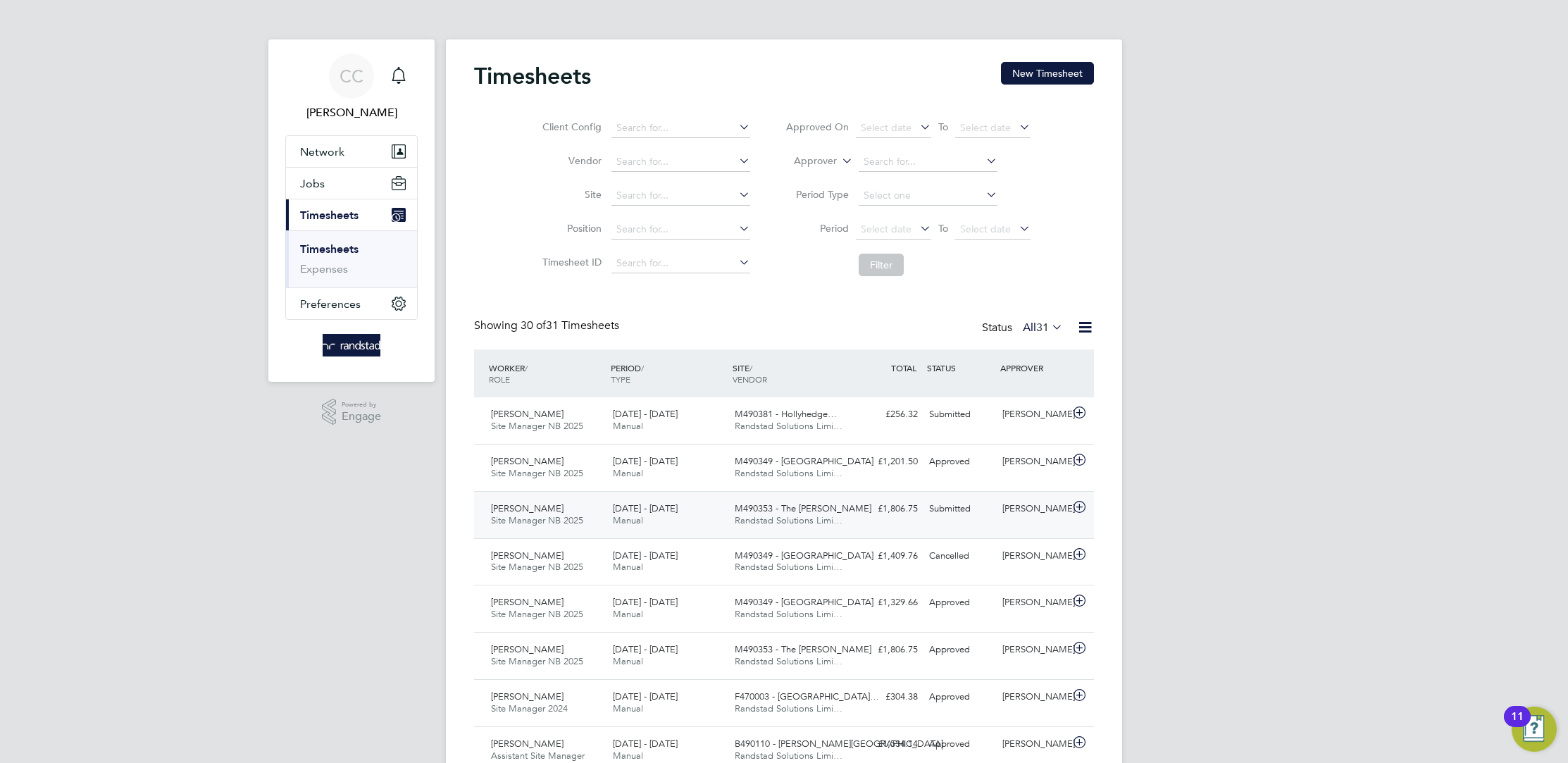
click at [595, 508] on div "Robert Whitehouse Site Manager NB 2025 16 - 22 Aug 2025" at bounding box center [546, 515] width 122 height 36
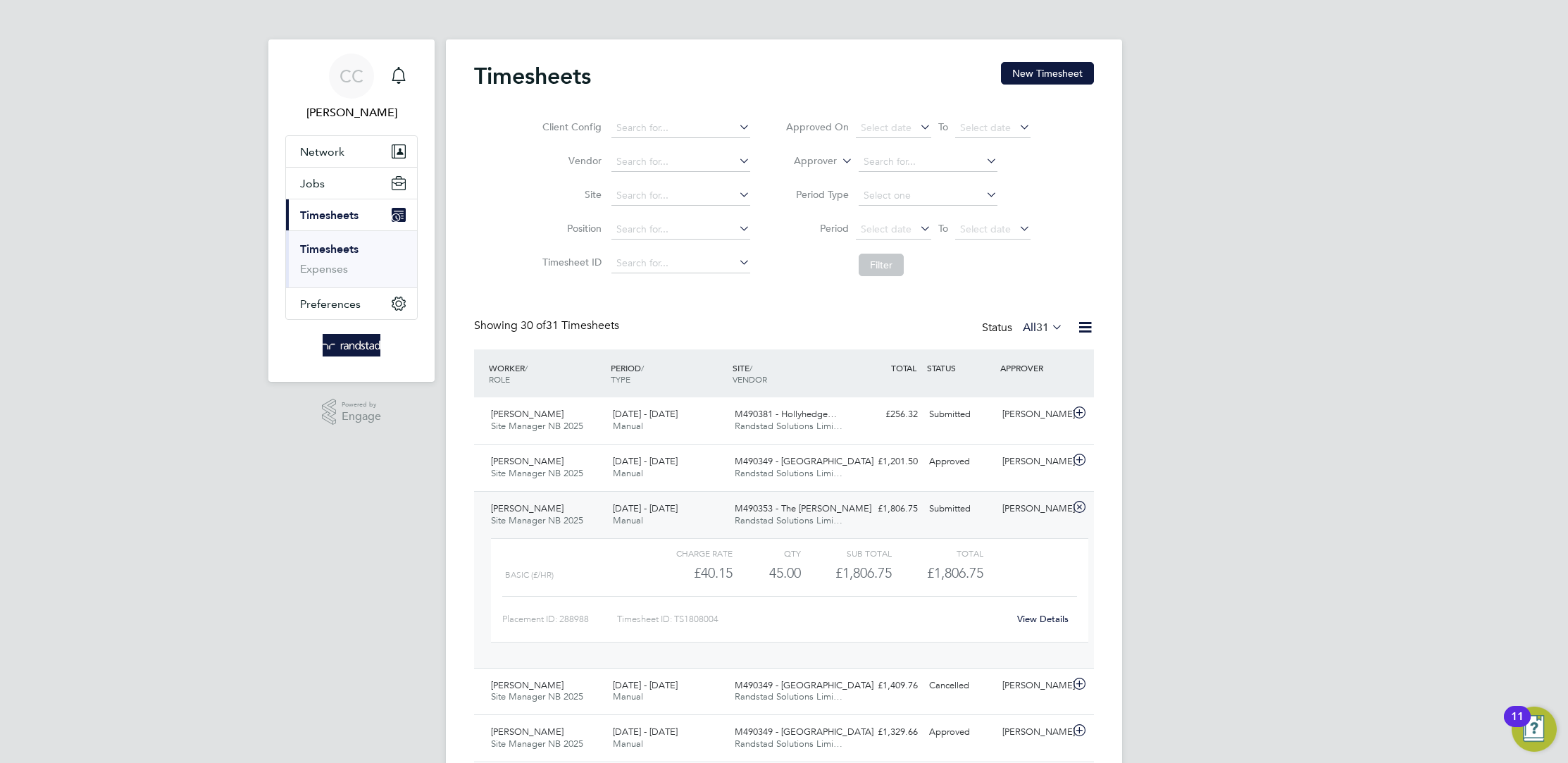
click at [1051, 623] on link "View Details" at bounding box center [1043, 618] width 51 height 12
click at [863, 515] on div "£1,806.75 Submitted" at bounding box center [886, 509] width 73 height 23
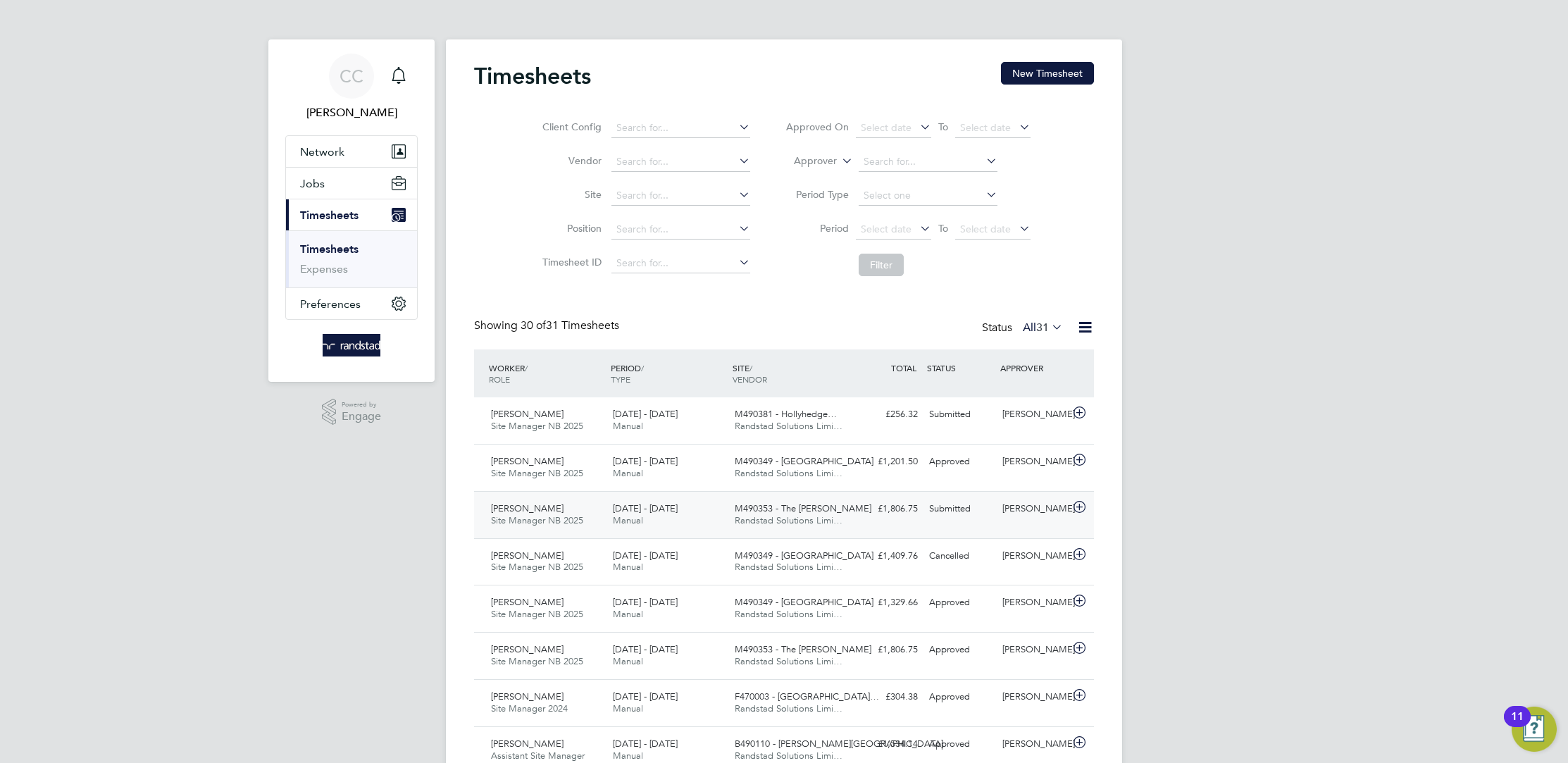
click at [899, 512] on div "£1,806.75 Submitted" at bounding box center [886, 509] width 73 height 23
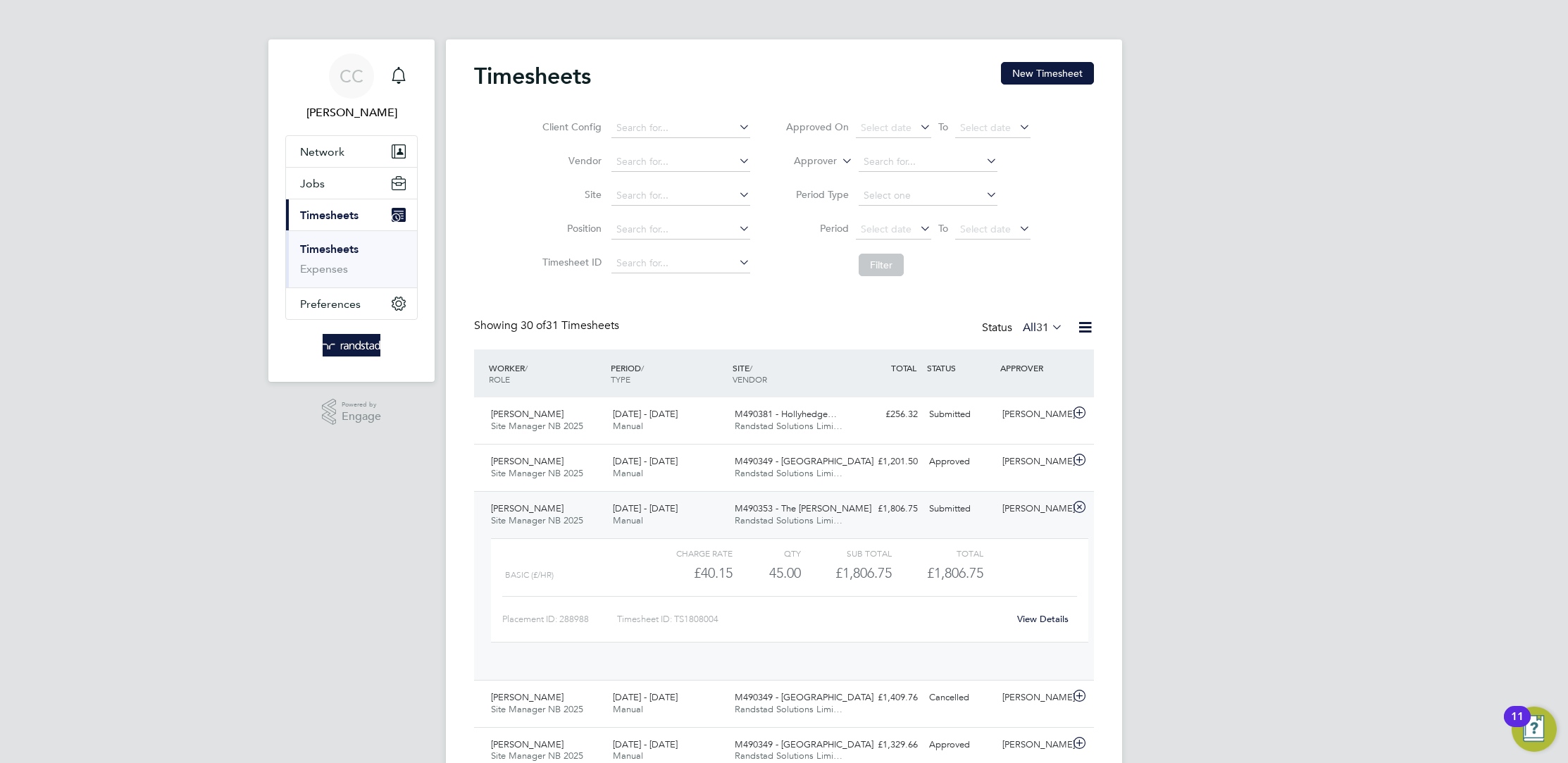
scroll to position [23, 137]
click at [1051, 620] on link "View Details" at bounding box center [1043, 618] width 51 height 12
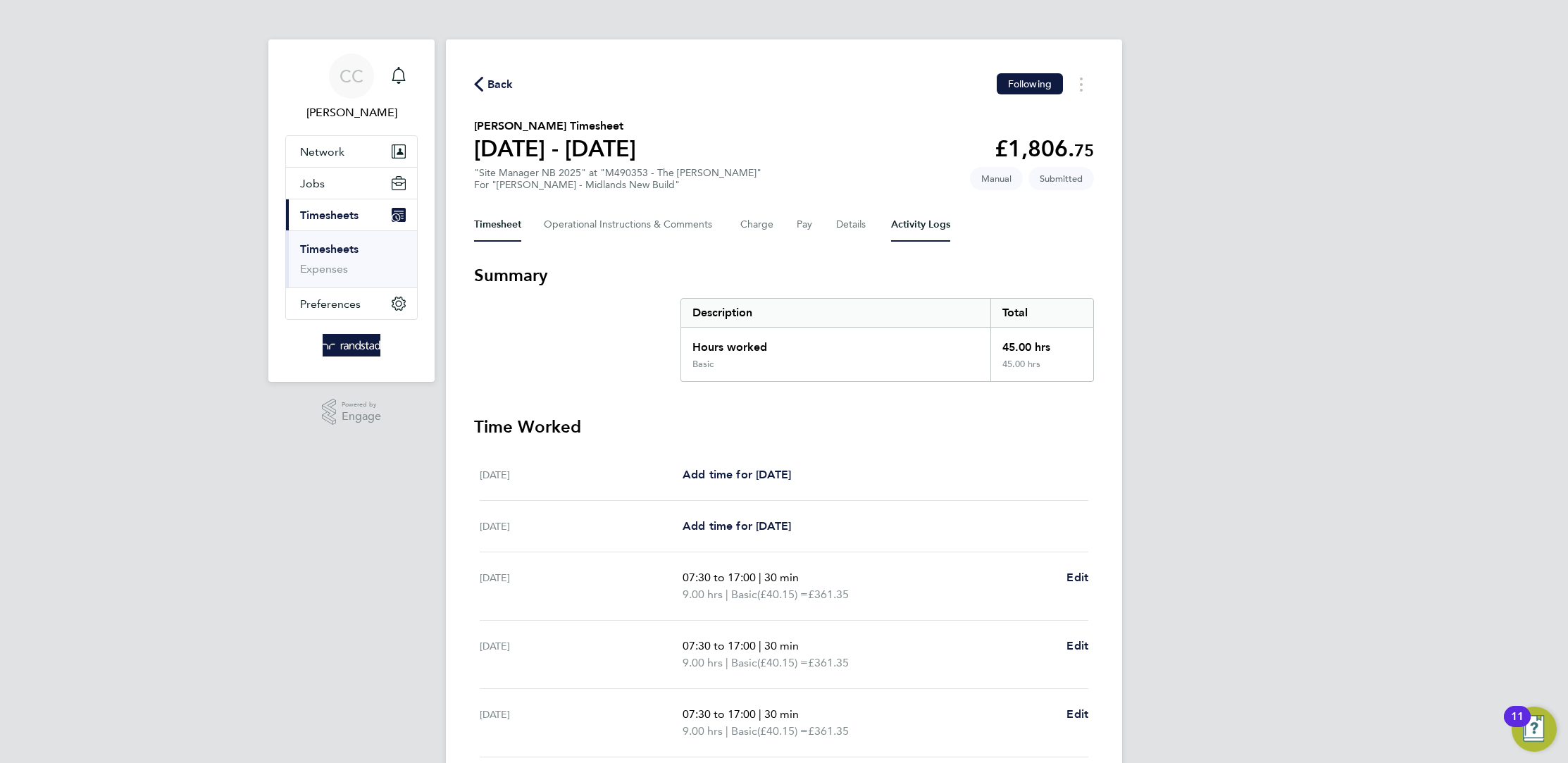
drag, startPoint x: 921, startPoint y: 217, endPoint x: 933, endPoint y: 220, distance: 12.4
click at [921, 217] on Logs-tab "Activity Logs" at bounding box center [921, 225] width 59 height 34
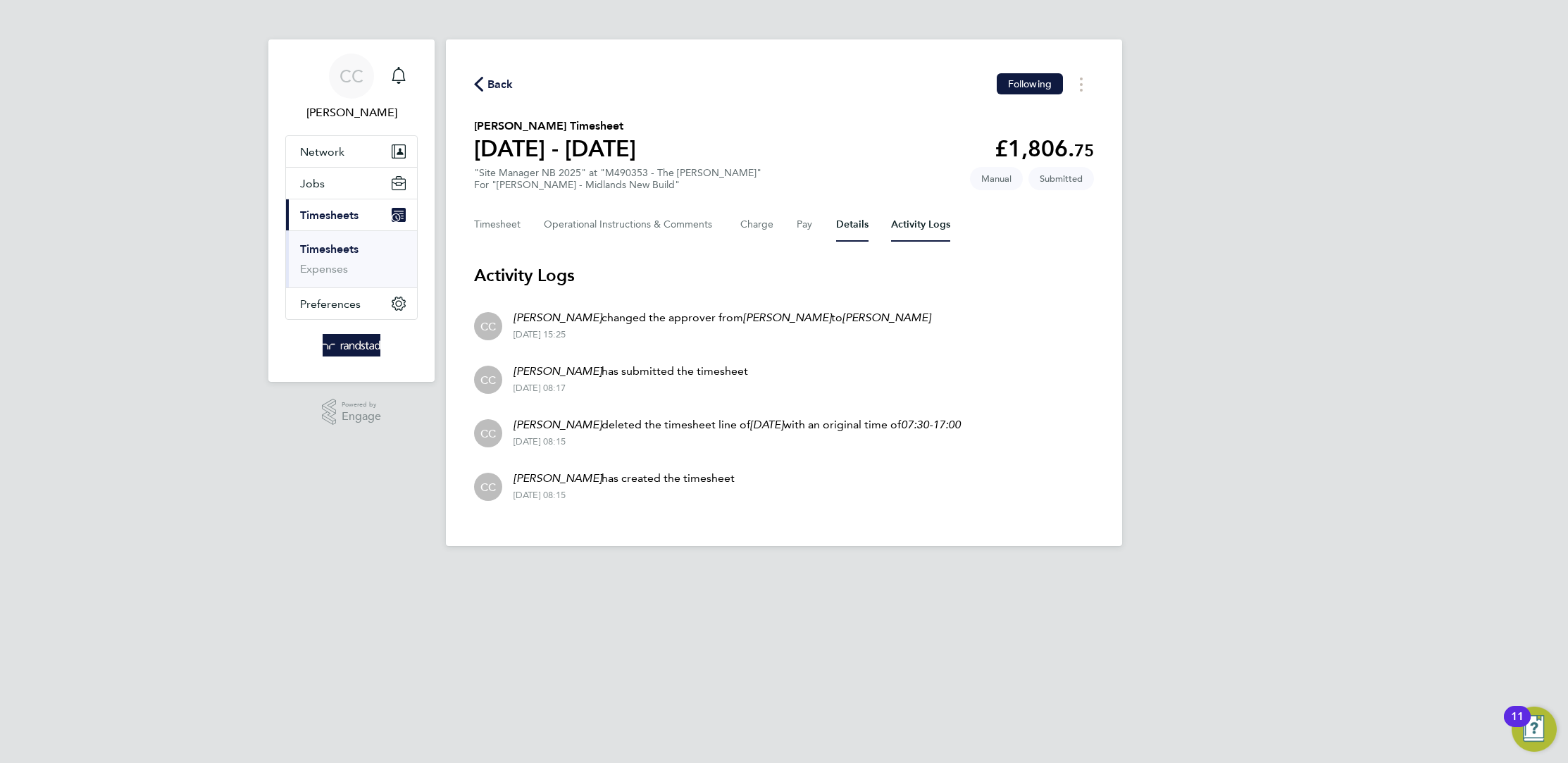
click at [845, 224] on button "Details" at bounding box center [852, 225] width 32 height 34
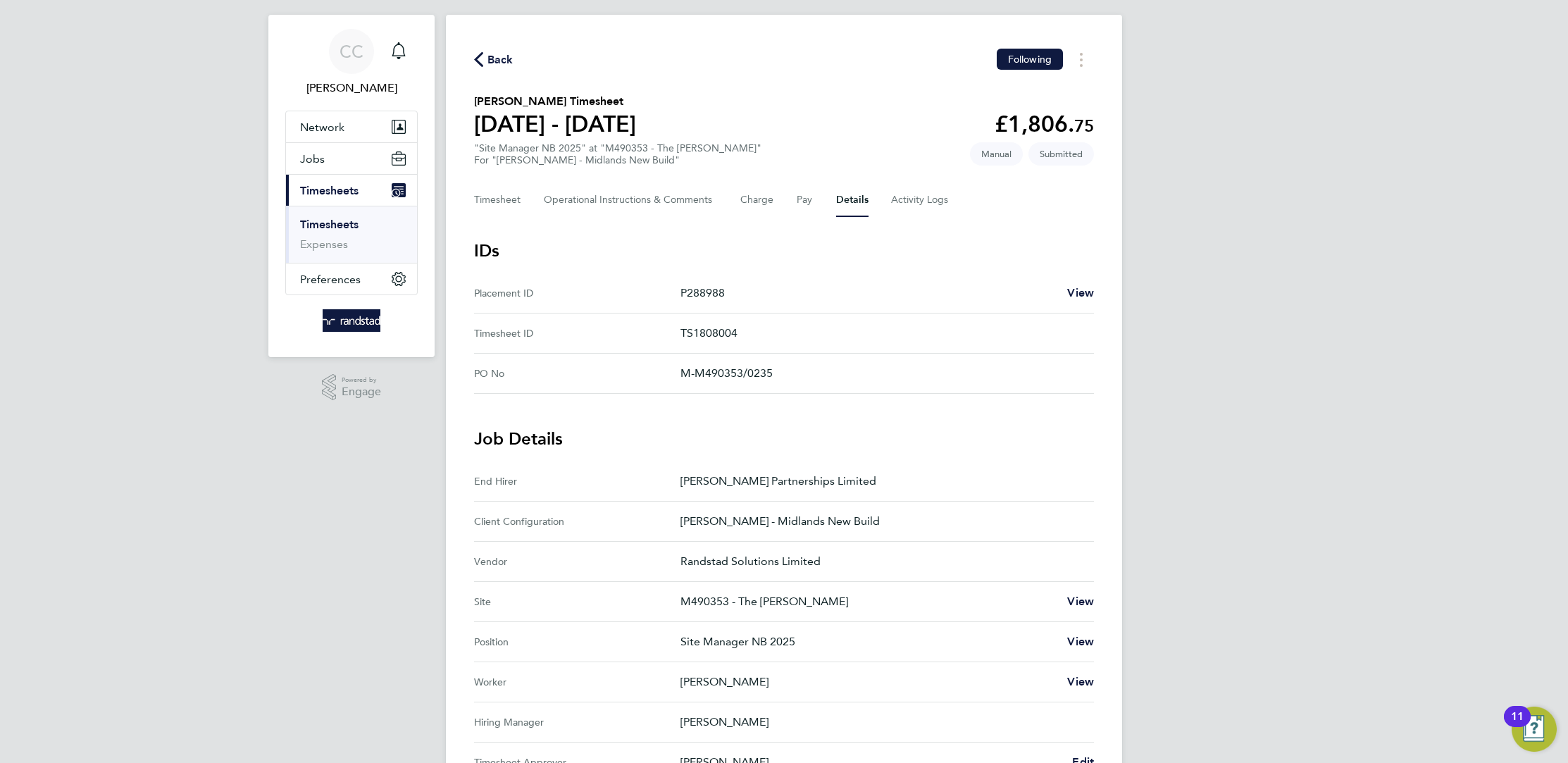
scroll to position [145, 0]
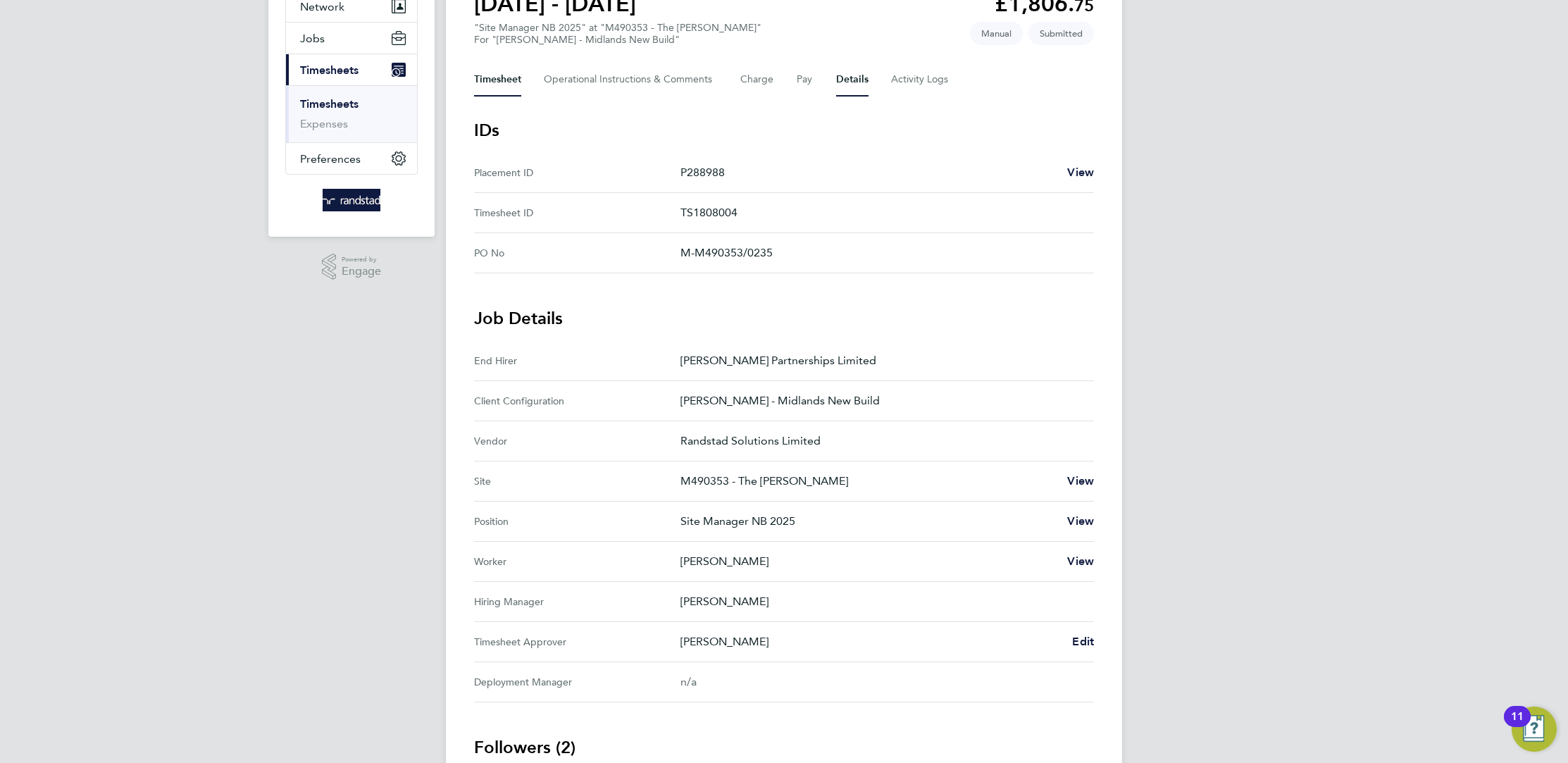
click at [503, 77] on button "Timesheet" at bounding box center [497, 80] width 47 height 34
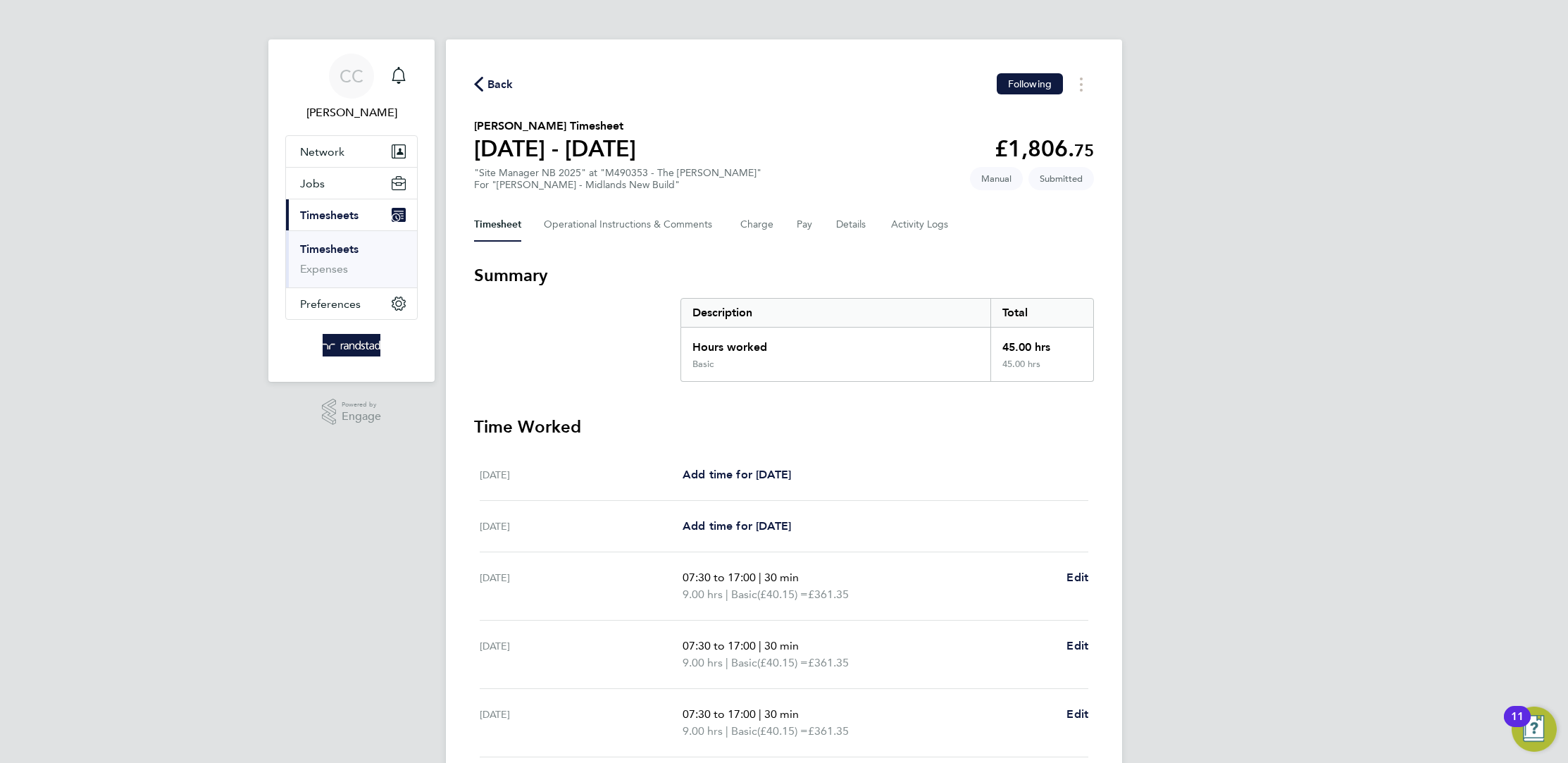
click at [1064, 180] on span "Submitted" at bounding box center [1061, 179] width 66 height 23
click at [1059, 181] on span "Submitted" at bounding box center [1061, 179] width 66 height 23
click at [913, 236] on Logs-tab "Activity Logs" at bounding box center [921, 225] width 59 height 34
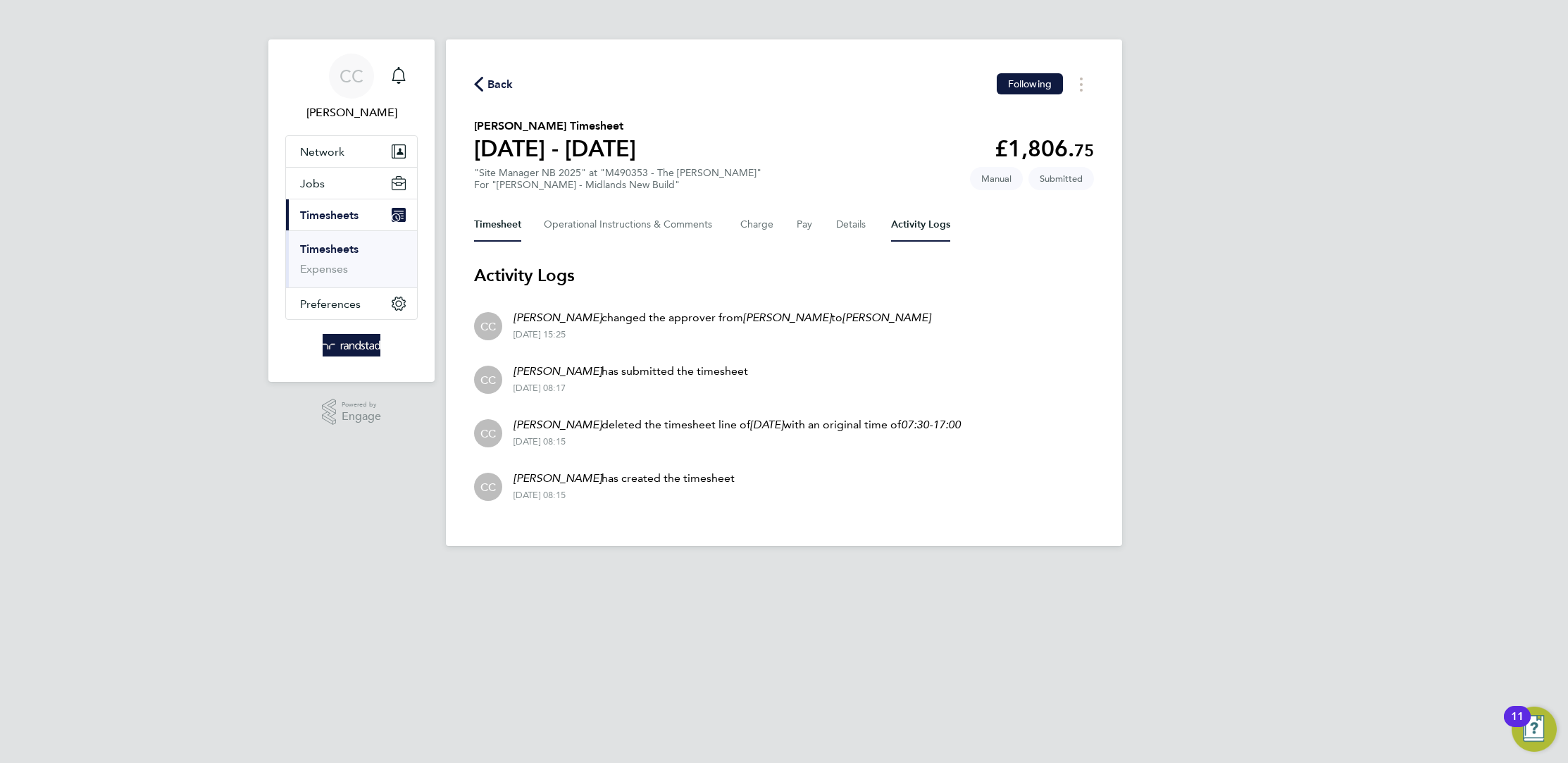
click at [492, 217] on button "Timesheet" at bounding box center [497, 225] width 47 height 34
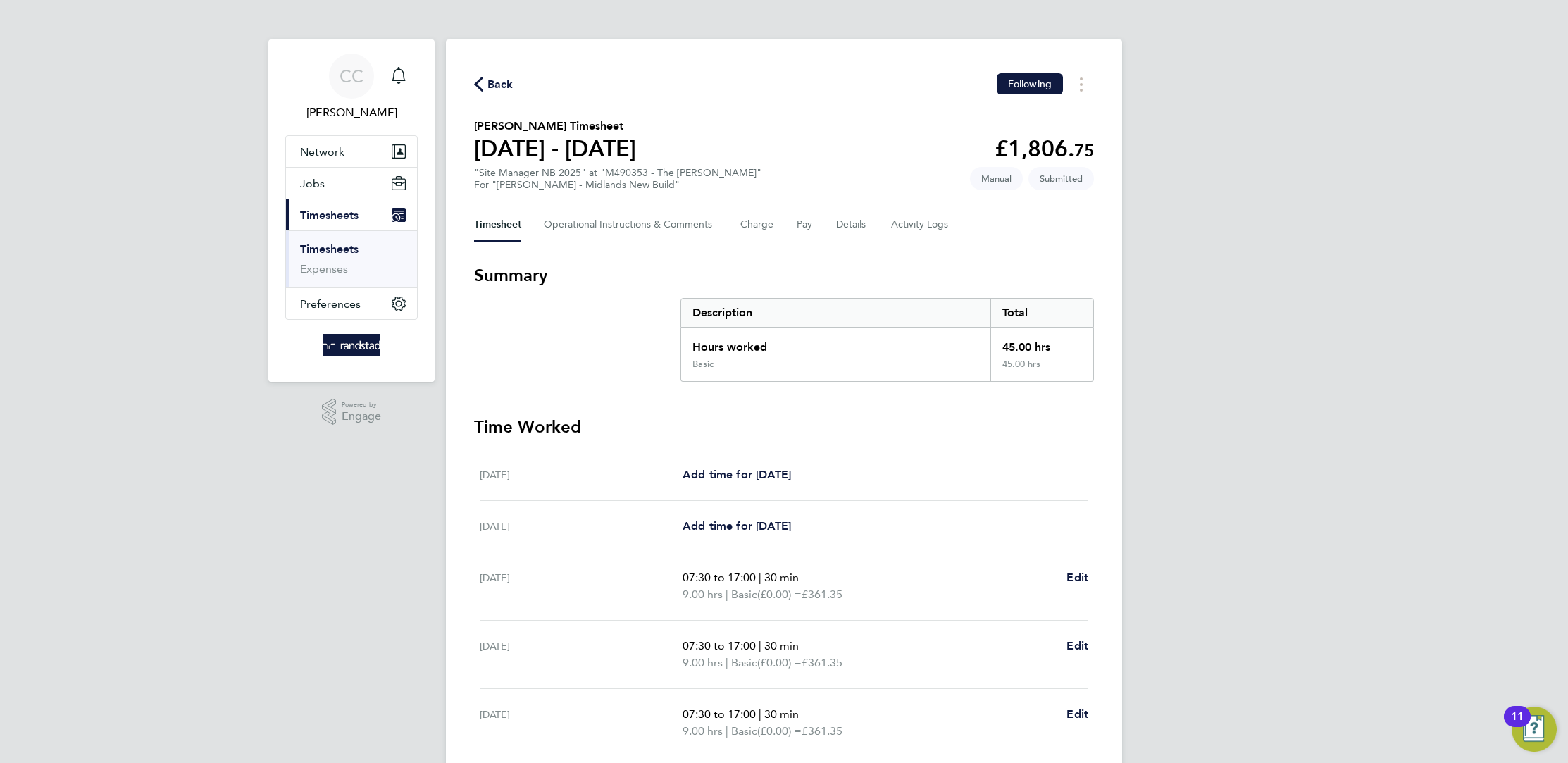
click at [1061, 184] on span "Submitted" at bounding box center [1061, 179] width 66 height 23
click at [1069, 175] on span "Submitted" at bounding box center [1061, 179] width 66 height 23
drag, startPoint x: 899, startPoint y: 214, endPoint x: 908, endPoint y: 218, distance: 9.8
click at [900, 217] on Logs-tab "Activity Logs" at bounding box center [921, 225] width 59 height 34
